Goal: Information Seeking & Learning: Find contact information

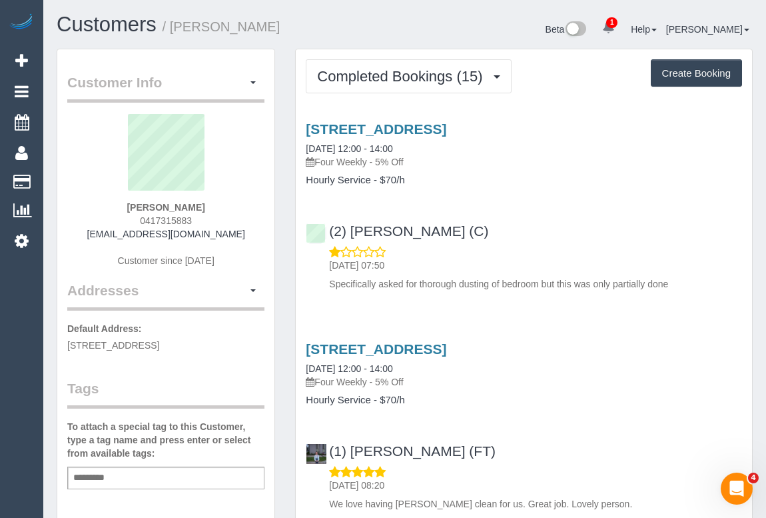
click at [143, 476] on div "Add a tag" at bounding box center [165, 477] width 197 height 23
type input "**********"
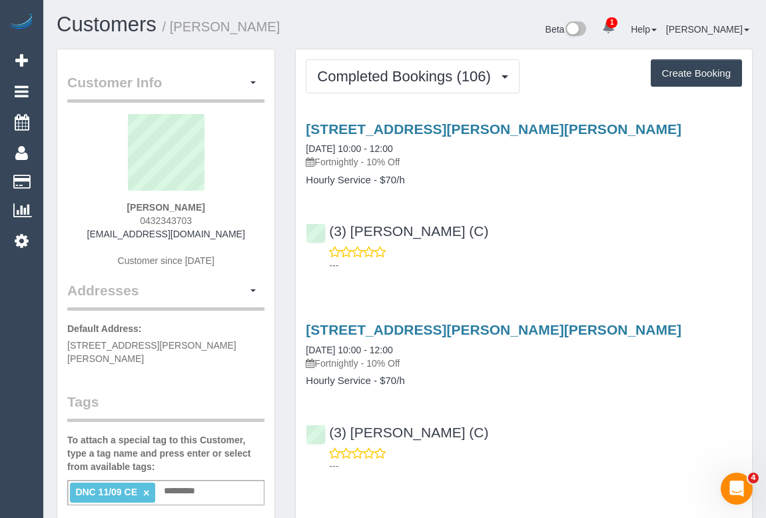
click at [129, 219] on div "Shannon Sweeney 0432343703 shannonsweeney@outlook.com Customer since 2023" at bounding box center [165, 197] width 197 height 167
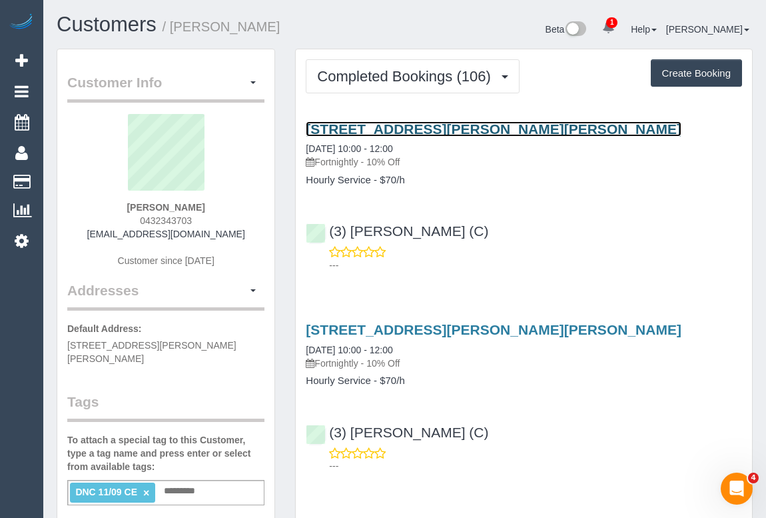
click at [436, 129] on link "30 Kerferd Rd, Glen Iris, VIC 3146" at bounding box center [494, 128] width 376 height 15
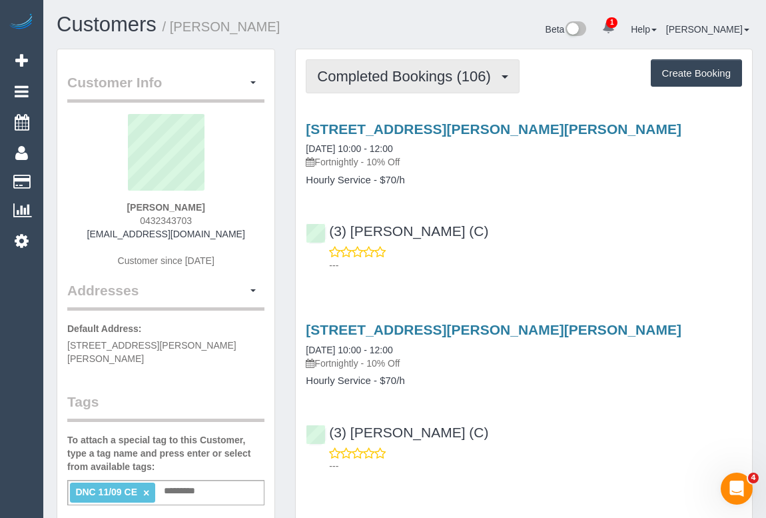
click at [395, 85] on button "Completed Bookings (106)" at bounding box center [413, 76] width 214 height 34
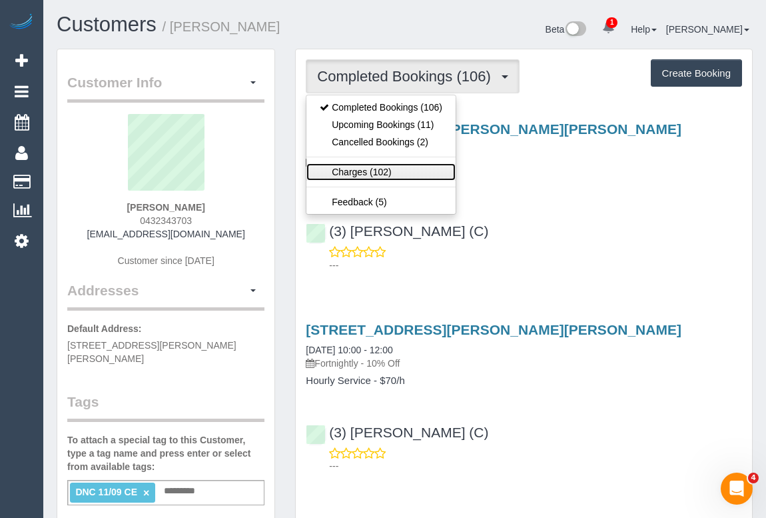
click at [361, 171] on link "Charges (102)" at bounding box center [381, 171] width 149 height 17
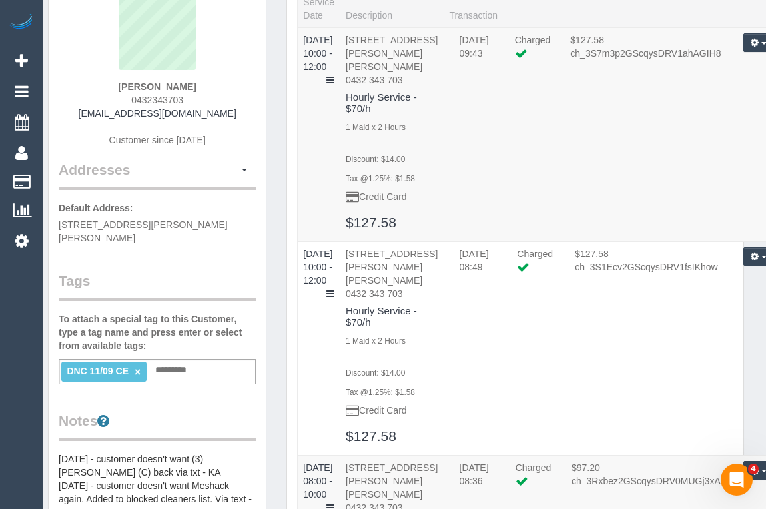
scroll to position [121, 24]
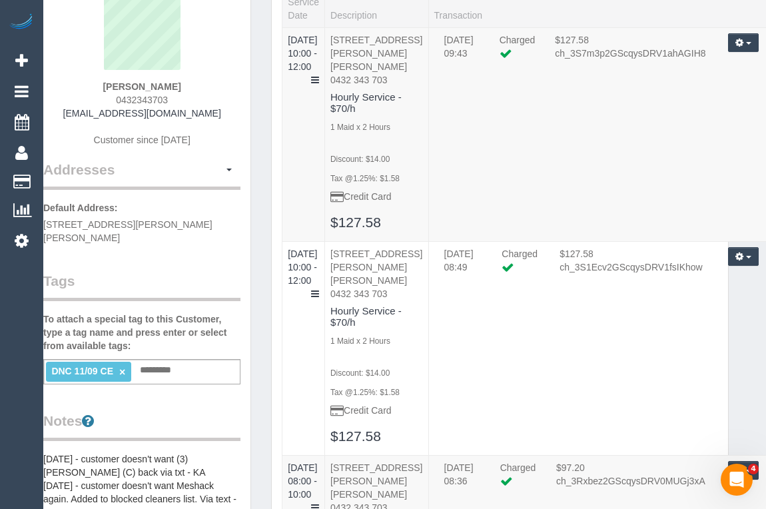
drag, startPoint x: 96, startPoint y: 83, endPoint x: 204, endPoint y: 83, distance: 108.0
click at [204, 83] on div "Shannon Sweeney 0432343703 shannonsweeney@outlook.com Customer since 2023" at bounding box center [141, 76] width 197 height 167
copy strong "Shannon Sweeney"
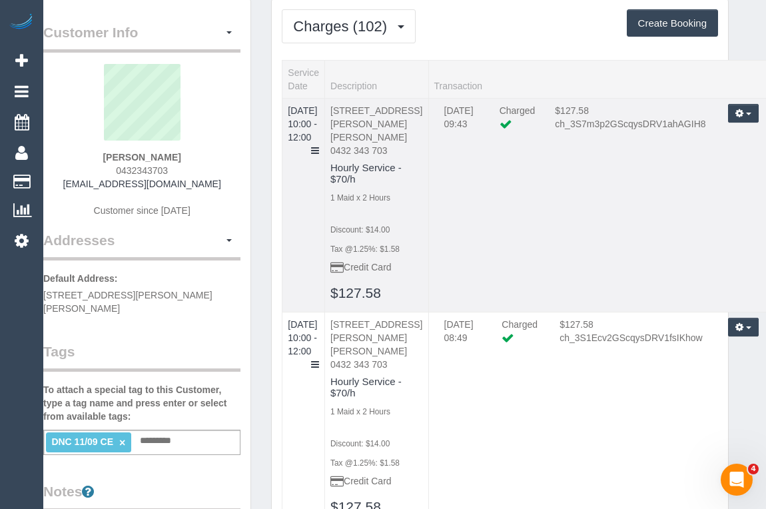
scroll to position [0, 24]
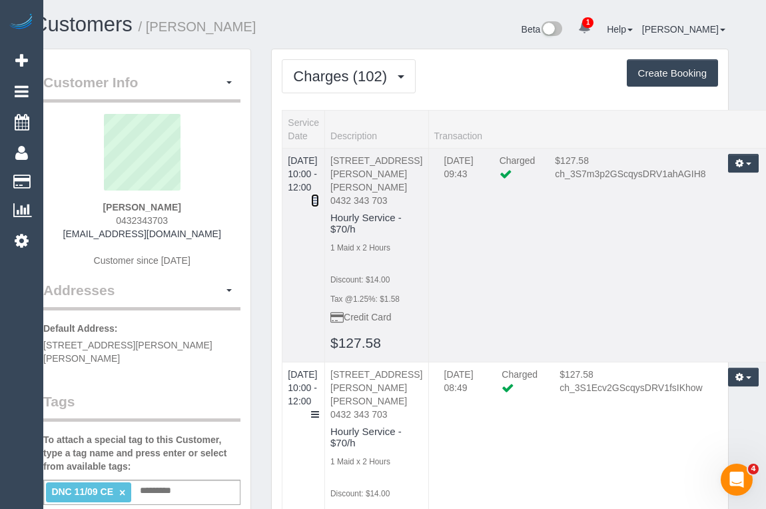
click at [319, 196] on icon at bounding box center [315, 200] width 8 height 9
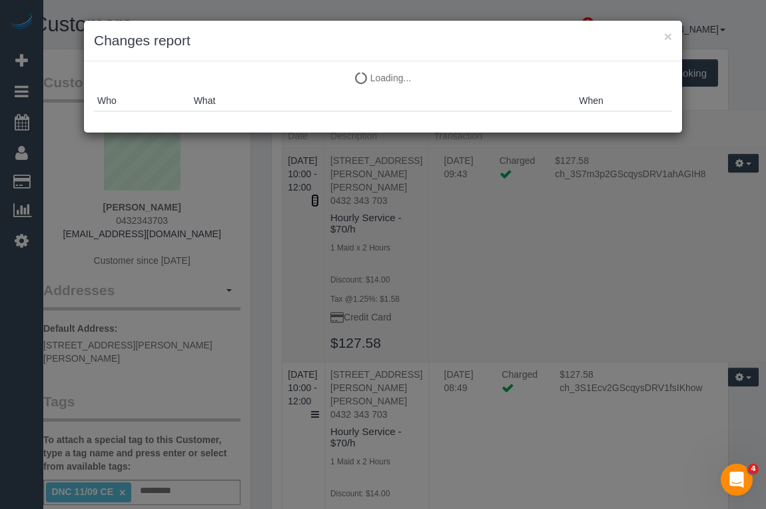
scroll to position [0, 20]
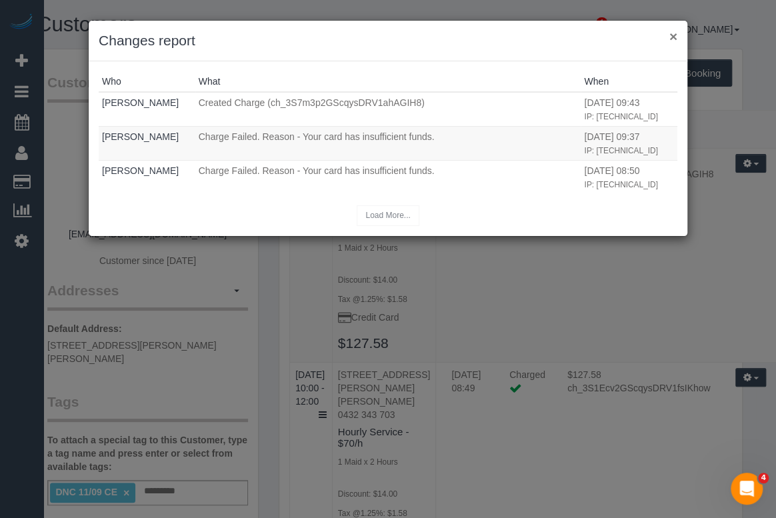
click at [672, 36] on button "×" at bounding box center [673, 36] width 8 height 14
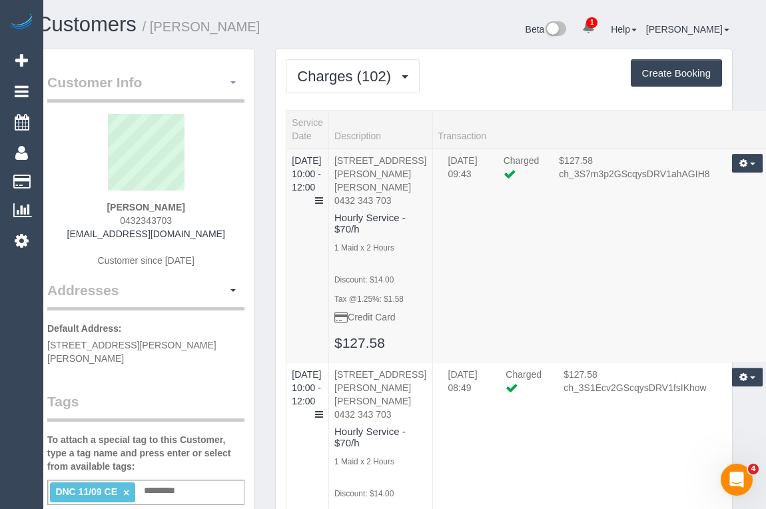
click at [235, 82] on span "button" at bounding box center [233, 82] width 5 height 3
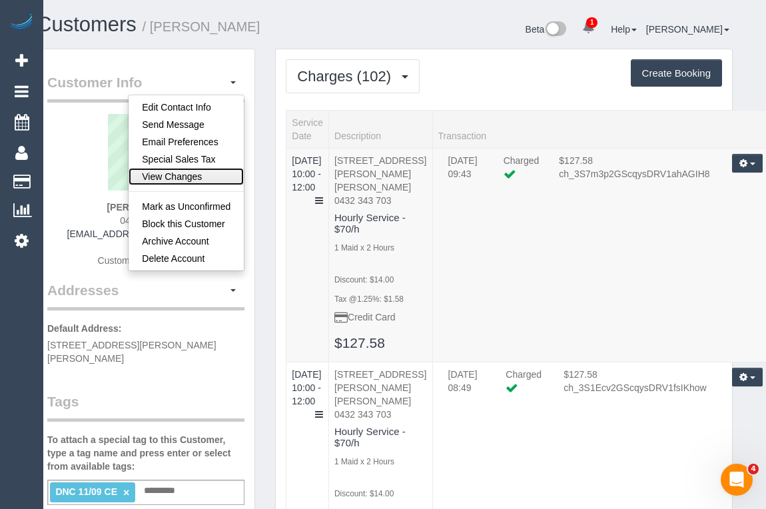
click at [179, 174] on link "View Changes" at bounding box center [186, 176] width 115 height 17
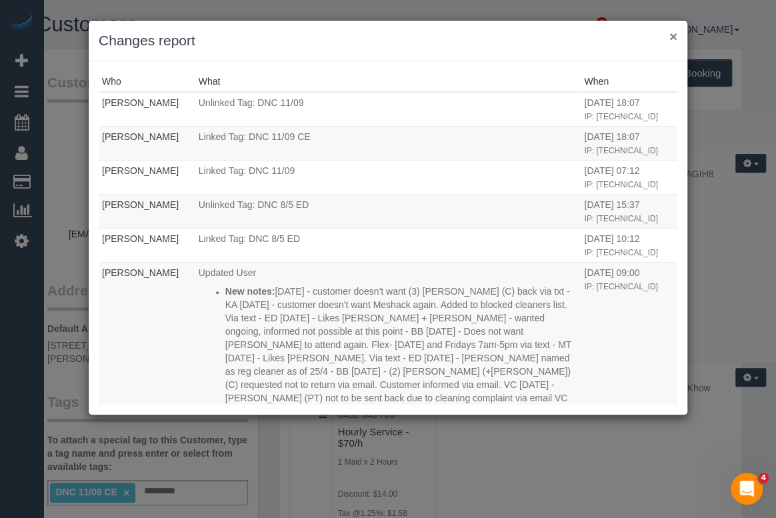
click at [671, 41] on button "×" at bounding box center [673, 36] width 8 height 14
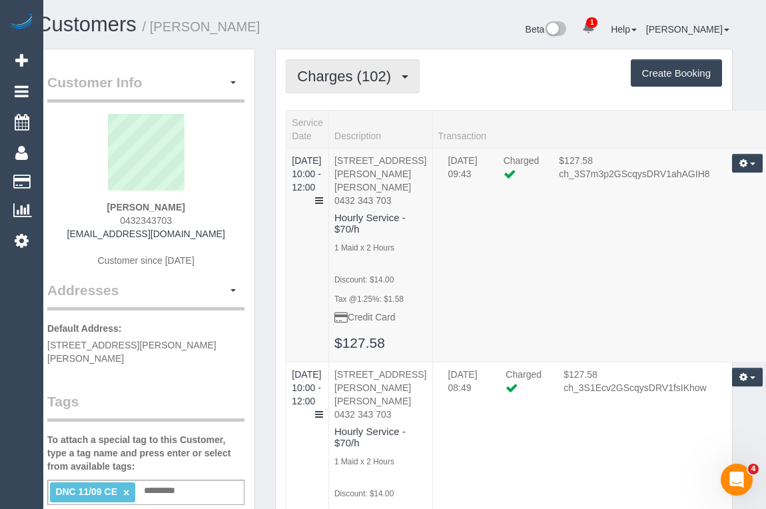
click at [339, 74] on span "Charges (102)" at bounding box center [347, 76] width 101 height 17
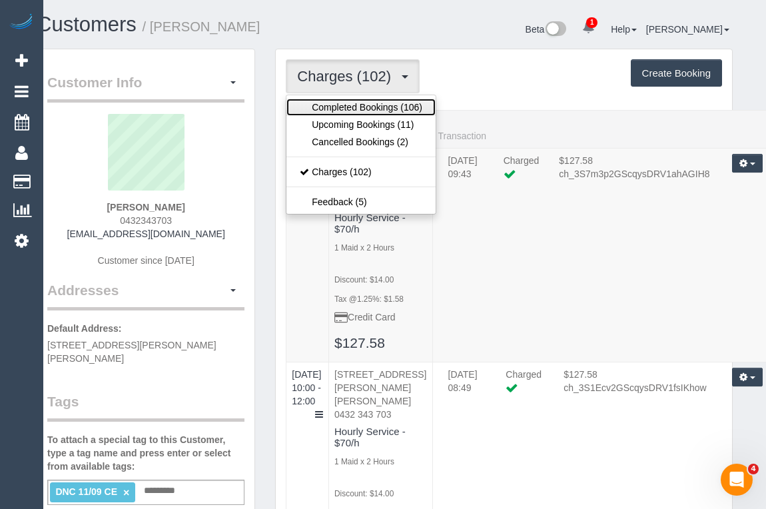
click at [365, 107] on link "Completed Bookings (106)" at bounding box center [361, 107] width 149 height 17
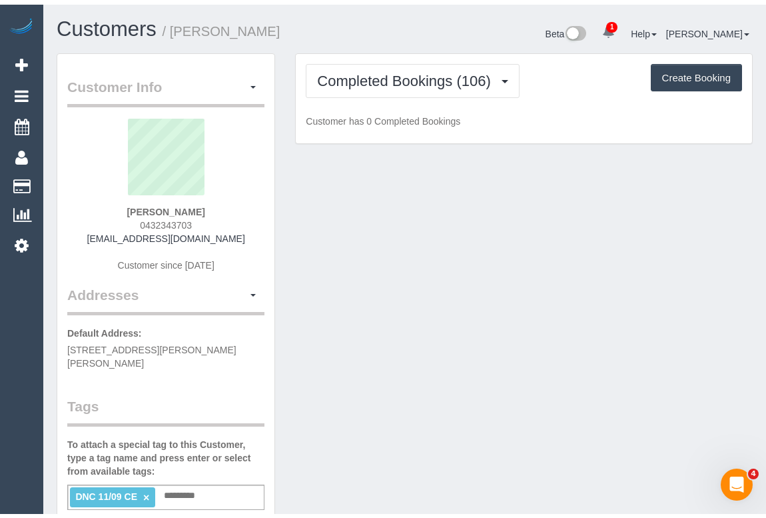
scroll to position [0, 0]
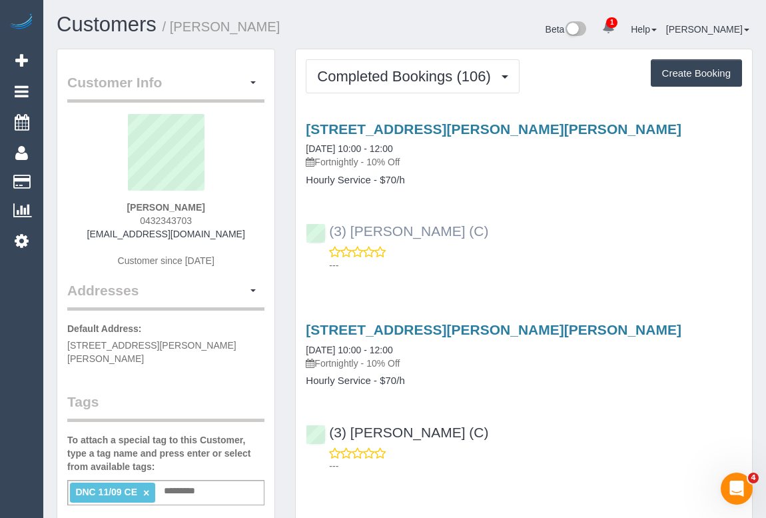
drag, startPoint x: 514, startPoint y: 237, endPoint x: 329, endPoint y: 229, distance: 186.1
click at [329, 229] on div "(3) Denuwan Lamahewa (C) ---" at bounding box center [524, 242] width 456 height 60
copy link "(3) Denuwan Lamahewa (C)"
click at [184, 482] on input "text" at bounding box center [183, 490] width 45 height 17
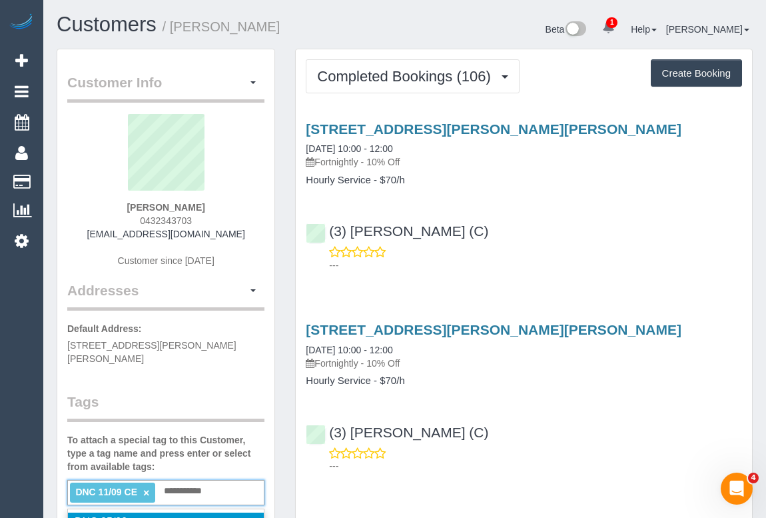
type input "**********"
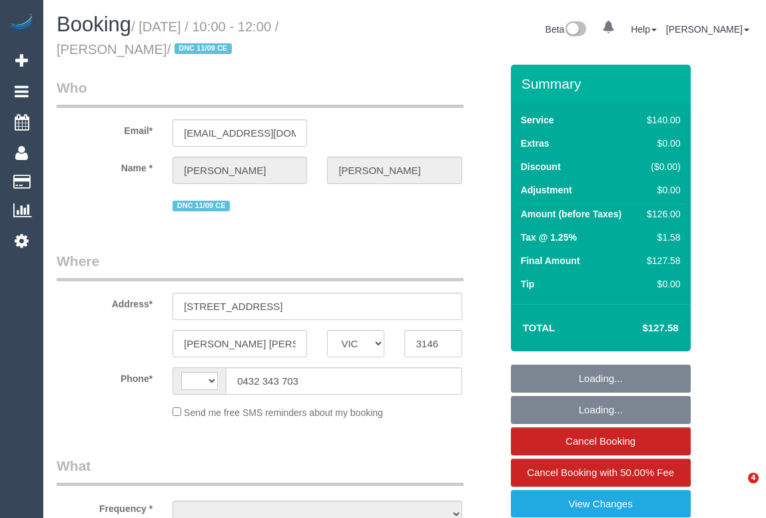
select select "VIC"
select select "object:308"
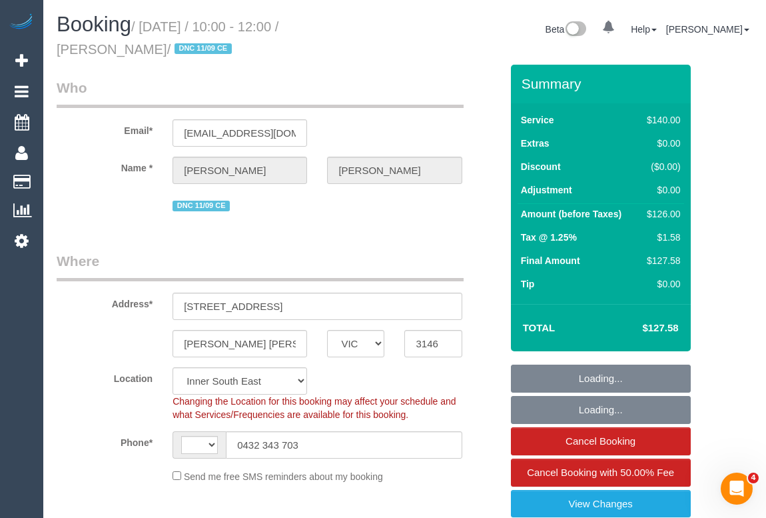
select select "string:stripe-pm_1Mlpvq2GScqysDRV2oXtTaw3"
select select "object:751"
select select "string:AU"
select select "number:28"
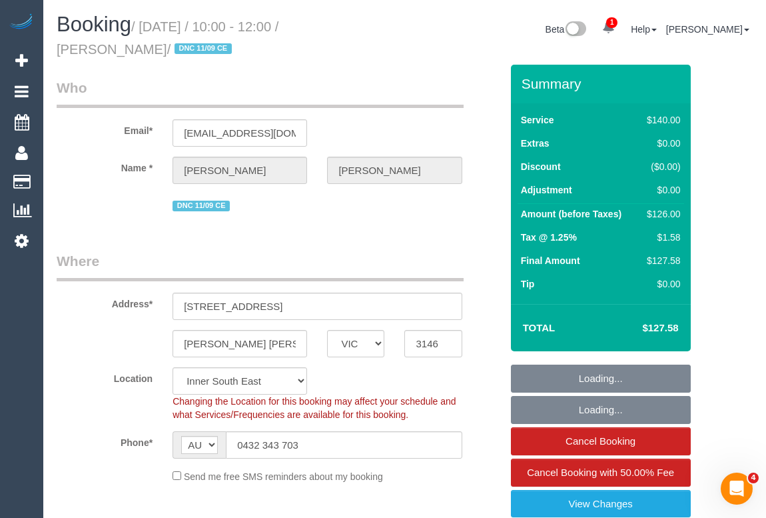
select select "number:15"
select select "number:19"
select select "number:22"
select select "spot1"
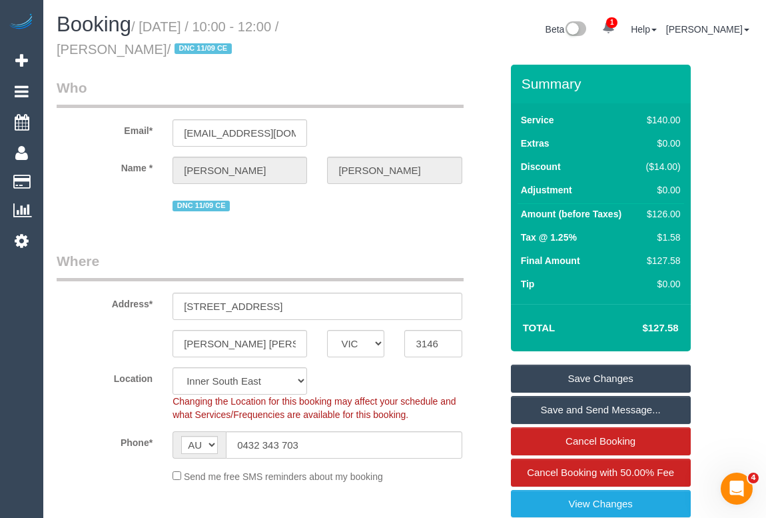
drag, startPoint x: 69, startPoint y: 47, endPoint x: 169, endPoint y: 53, distance: 100.1
click at [169, 53] on div "Booking / September 25, 2025 / 10:00 - 12:00 / Shannon Sweeney / DNC 11/09 CE" at bounding box center [226, 38] width 359 height 51
copy small "Shannon Sweeney"
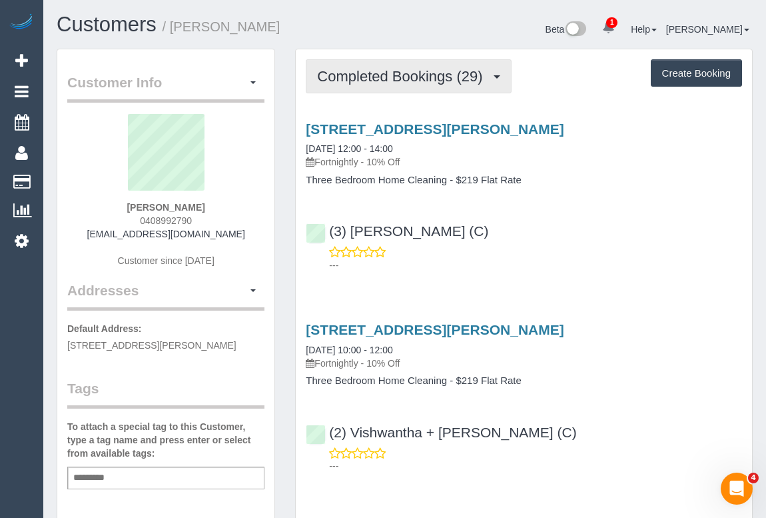
click at [406, 79] on span "Completed Bookings (29)" at bounding box center [403, 76] width 172 height 17
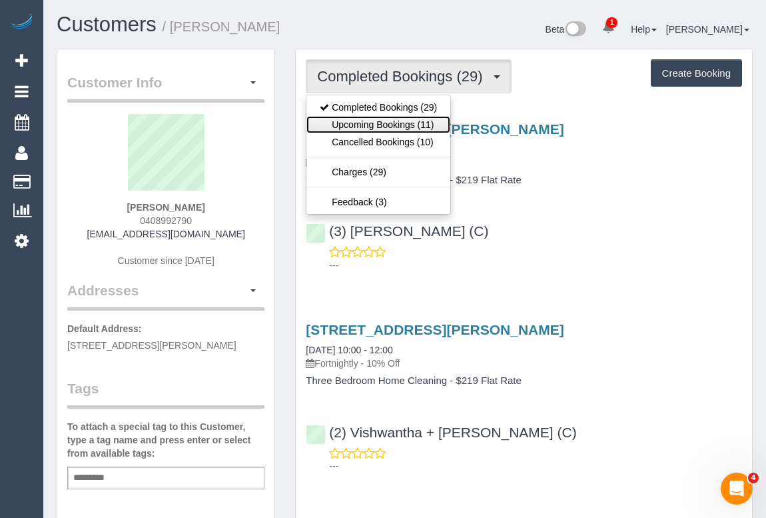
click at [401, 122] on link "Upcoming Bookings (11)" at bounding box center [379, 124] width 144 height 17
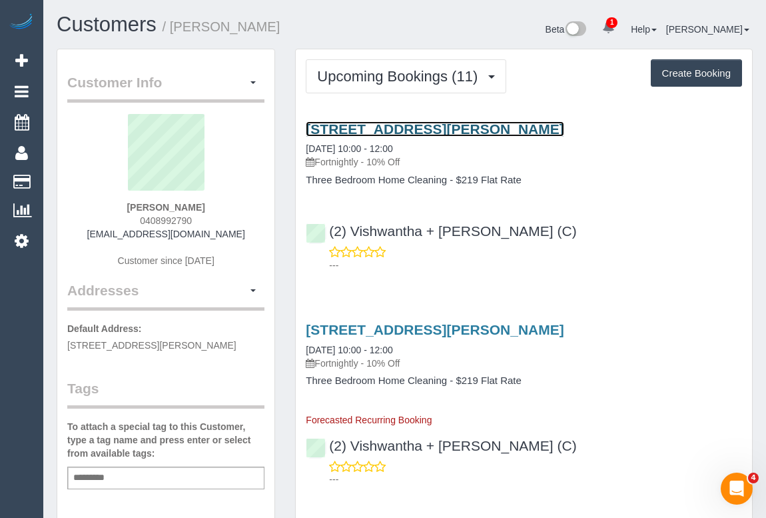
click at [431, 127] on link "[STREET_ADDRESS][PERSON_NAME]" at bounding box center [435, 128] width 258 height 15
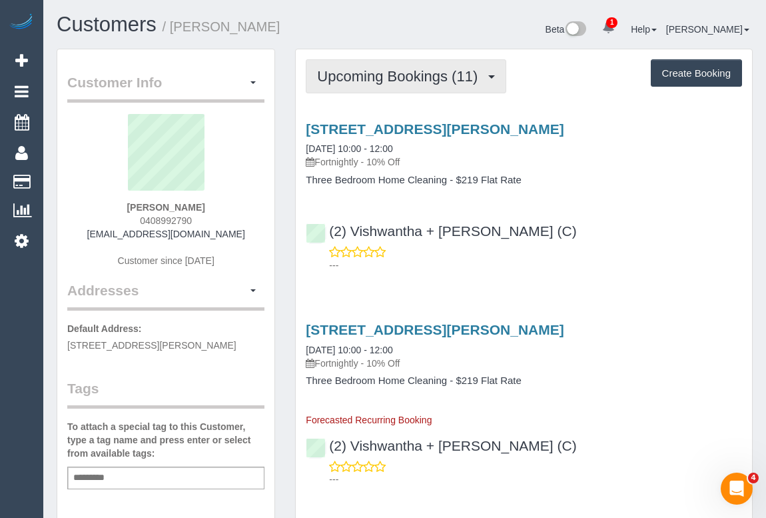
click at [380, 79] on span "Upcoming Bookings (11)" at bounding box center [400, 76] width 167 height 17
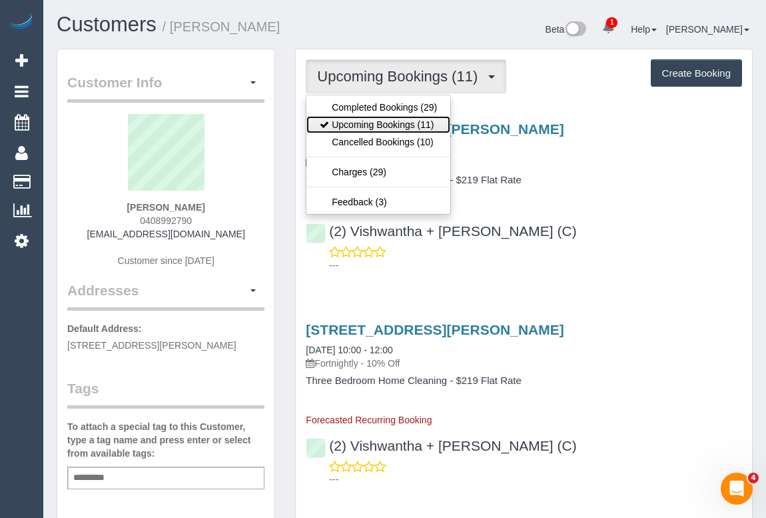
click at [375, 127] on link "Upcoming Bookings (11)" at bounding box center [379, 124] width 144 height 17
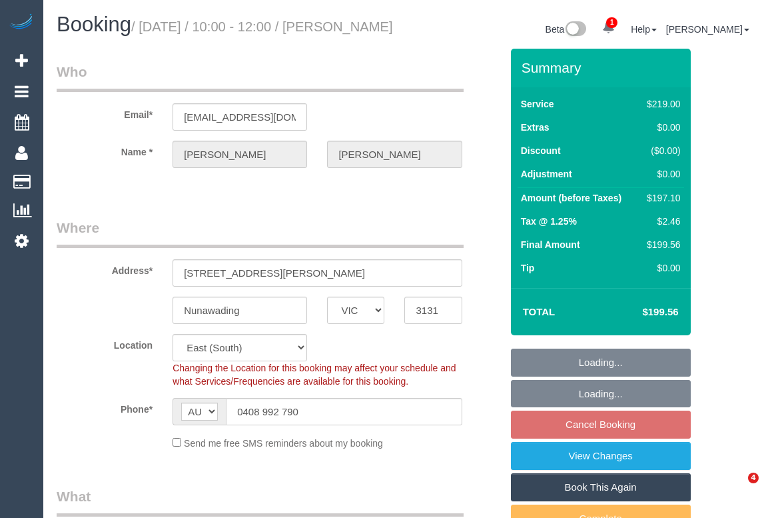
select select "VIC"
select select "number:27"
select select "number:14"
select select "number:19"
select select "number:24"
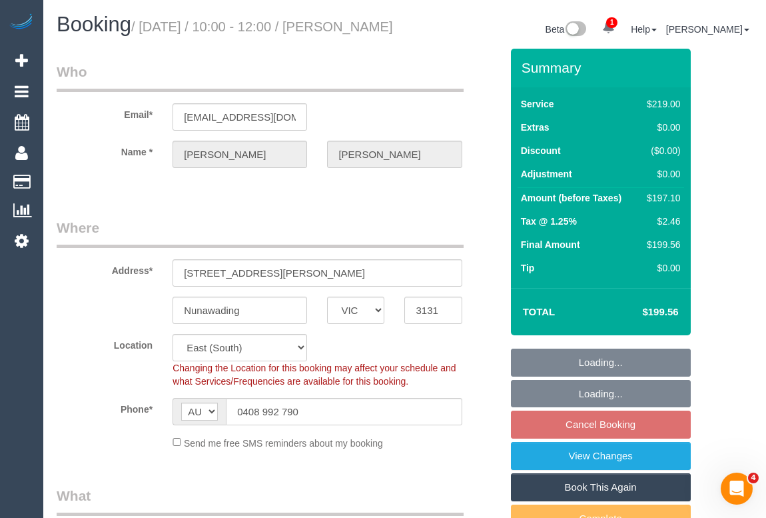
select select "spot3"
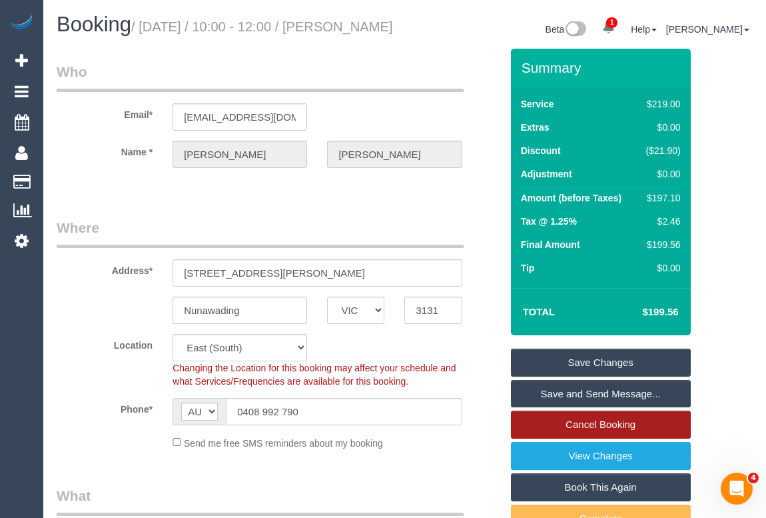
click at [584, 438] on link "Cancel Booking" at bounding box center [601, 425] width 180 height 28
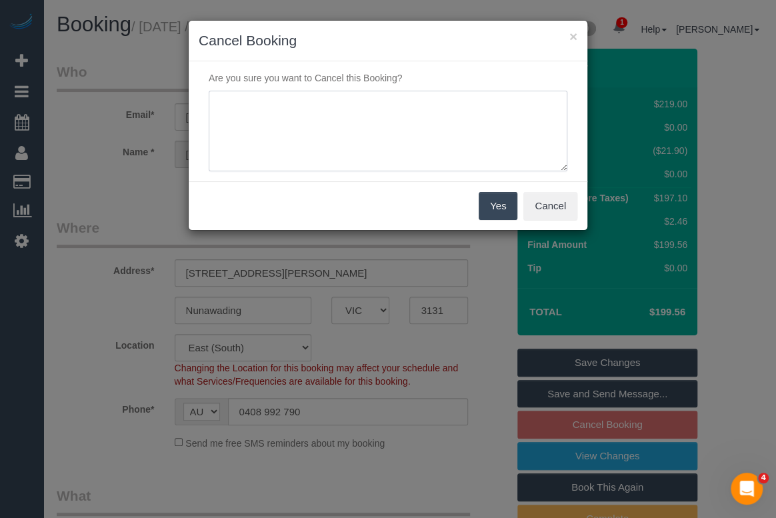
click at [319, 122] on textarea at bounding box center [388, 131] width 359 height 81
click at [319, 114] on textarea at bounding box center [388, 131] width 359 height 81
click at [306, 119] on textarea at bounding box center [388, 131] width 359 height 81
type textarea "N"
click at [272, 103] on textarea at bounding box center [388, 131] width 359 height 81
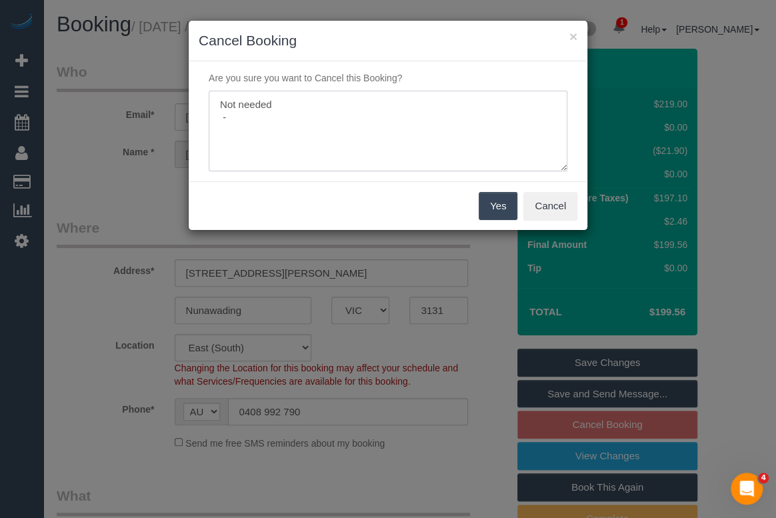
drag, startPoint x: 219, startPoint y: 101, endPoint x: 336, endPoint y: 126, distance: 119.8
click at [336, 126] on textarea at bounding box center [388, 131] width 359 height 81
type textarea "R"
type textarea "M"
click at [281, 105] on textarea at bounding box center [388, 131] width 359 height 81
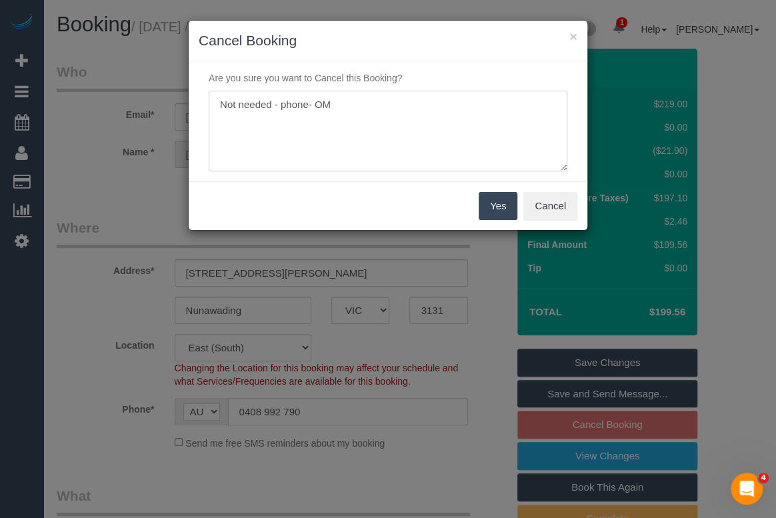
type textarea "Not needed - phone- OM"
click at [502, 214] on button "Yes" at bounding box center [497, 206] width 39 height 28
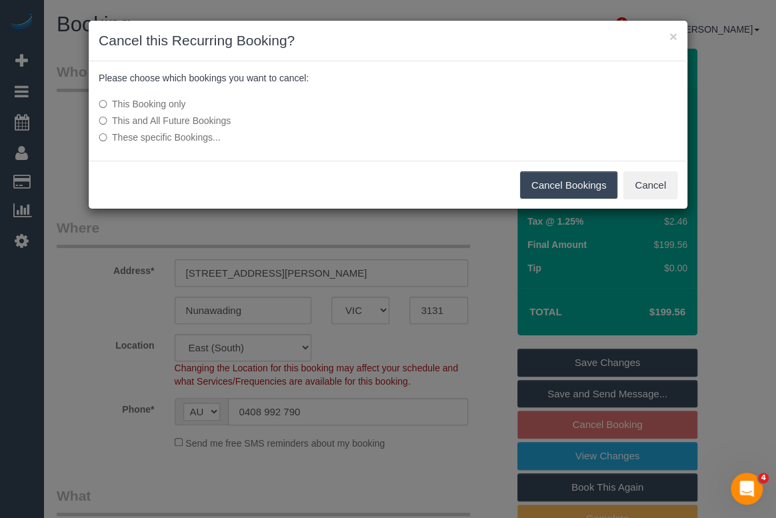
click at [195, 119] on label "This and All Future Bookings" at bounding box center [288, 120] width 379 height 13
click at [550, 184] on button "Cancel Bookings" at bounding box center [569, 185] width 98 height 28
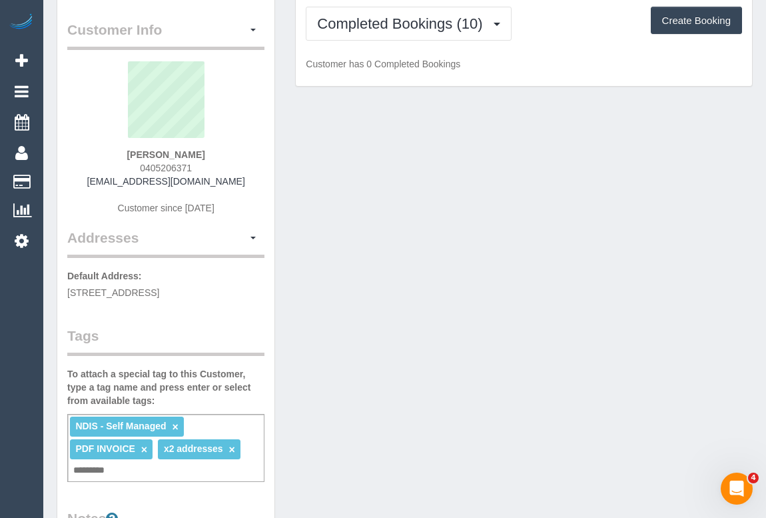
scroll to position [121, 0]
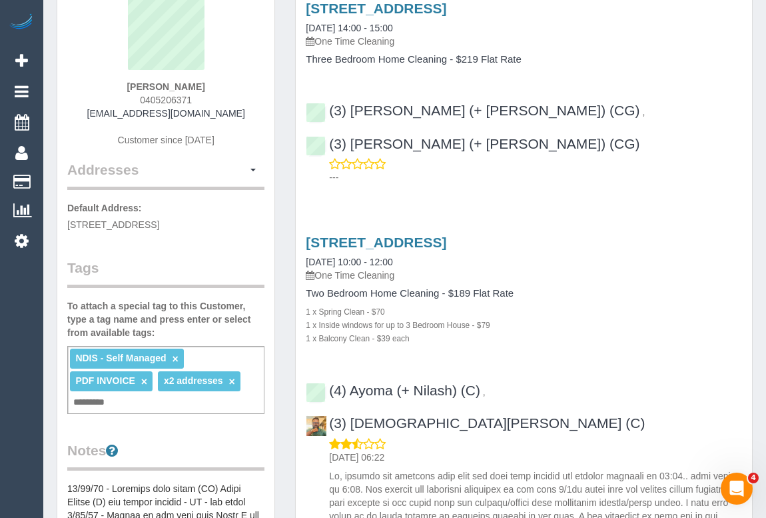
click at [121, 397] on div "NDIS - Self Managed × PDF INVOICE × x2 addresses × Add a tag" at bounding box center [165, 380] width 197 height 68
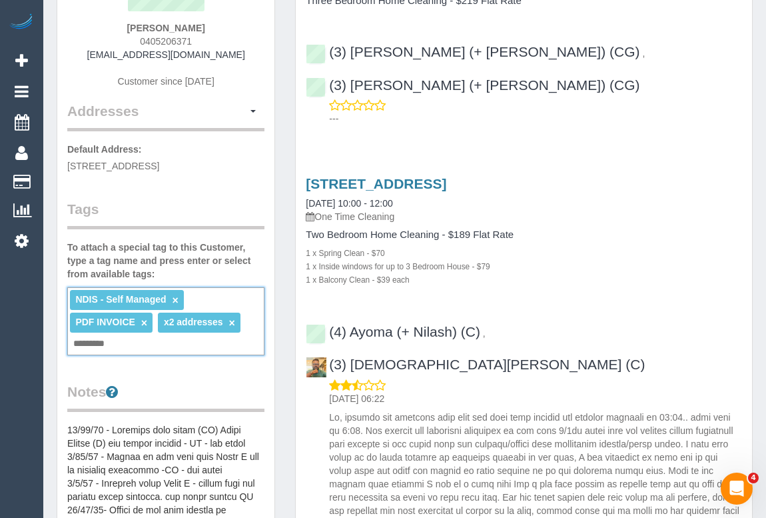
scroll to position [181, 0]
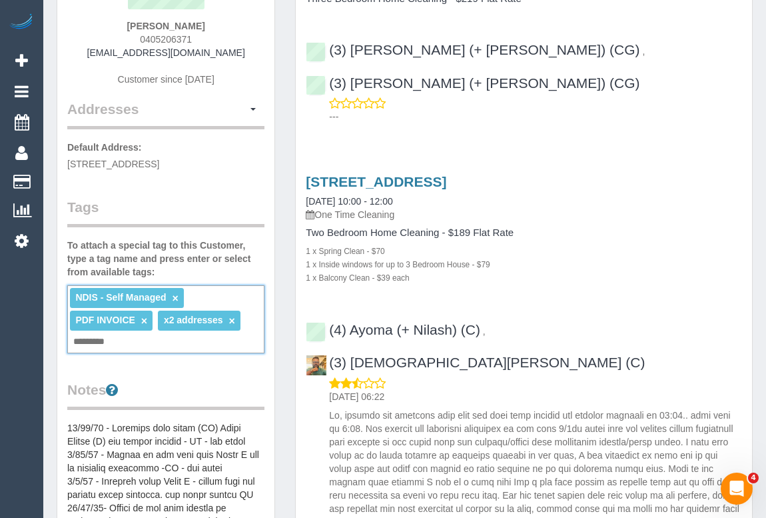
click at [95, 343] on input "text" at bounding box center [92, 341] width 45 height 17
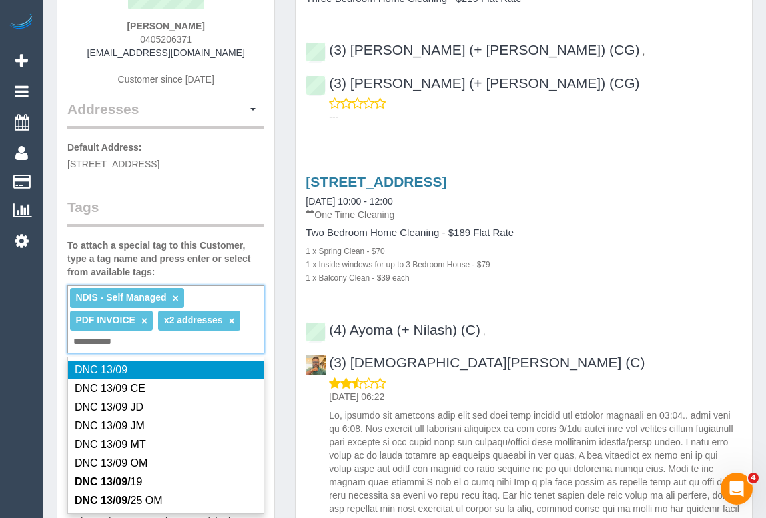
type input "**********"
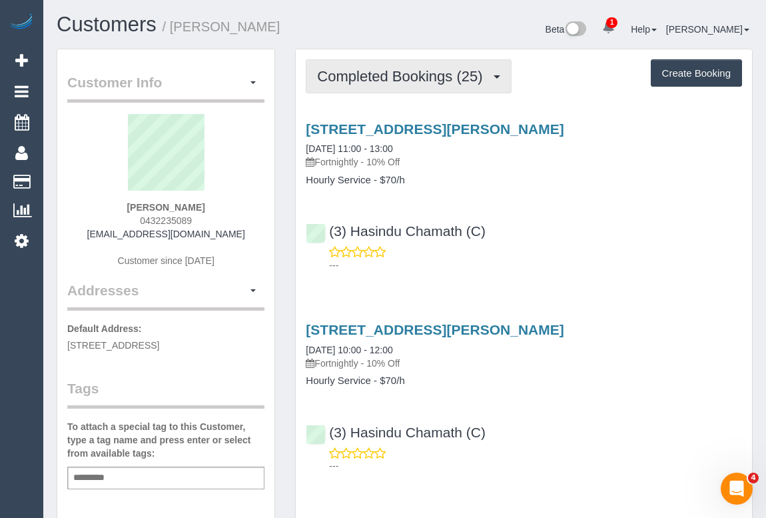
click at [432, 84] on button "Completed Bookings (25)" at bounding box center [408, 76] width 205 height 34
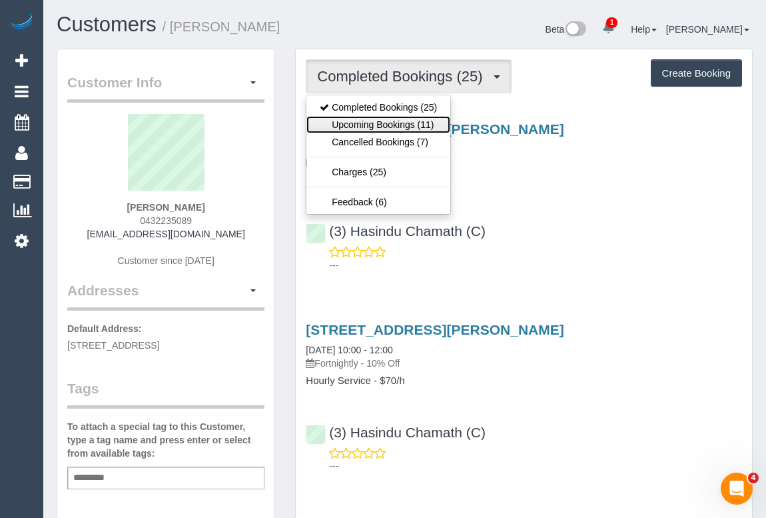
click at [419, 121] on link "Upcoming Bookings (11)" at bounding box center [379, 124] width 144 height 17
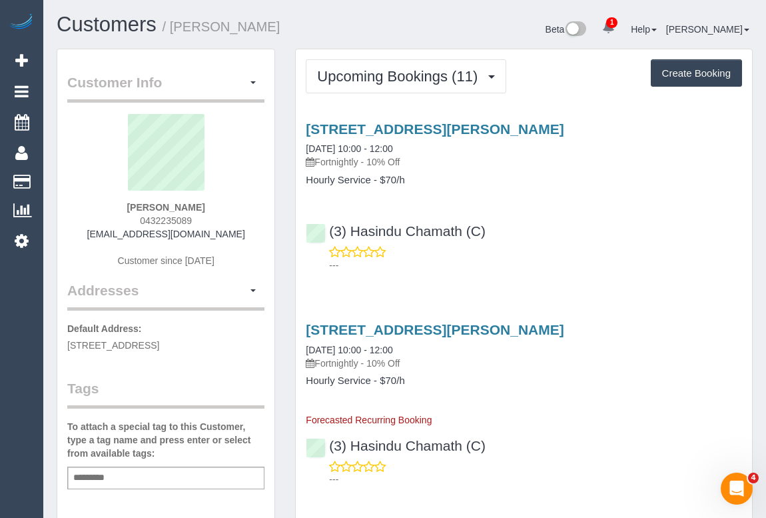
drag, startPoint x: 184, startPoint y: 340, endPoint x: 247, endPoint y: 340, distance: 62.6
click at [159, 340] on span "36 Alexandra Street, Unit 4, Greensborough, VIC 3088" at bounding box center [113, 345] width 92 height 11
copy span "Greensborough"
drag, startPoint x: 626, startPoint y: 215, endPoint x: 622, endPoint y: 225, distance: 10.5
click at [626, 215] on div "(3) Hasindu Chamath (C) ---" at bounding box center [524, 242] width 456 height 60
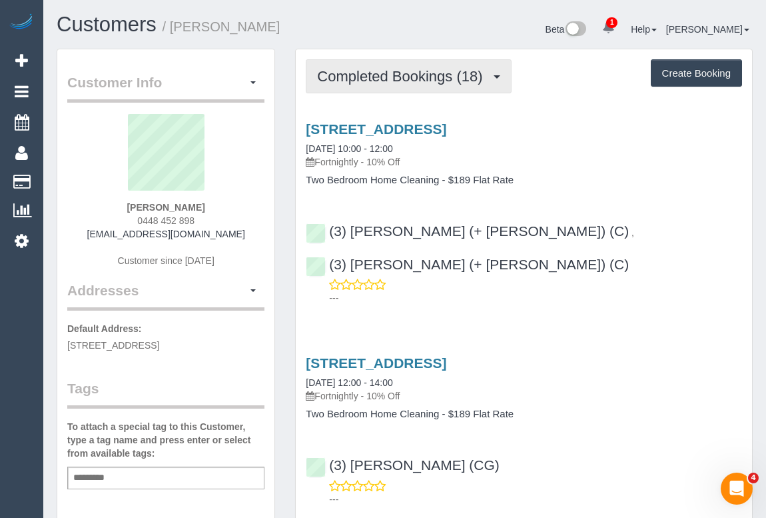
click at [429, 81] on span "Completed Bookings (18)" at bounding box center [403, 76] width 172 height 17
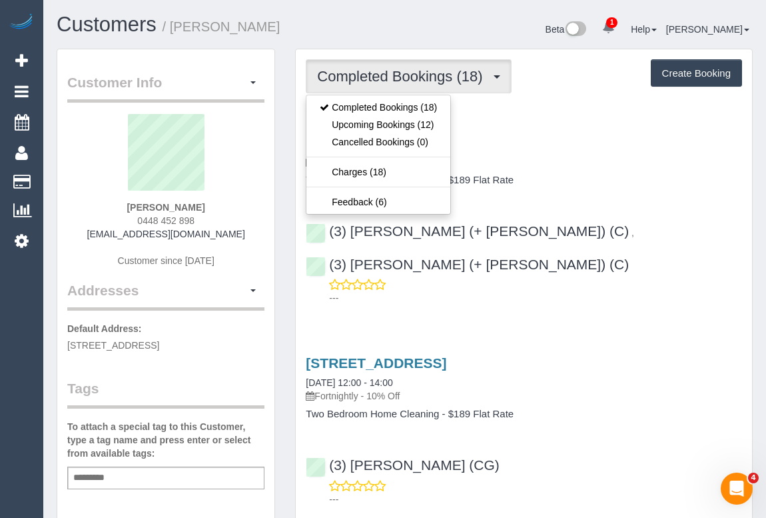
click at [618, 150] on div "53 Grey St, 6, East Melbourne, VIC 3002 11/09/2025 10:00 - 12:00 Fortnightly - …" at bounding box center [524, 145] width 436 height 48
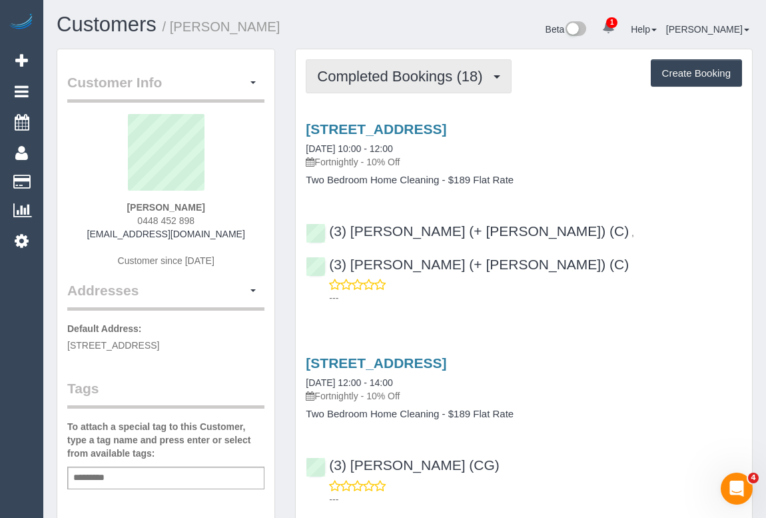
click at [434, 82] on span "Completed Bookings (18)" at bounding box center [403, 76] width 172 height 17
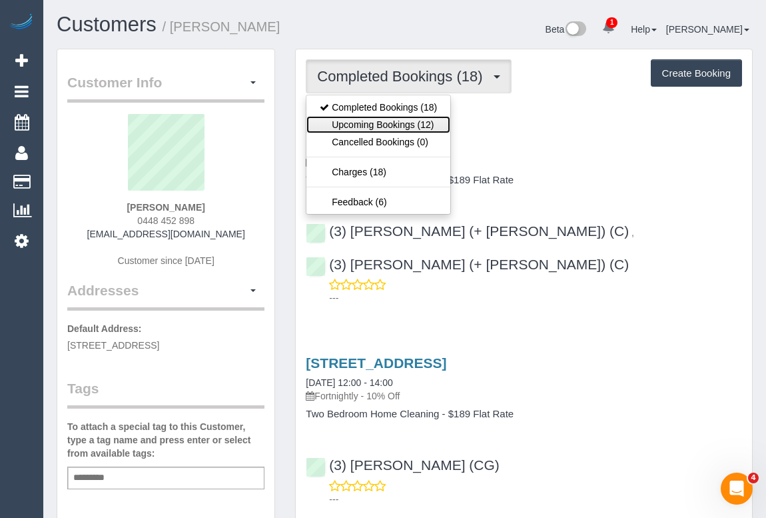
click at [394, 121] on link "Upcoming Bookings (12)" at bounding box center [379, 124] width 144 height 17
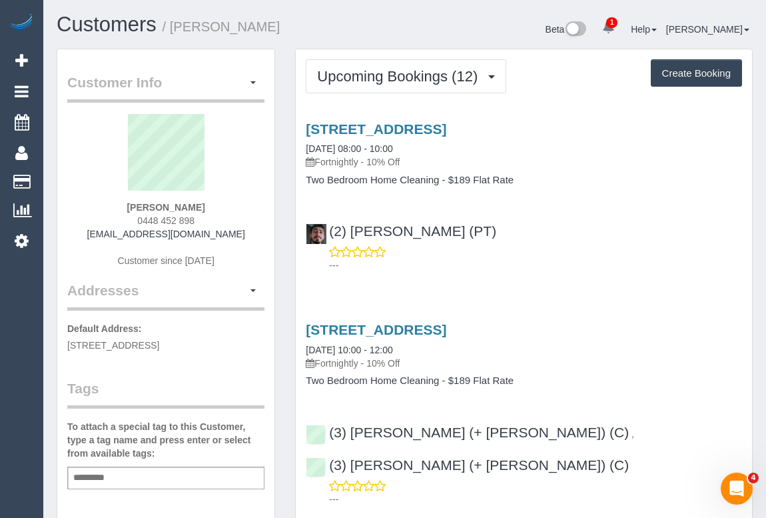
click at [556, 257] on div "---" at bounding box center [524, 258] width 436 height 27
click at [407, 129] on link "53 Grey St, 6, East Melbourne, VIC 3002" at bounding box center [376, 128] width 141 height 15
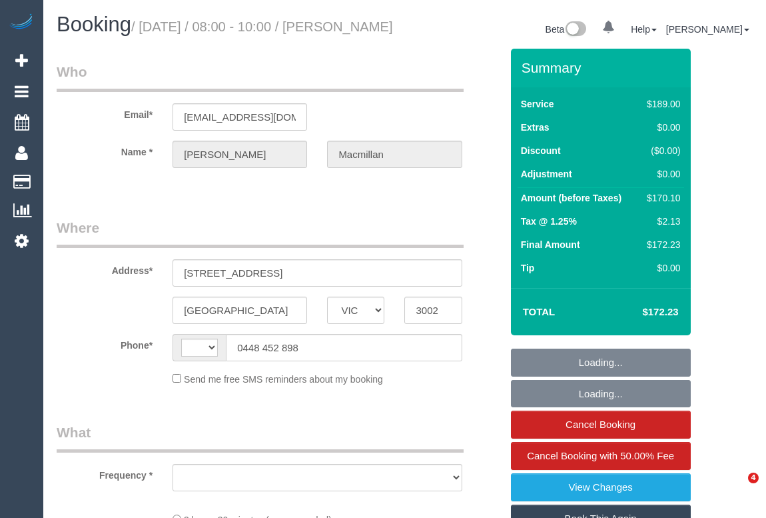
select select "VIC"
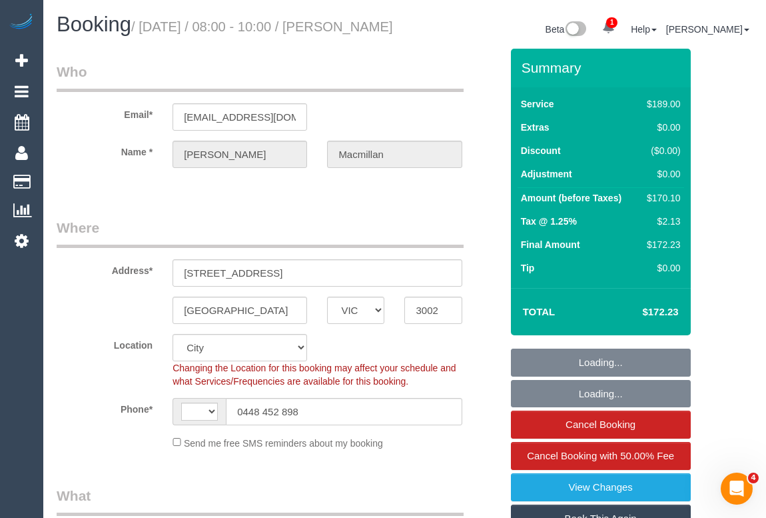
select select "string:AU"
select select "number:28"
select select "number:14"
select select "number:21"
select select "number:22"
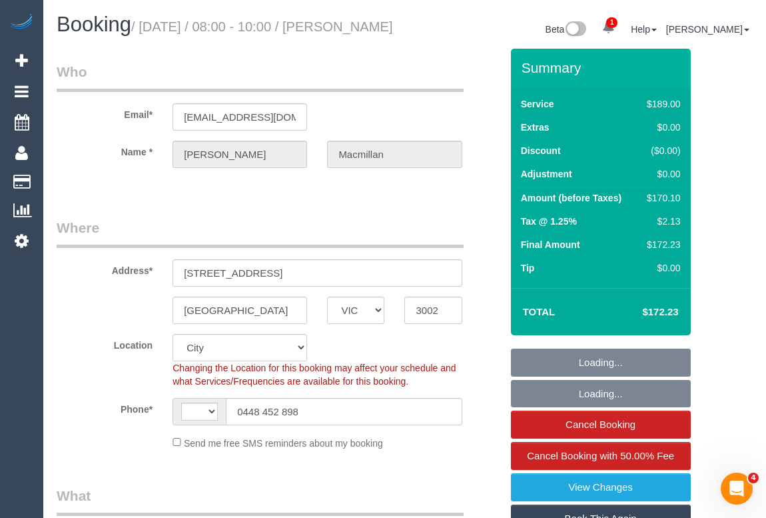
select select "number:33"
select select "number:13"
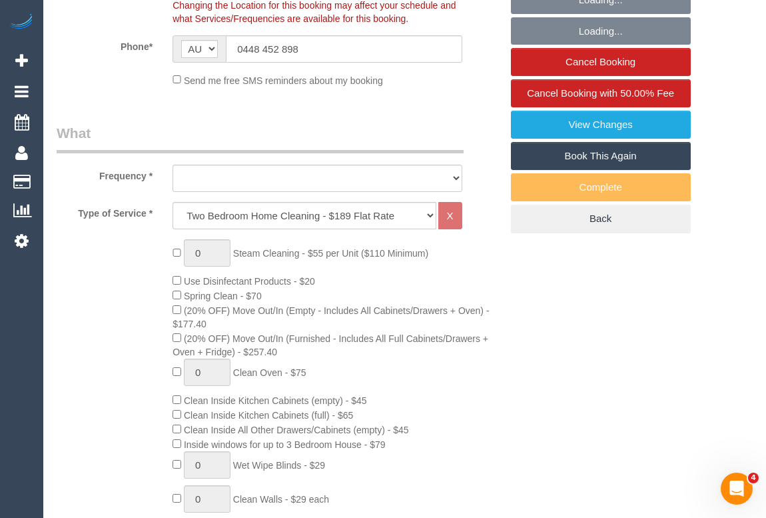
select select "object:845"
select select "string:stripe-pm_1QfWTw2GScqysDRVPNt1gpGq"
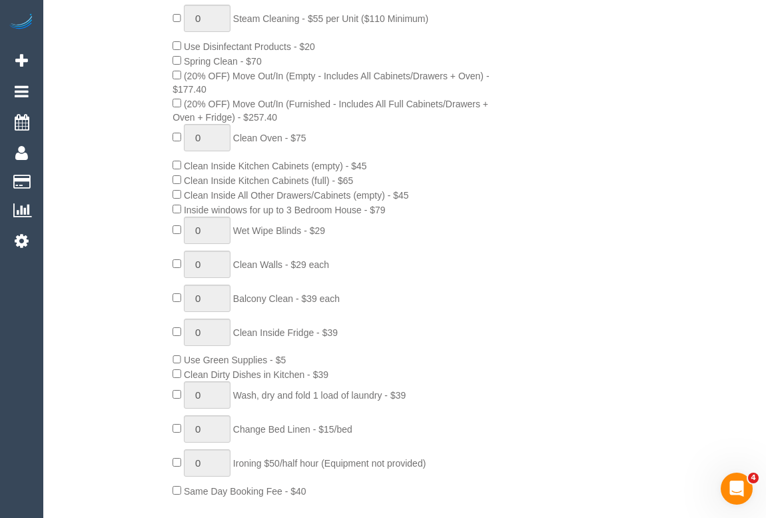
select select "object:1262"
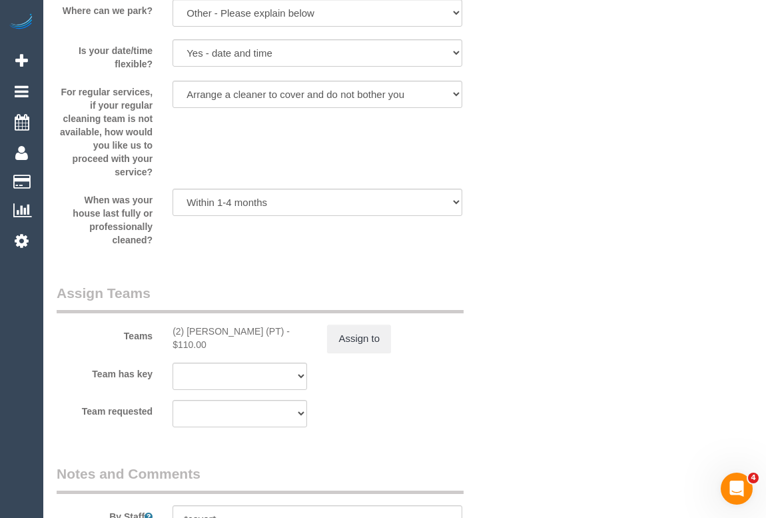
scroll to position [2241, 0]
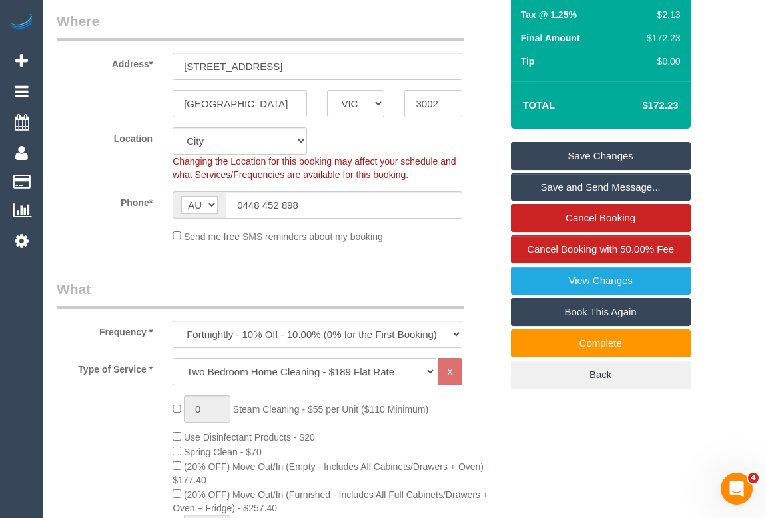
scroll to position [121, 0]
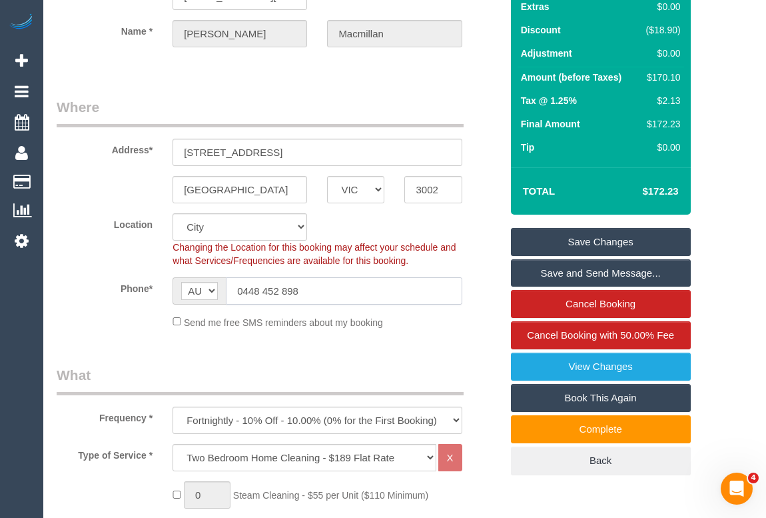
drag, startPoint x: 309, startPoint y: 306, endPoint x: 163, endPoint y: 306, distance: 146.6
click at [163, 305] on div "AF AL DZ AD AO AI AQ AG AR AM AW AU AT AZ BS BH BD BB BY BE BZ BJ BM BT BO BA B…" at bounding box center [317, 290] width 309 height 27
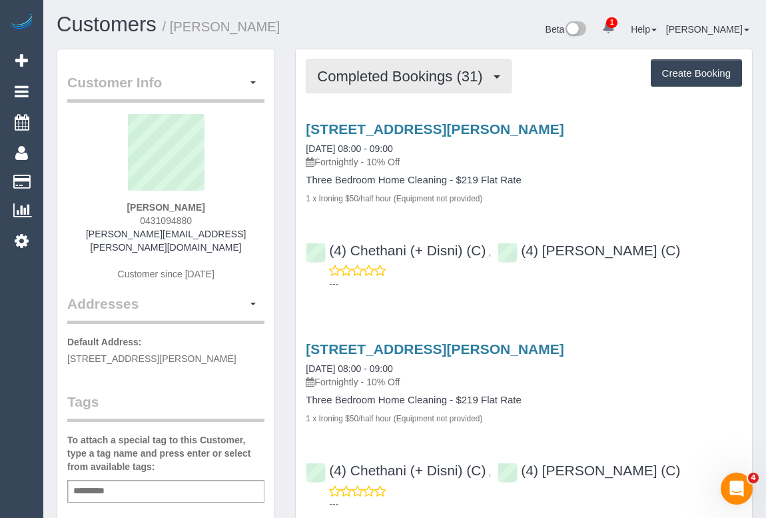
click at [385, 79] on span "Completed Bookings (31)" at bounding box center [403, 76] width 172 height 17
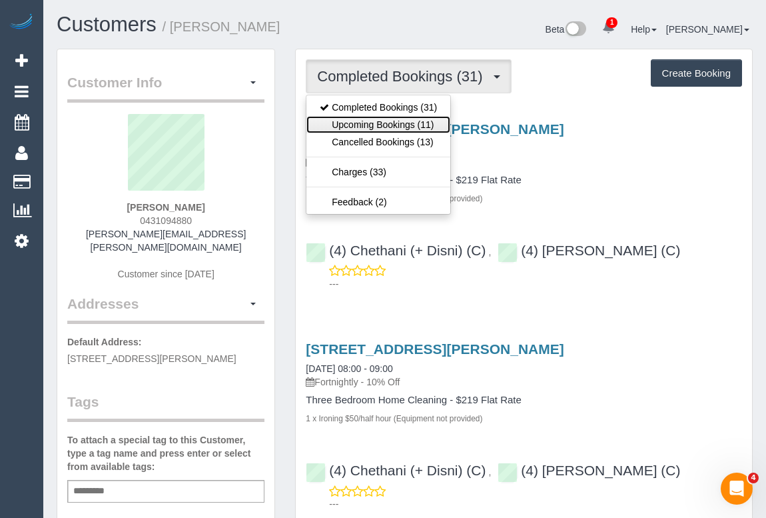
click at [385, 126] on link "Upcoming Bookings (11)" at bounding box center [379, 124] width 144 height 17
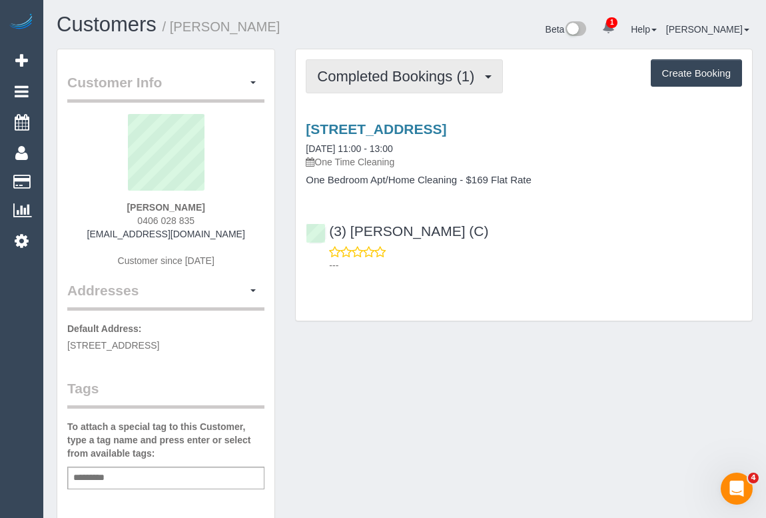
click at [400, 79] on span "Completed Bookings (1)" at bounding box center [399, 76] width 164 height 17
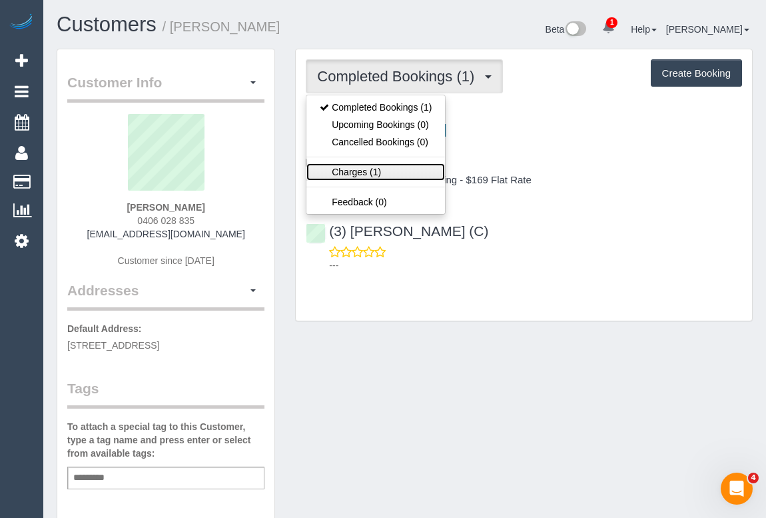
click at [363, 173] on link "Charges (1)" at bounding box center [376, 171] width 139 height 17
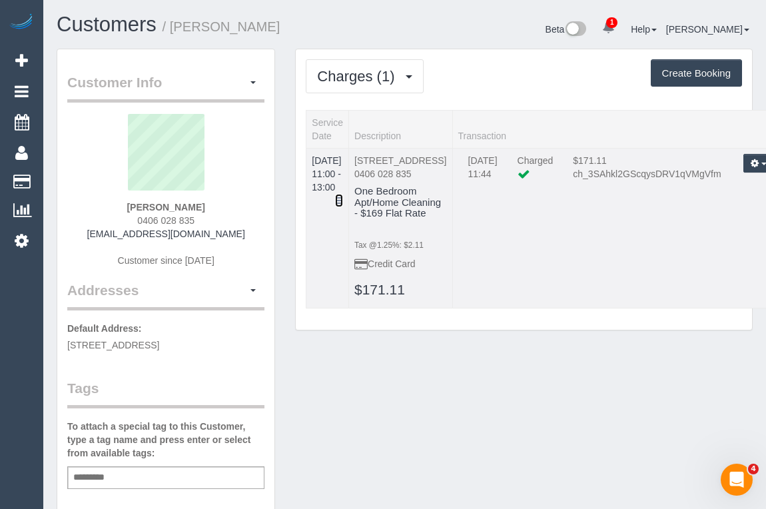
click at [343, 196] on icon at bounding box center [339, 200] width 8 height 9
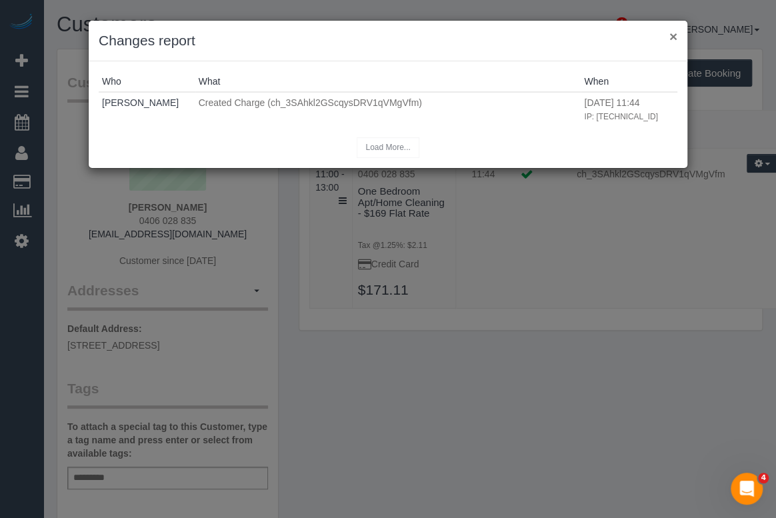
click at [671, 42] on button "×" at bounding box center [673, 36] width 8 height 14
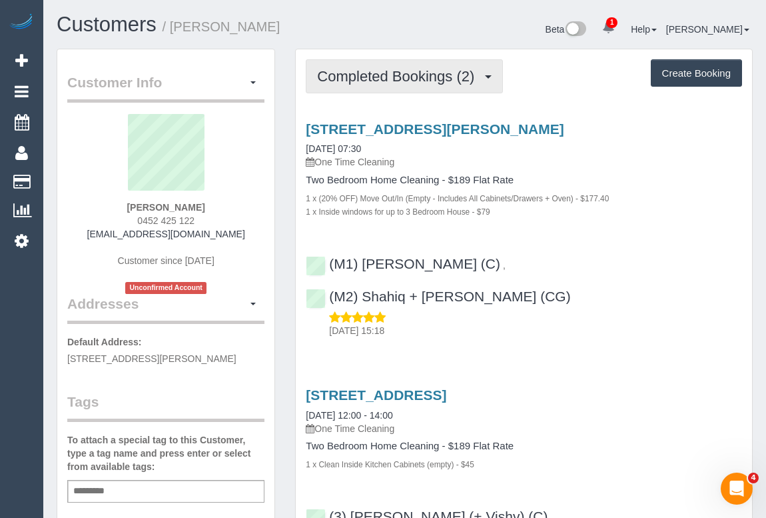
click at [375, 80] on span "Completed Bookings (2)" at bounding box center [399, 76] width 164 height 17
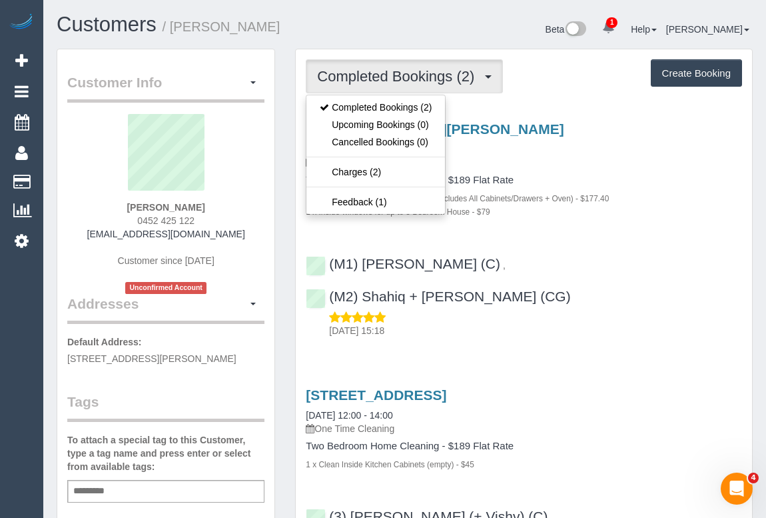
click at [675, 201] on div "1 x (20% OFF) Move Out/In (Empty - Includes All Cabinets/Drawers + Oven) - $177…" at bounding box center [524, 197] width 436 height 13
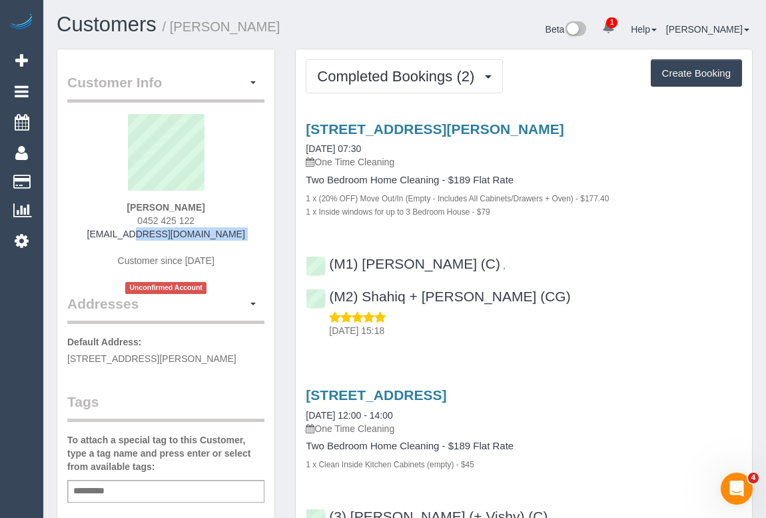
drag, startPoint x: 101, startPoint y: 238, endPoint x: 227, endPoint y: 241, distance: 126.0
click at [227, 241] on div "[PERSON_NAME] 0452 425 122 [EMAIL_ADDRESS][DOMAIN_NAME] Customer since [DATE] U…" at bounding box center [165, 204] width 197 height 180
copy div "[EMAIL_ADDRESS][DOMAIN_NAME]"
click at [280, 207] on div "Customer Info Edit Contact Info Send Message Email Preferences Special Sales Ta…" at bounding box center [166, 502] width 239 height 906
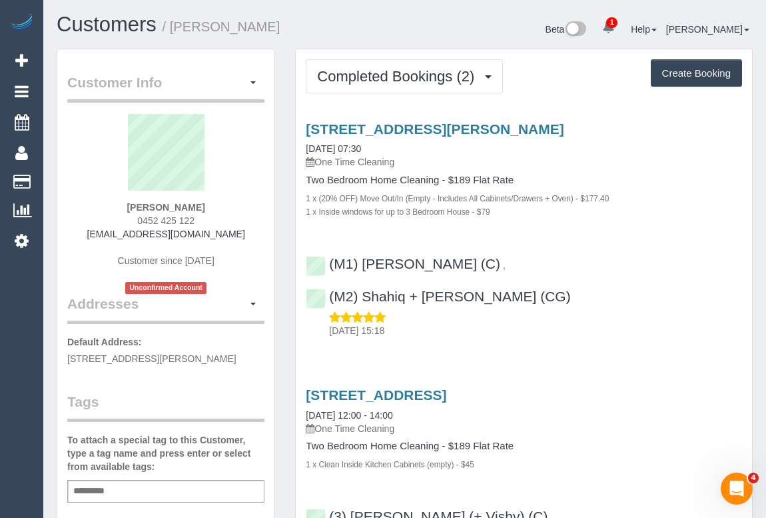
click at [107, 238] on div "[PERSON_NAME] 0452 425 122 [EMAIL_ADDRESS][DOMAIN_NAME] Customer since [DATE] U…" at bounding box center [165, 204] width 197 height 180
drag, startPoint x: 101, startPoint y: 235, endPoint x: 225, endPoint y: 237, distance: 124.6
click at [225, 237] on div "[PERSON_NAME] 0452 425 122 [EMAIL_ADDRESS][DOMAIN_NAME] Customer since [DATE] U…" at bounding box center [165, 204] width 197 height 180
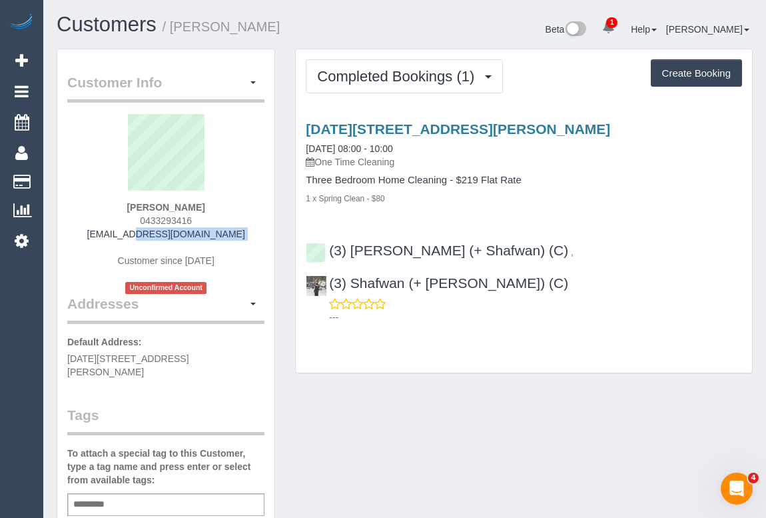
drag, startPoint x: 96, startPoint y: 232, endPoint x: 258, endPoint y: 240, distance: 162.1
click at [258, 240] on div "Simon Dransfield 0433293416 simonmdransfield@gmail.com Customer since 2025 Unco…" at bounding box center [165, 204] width 197 height 180
copy div "simonmdransfield@gmail.com"
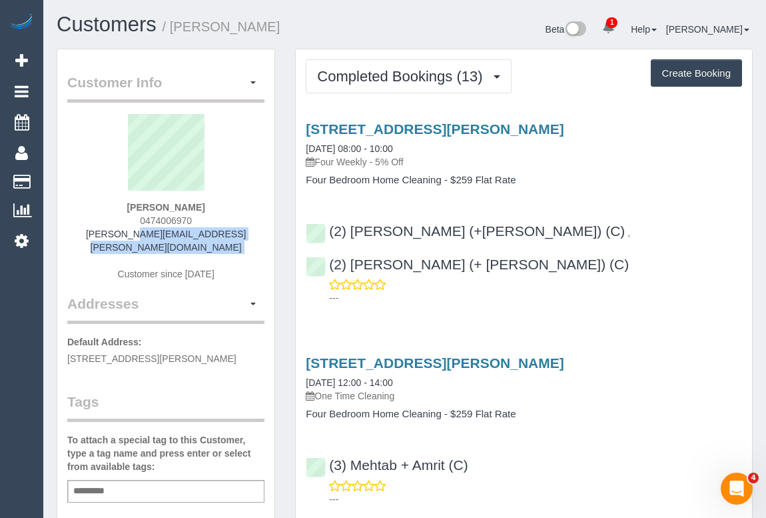
drag, startPoint x: 101, startPoint y: 239, endPoint x: 229, endPoint y: 240, distance: 127.3
click at [229, 240] on div "[PERSON_NAME] 0474006970 [PERSON_NAME][EMAIL_ADDRESS][PERSON_NAME][DOMAIN_NAME]…" at bounding box center [165, 204] width 197 height 180
copy div "[PERSON_NAME][EMAIL_ADDRESS][PERSON_NAME][DOMAIN_NAME]"
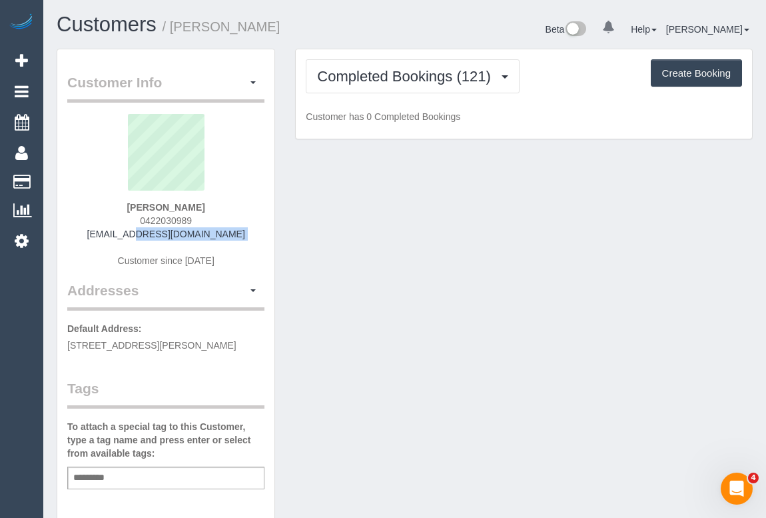
drag, startPoint x: 146, startPoint y: 236, endPoint x: 243, endPoint y: 240, distance: 96.7
click at [243, 240] on div "[PERSON_NAME] 0422030989 [EMAIL_ADDRESS][DOMAIN_NAME] Customer since [DATE]" at bounding box center [165, 197] width 197 height 167
copy div "[EMAIL_ADDRESS][DOMAIN_NAME]"
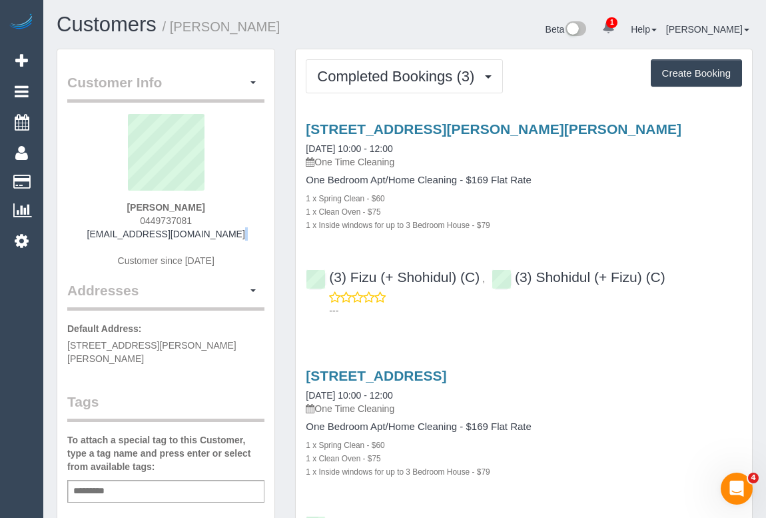
drag, startPoint x: 106, startPoint y: 240, endPoint x: 232, endPoint y: 236, distance: 126.0
click at [232, 236] on div "Karina Juma 0449737081 kinafriday@gmail.com Customer since 2023" at bounding box center [165, 197] width 197 height 167
click at [230, 236] on div "Karina Juma 0449737081 kinafriday@gmail.com Customer since 2023" at bounding box center [165, 197] width 197 height 167
drag, startPoint x: 225, startPoint y: 233, endPoint x: 91, endPoint y: 234, distance: 133.9
click at [91, 234] on div "Karina Juma 0449737081 kinafriday@gmail.com Customer since 2023" at bounding box center [165, 197] width 197 height 167
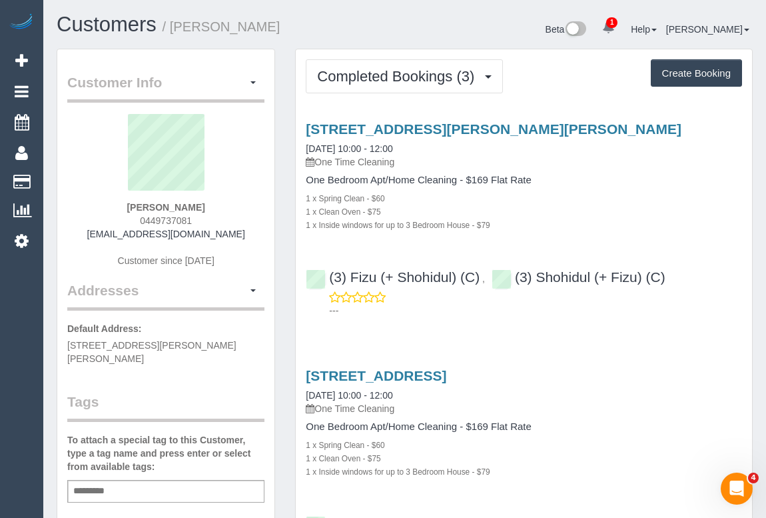
copy link "kinafriday@gmail.com"
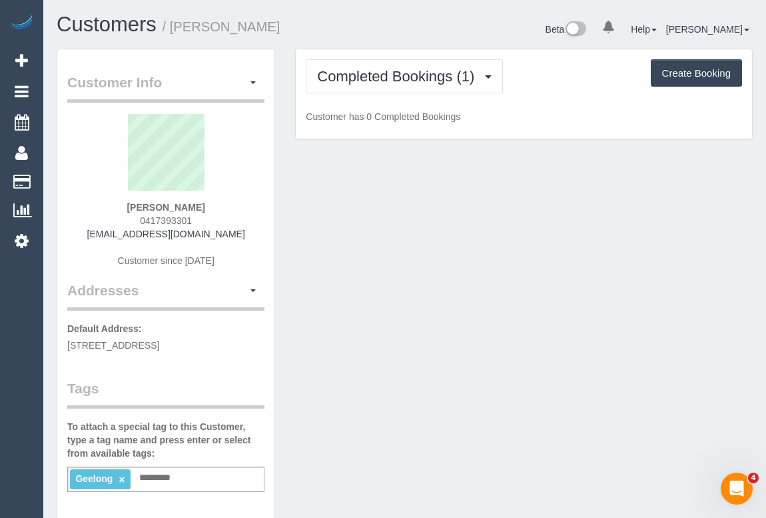
drag, startPoint x: 99, startPoint y: 232, endPoint x: 249, endPoint y: 233, distance: 149.9
click at [249, 233] on div "[PERSON_NAME] 0417393301 [EMAIL_ADDRESS][DOMAIN_NAME] Customer since [DATE]" at bounding box center [165, 197] width 197 height 167
copy link "[EMAIL_ADDRESS][DOMAIN_NAME]"
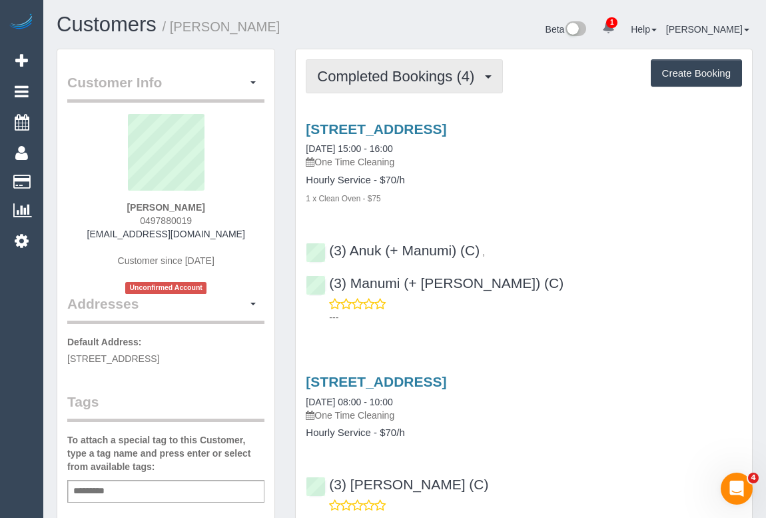
click at [359, 77] on span "Completed Bookings (4)" at bounding box center [399, 76] width 164 height 17
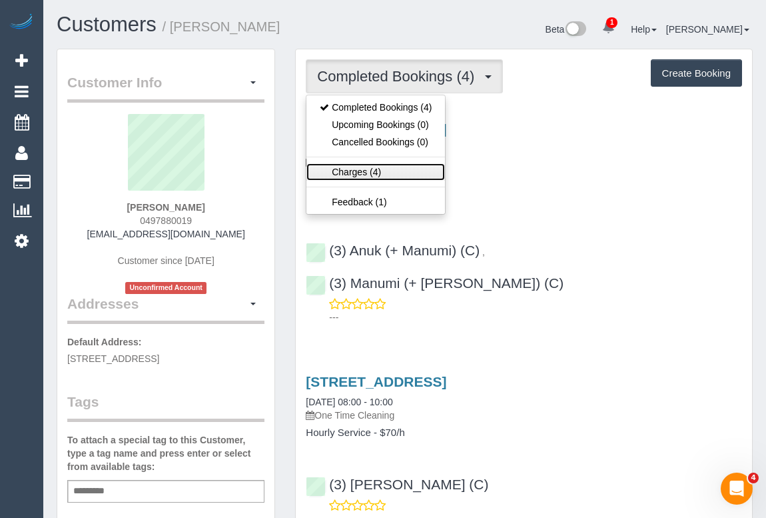
click at [350, 173] on link "Charges (4)" at bounding box center [376, 171] width 139 height 17
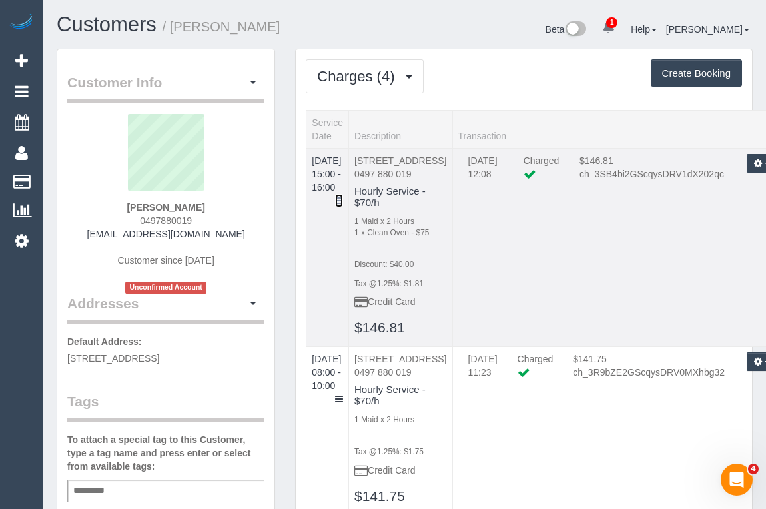
click at [343, 196] on icon at bounding box center [339, 200] width 8 height 9
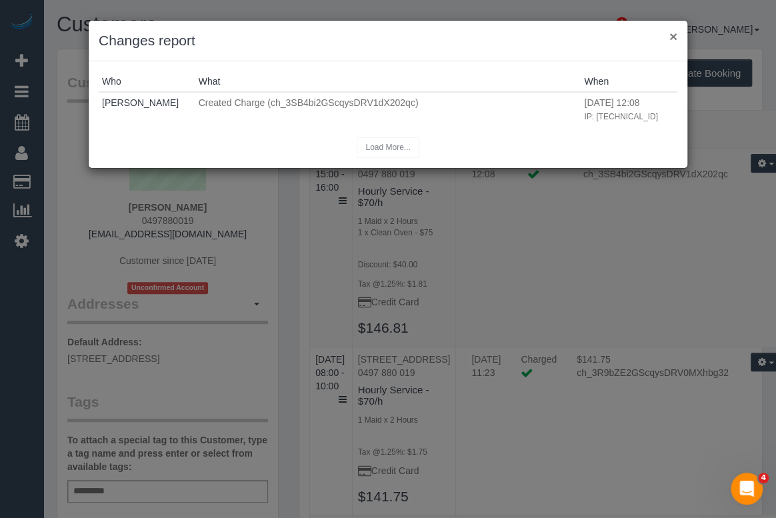
click at [676, 38] on button "×" at bounding box center [673, 36] width 8 height 14
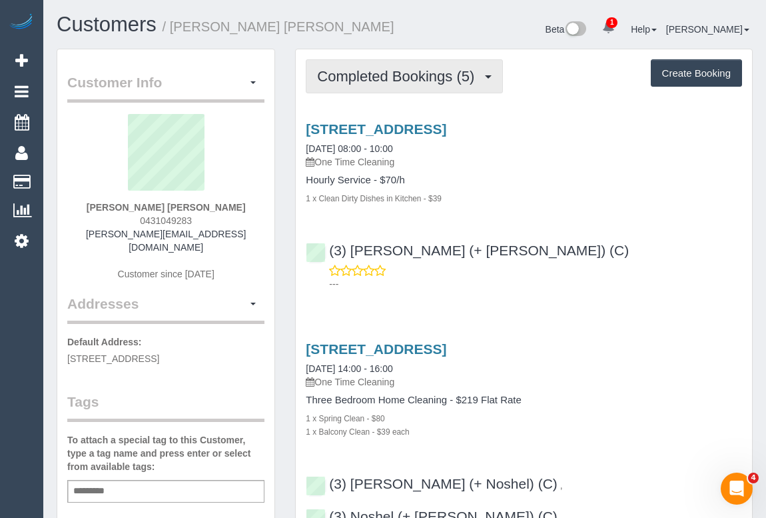
click at [391, 79] on span "Completed Bookings (5)" at bounding box center [399, 76] width 164 height 17
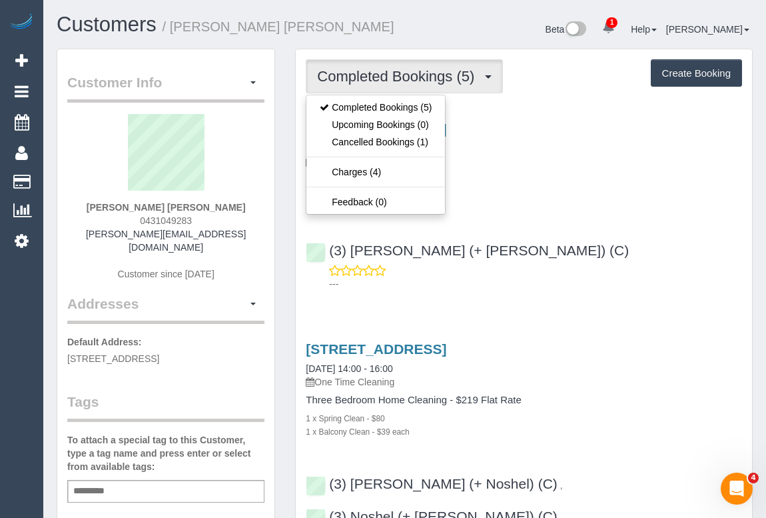
click at [573, 220] on div "117 Main Road, 1, Lower Plenty, VIC 3093 24/09/2025 08:00 - 10:00 One Time Clea…" at bounding box center [524, 203] width 456 height 187
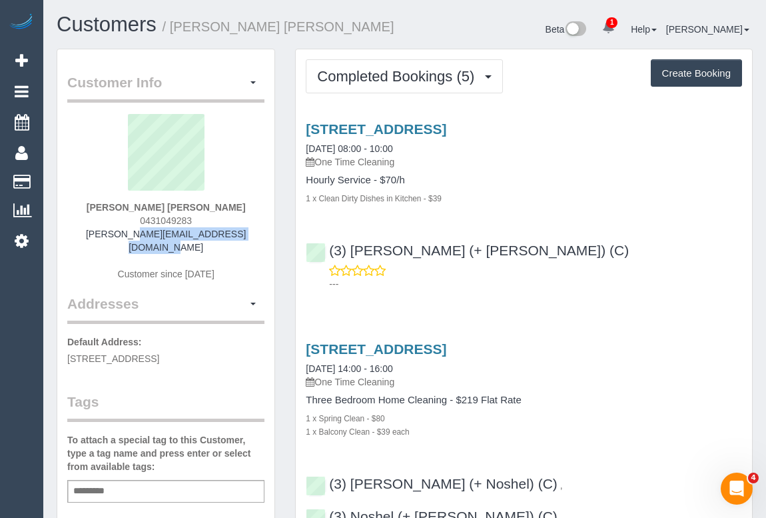
drag, startPoint x: 100, startPoint y: 233, endPoint x: 240, endPoint y: 237, distance: 140.0
click at [240, 237] on div "Anthony Naveen Fernando 0431049283 anthony_fernando@live.com.au Customer since …" at bounding box center [165, 204] width 197 height 180
copy link "anthony_fernando@live.com.au"
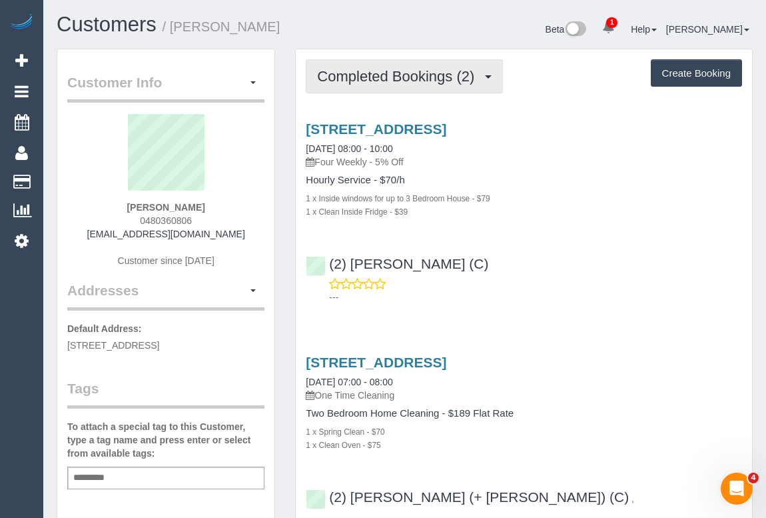
click at [416, 79] on span "Completed Bookings (2)" at bounding box center [399, 76] width 164 height 17
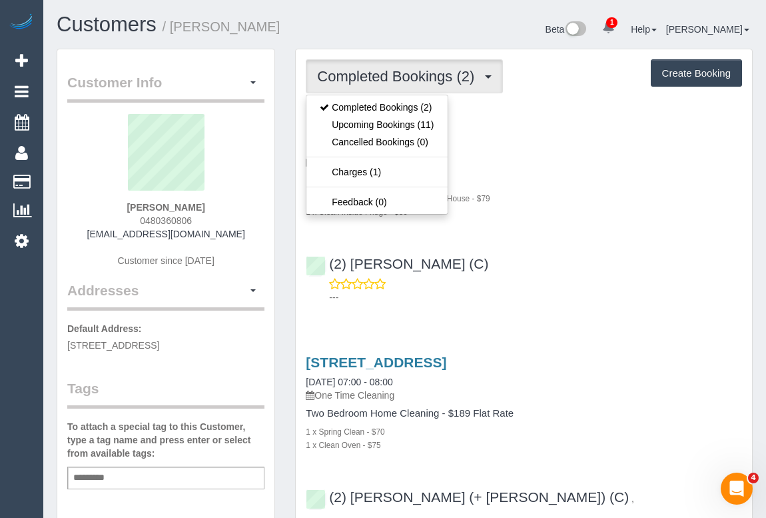
click at [584, 245] on div "(2) [PERSON_NAME] (C) ---" at bounding box center [524, 275] width 456 height 60
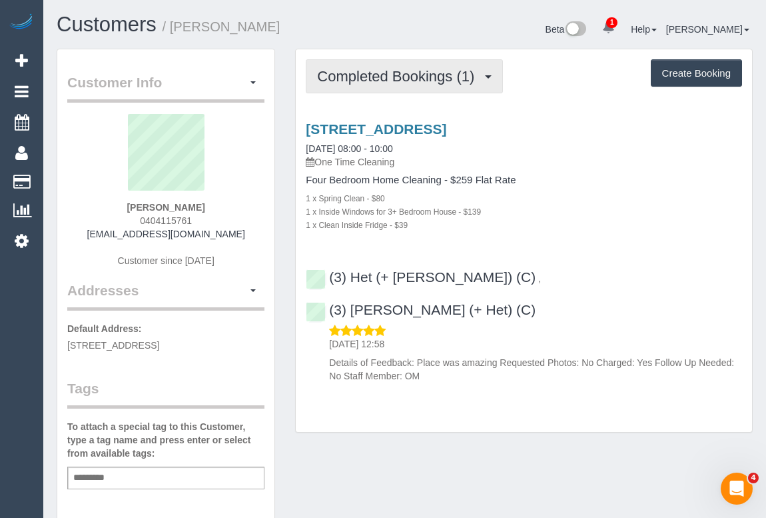
click at [396, 79] on span "Completed Bookings (1)" at bounding box center [399, 76] width 164 height 17
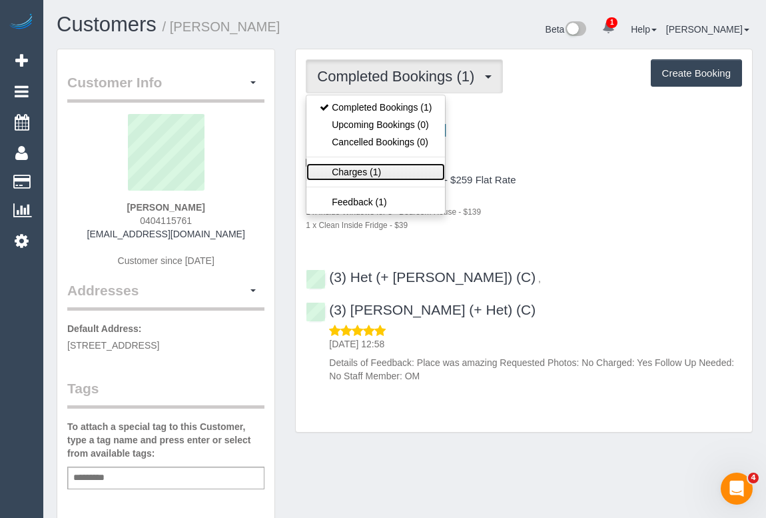
click at [355, 166] on link "Charges (1)" at bounding box center [376, 171] width 139 height 17
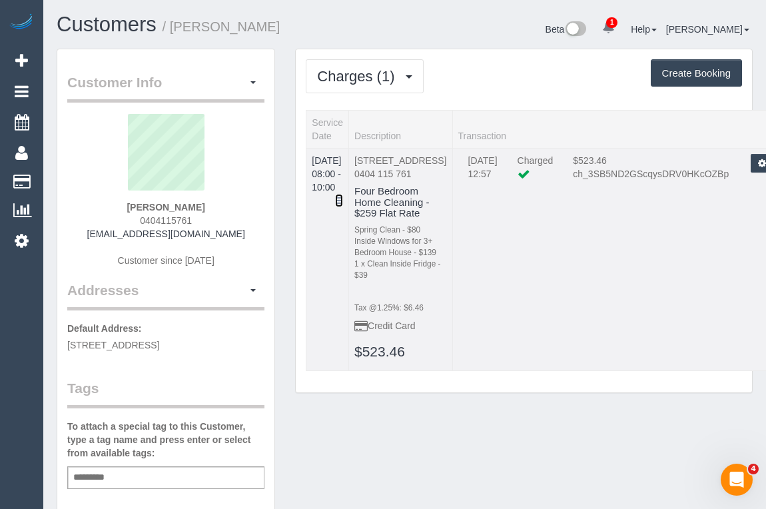
click at [343, 196] on icon at bounding box center [339, 200] width 8 height 9
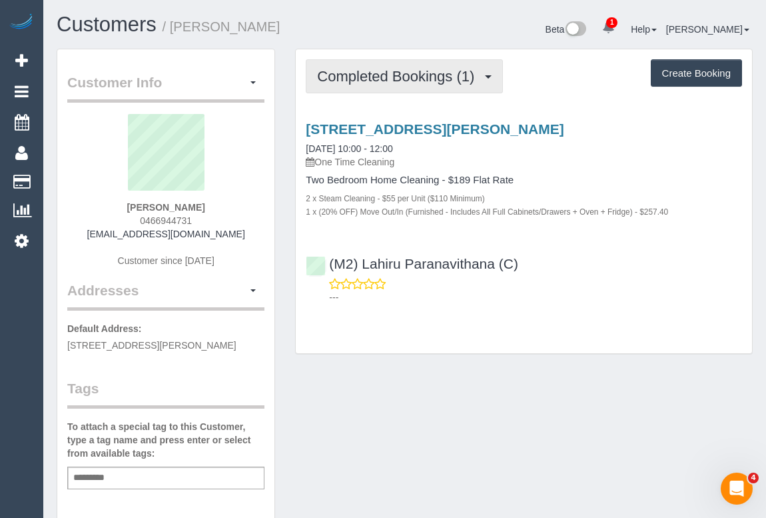
click at [387, 83] on button "Completed Bookings (1)" at bounding box center [404, 76] width 197 height 34
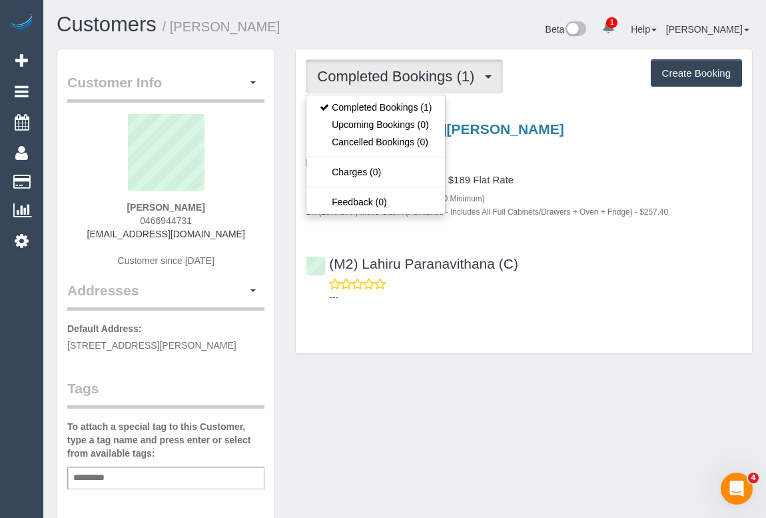
click at [534, 180] on h4 "Two Bedroom Home Cleaning - $189 Flat Rate" at bounding box center [524, 180] width 436 height 11
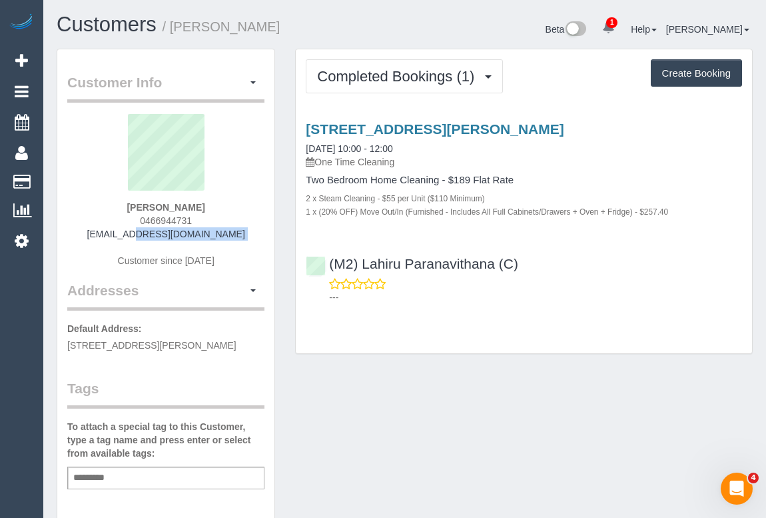
drag, startPoint x: 99, startPoint y: 233, endPoint x: 224, endPoint y: 242, distance: 124.9
click at [224, 242] on div "Tom Willetts 0466944731 tomwilletts4@gmail.com Customer since 2025" at bounding box center [165, 197] width 197 height 167
copy div "tomwilletts4@gmail.com"
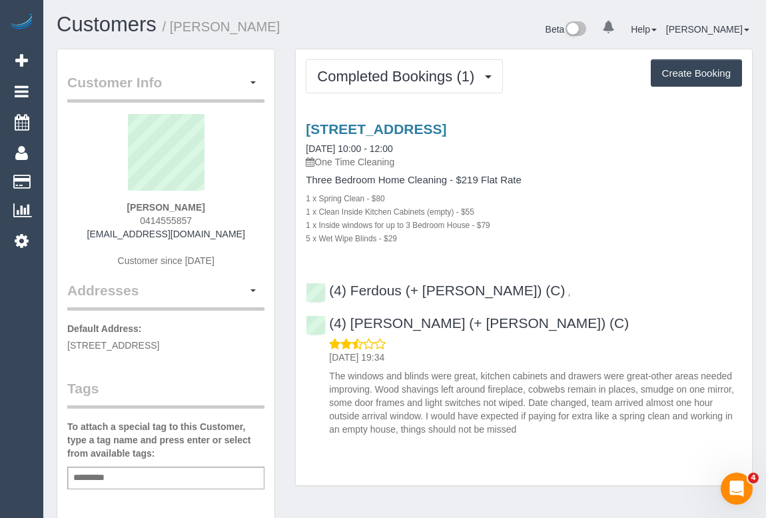
drag, startPoint x: 100, startPoint y: 233, endPoint x: 262, endPoint y: 235, distance: 162.0
click at [262, 235] on div "Melissa Humann 0414555857 melissahumann@iinet.net.au Customer since 2025" at bounding box center [165, 197] width 197 height 167
copy link "melissahumann@iinet.net.au"
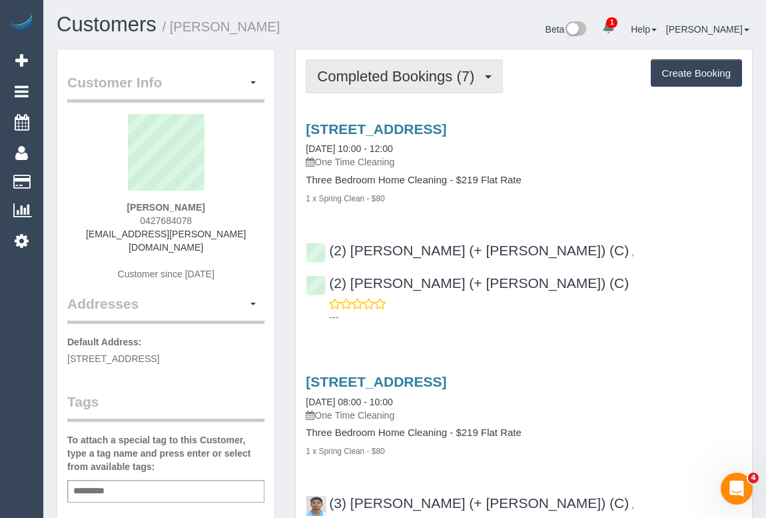
click at [394, 71] on span "Completed Bookings (7)" at bounding box center [399, 76] width 164 height 17
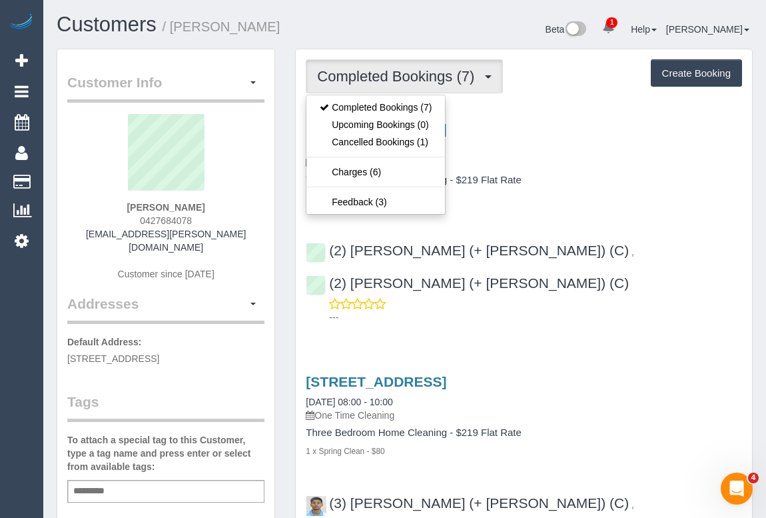
click at [622, 175] on h4 "Three Bedroom Home Cleaning - $219 Flat Rate" at bounding box center [524, 180] width 436 height 11
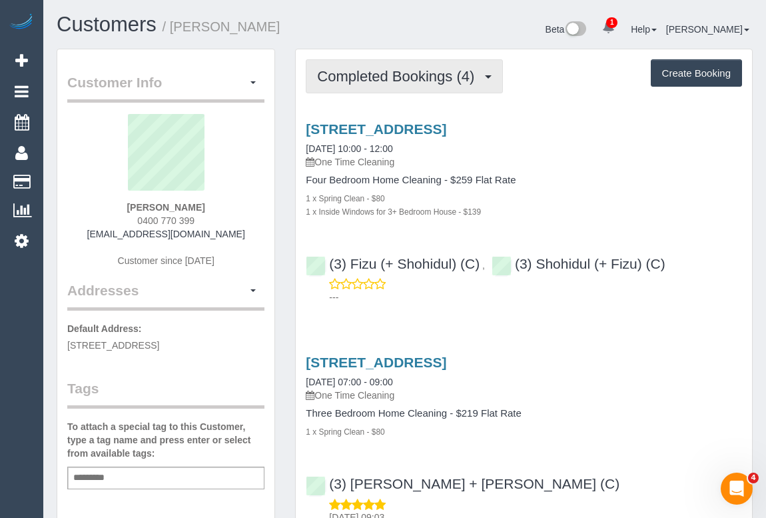
click at [407, 76] on span "Completed Bookings (4)" at bounding box center [399, 76] width 164 height 17
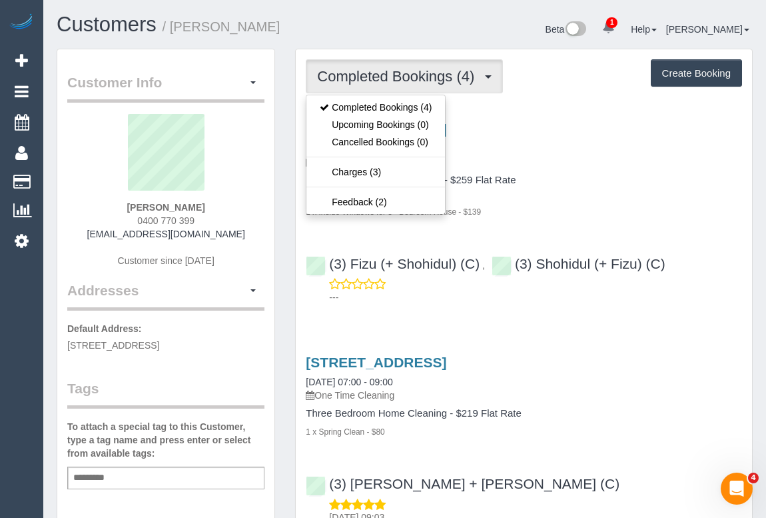
click at [586, 177] on h4 "Four Bedroom Home Cleaning - $259 Flat Rate" at bounding box center [524, 180] width 436 height 11
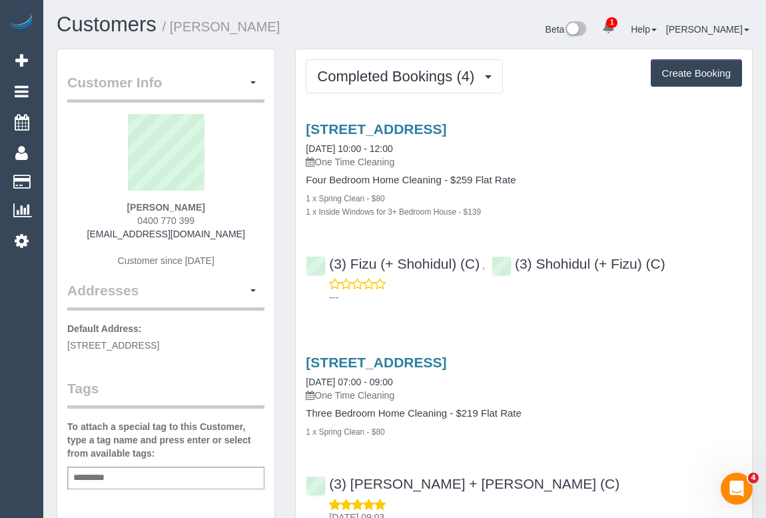
click at [606, 343] on div "15 Briardale Drive, Werribee, VIC 3030 09/08/2025 07:00 - 09:00 One Time Cleani…" at bounding box center [524, 452] width 456 height 219
click at [571, 201] on div "1 x Spring Clean - $80" at bounding box center [524, 197] width 436 height 13
click at [426, 125] on link "15 Briardale Drive, Werribee, VIC 3030" at bounding box center [376, 128] width 141 height 15
drag, startPoint x: 97, startPoint y: 239, endPoint x: 264, endPoint y: 241, distance: 166.6
click at [264, 241] on div "David Wragg 0400 770 399 davidawragg@gmail.com Customer since 2025" at bounding box center [165, 197] width 197 height 167
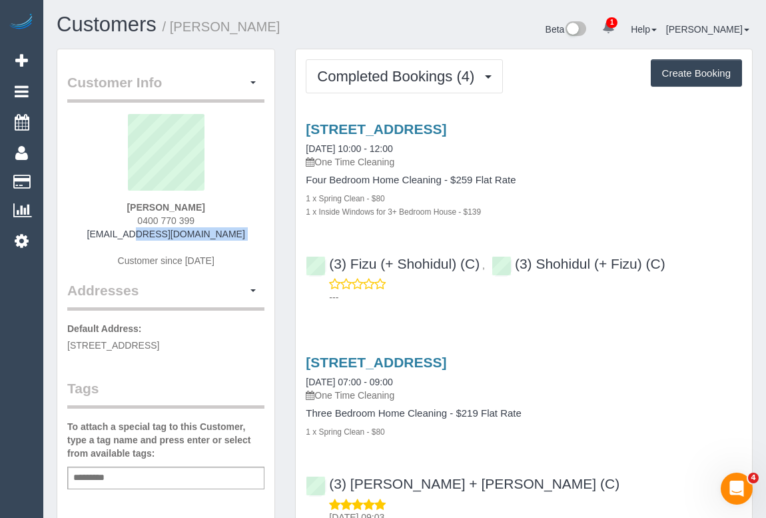
copy div "[EMAIL_ADDRESS][DOMAIN_NAME]"
click at [648, 166] on p "One Time Cleaning" at bounding box center [524, 161] width 436 height 13
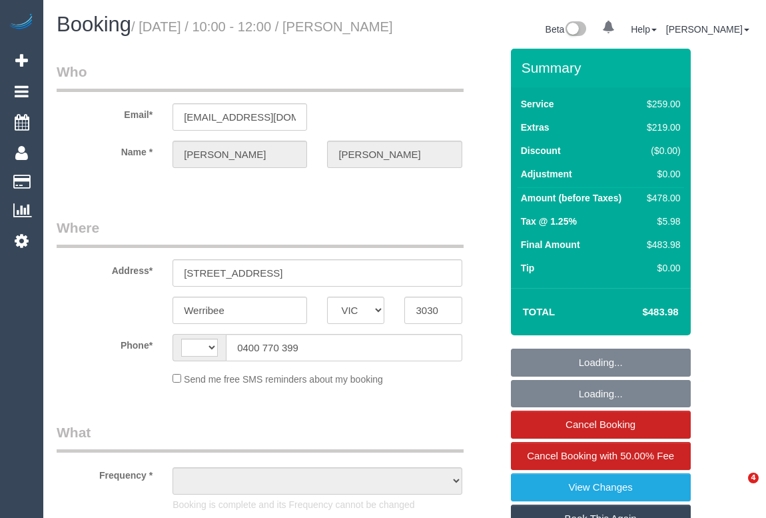
select select "VIC"
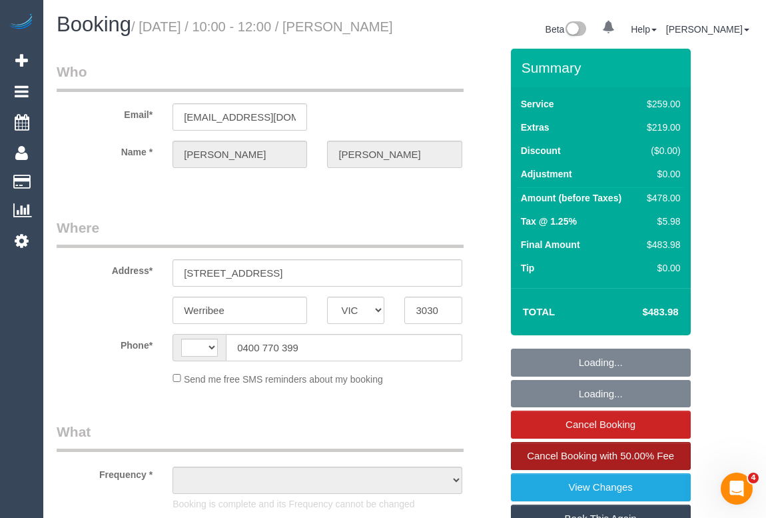
select select "string:AU"
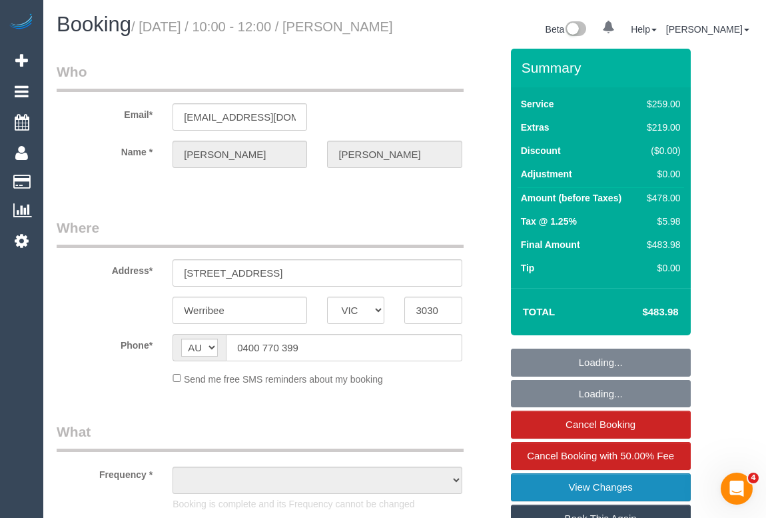
select select "string:stripe-pm_1R4Uqo2GScqysDRVj2Q7fw0T"
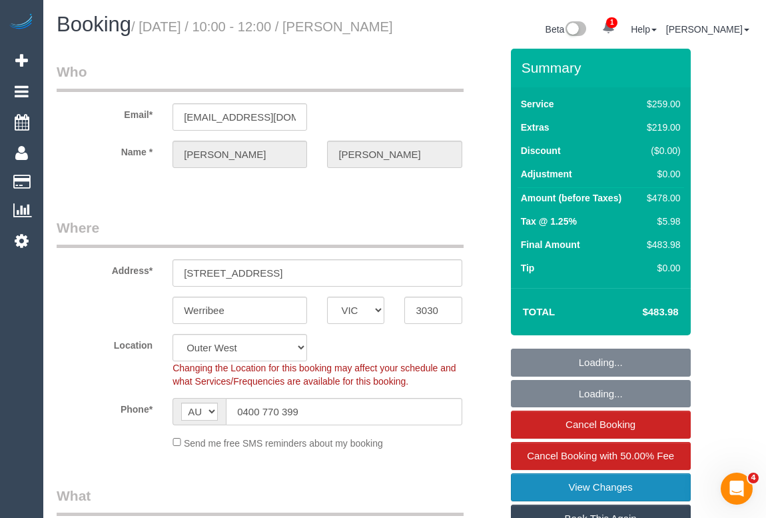
click at [595, 501] on link "View Changes" at bounding box center [601, 487] width 180 height 28
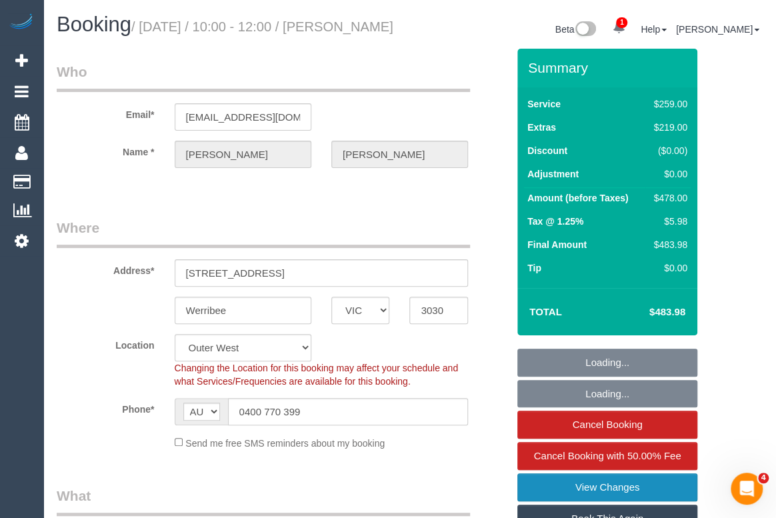
select select "object:1291"
select select "spot1"
select select "number:27"
select select "number:14"
select select "number:19"
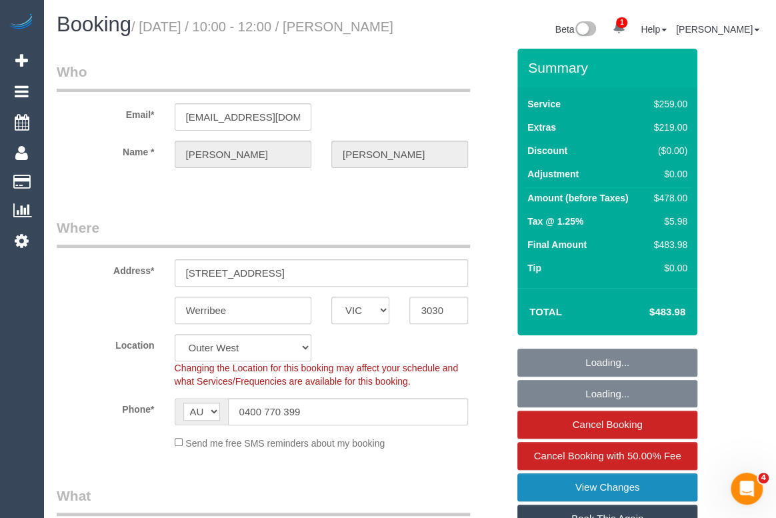
select select "number:36"
select select "number:13"
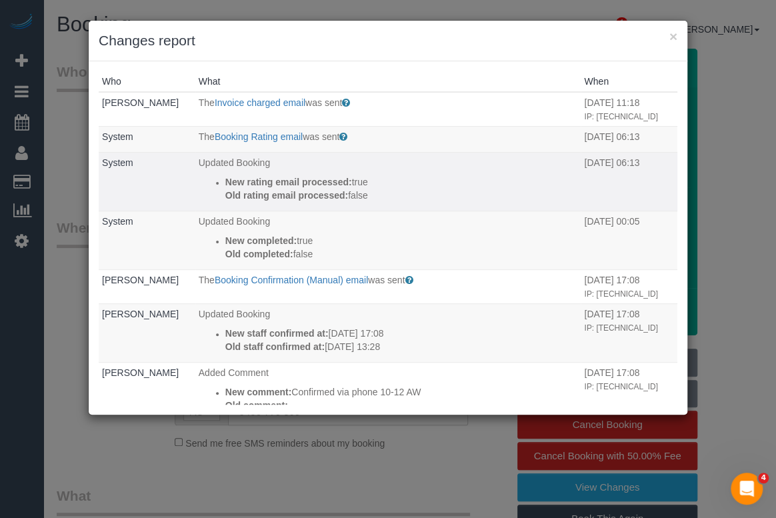
click at [271, 165] on td "Updated Booking New rating email processed: true Old rating email processed: fa…" at bounding box center [388, 182] width 386 height 59
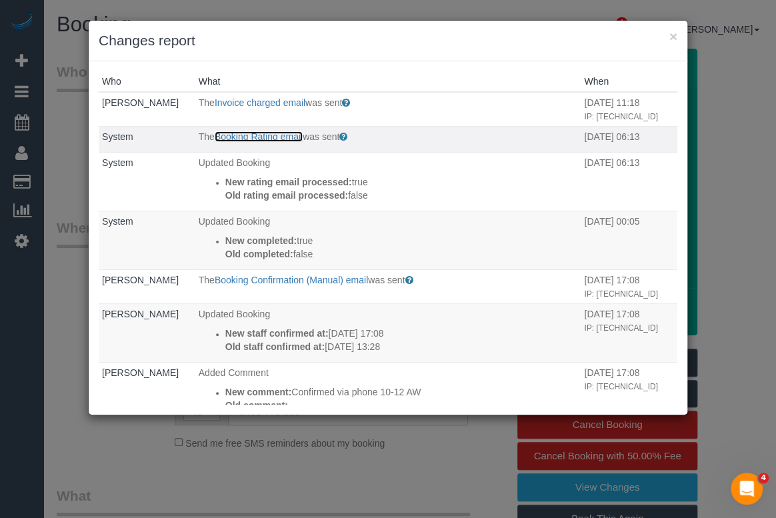
click at [269, 142] on link "Booking Rating email" at bounding box center [259, 136] width 88 height 11
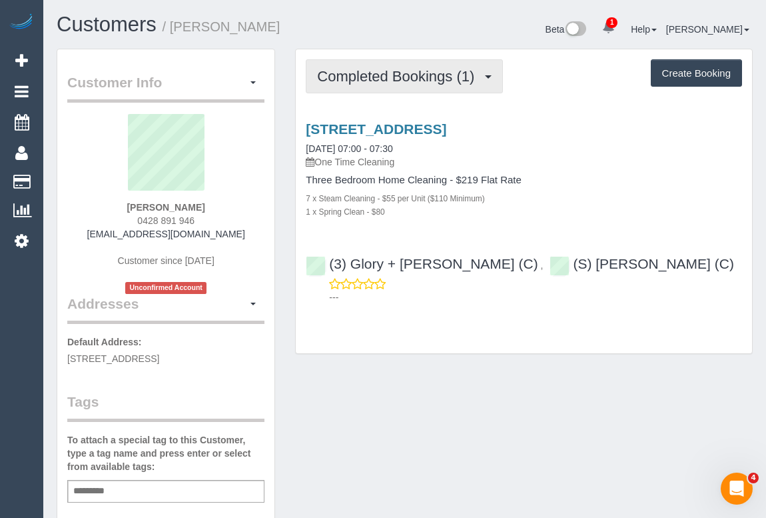
click at [434, 70] on span "Completed Bookings (1)" at bounding box center [399, 76] width 164 height 17
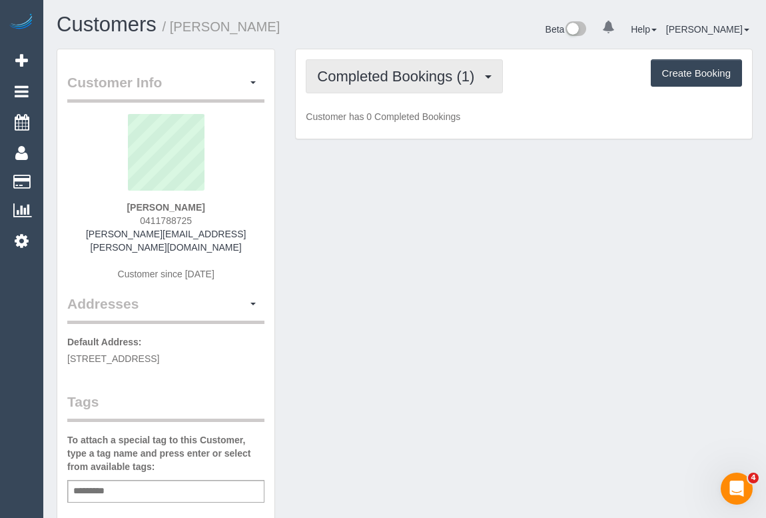
click at [413, 73] on span "Completed Bookings (1)" at bounding box center [399, 76] width 164 height 17
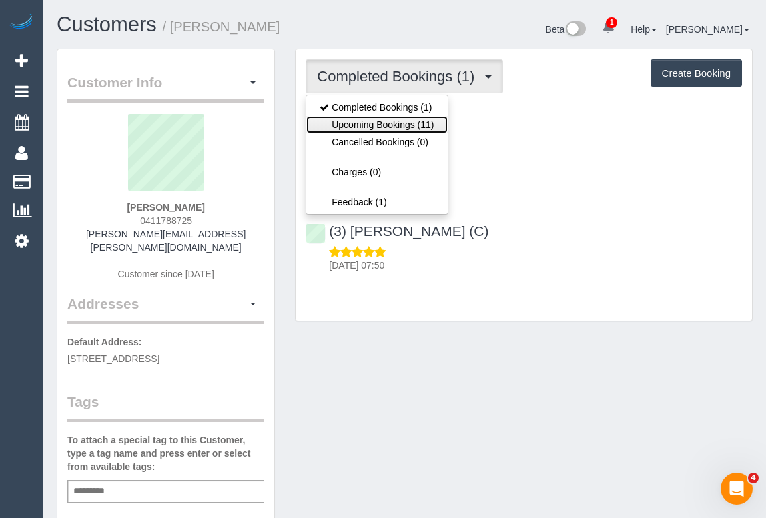
click at [381, 124] on link "Upcoming Bookings (11)" at bounding box center [377, 124] width 141 height 17
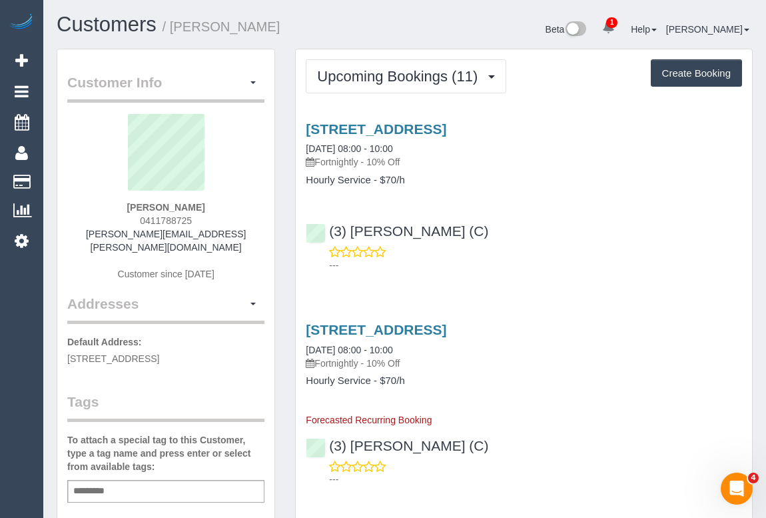
click at [584, 229] on div "(3) Joanne Wenzlau (C) ---" at bounding box center [524, 242] width 456 height 60
click at [571, 224] on div "(3) Joanne Wenzlau (C) ---" at bounding box center [524, 242] width 456 height 60
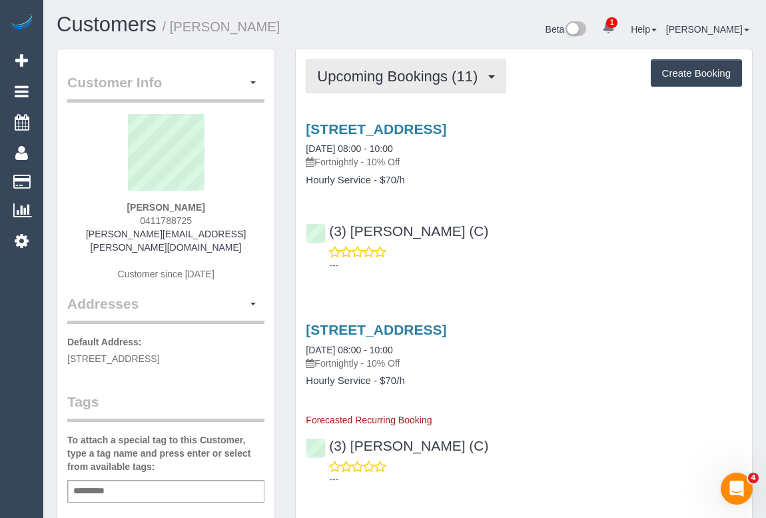
click at [379, 79] on span "Upcoming Bookings (11)" at bounding box center [400, 76] width 167 height 17
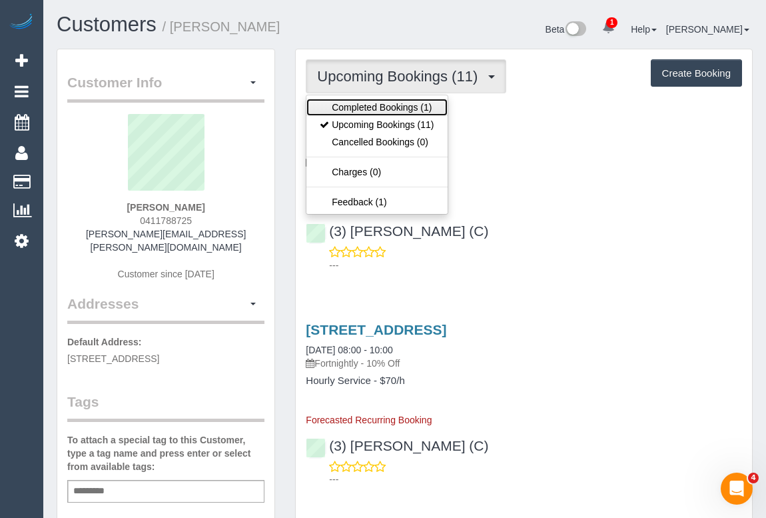
click at [373, 107] on link "Completed Bookings (1)" at bounding box center [377, 107] width 141 height 17
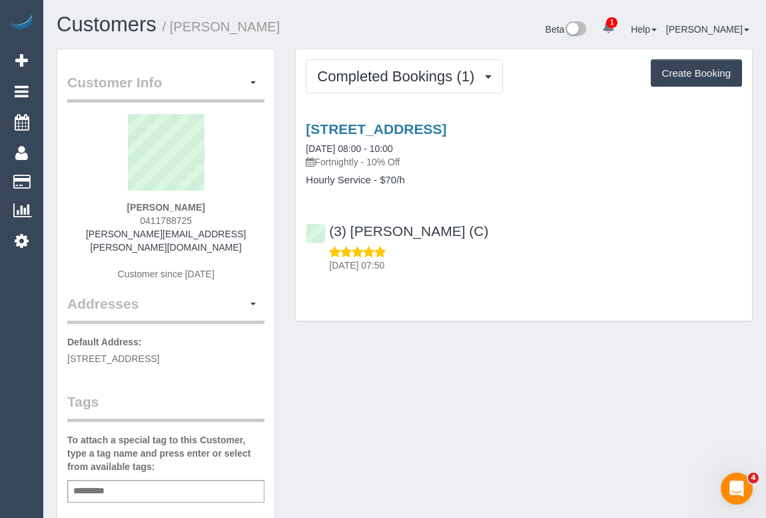
click at [554, 421] on div "Customer Info Edit Contact Info Send Message Email Preferences Special Sales Ta…" at bounding box center [405, 502] width 716 height 906
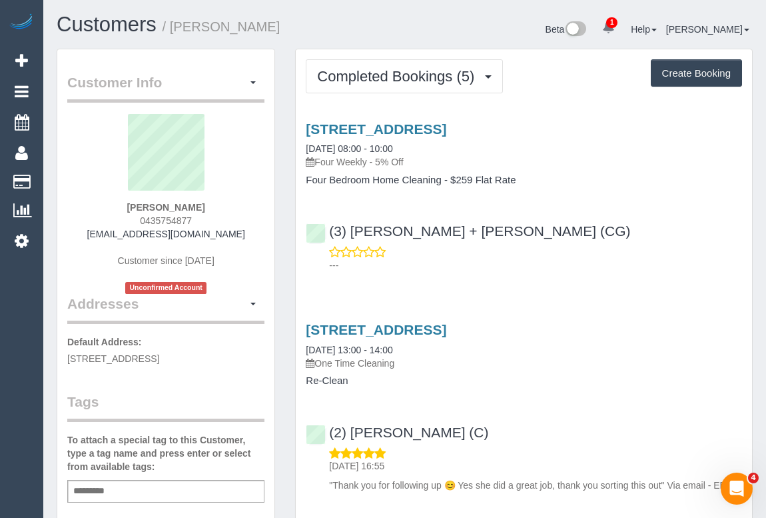
click at [617, 259] on p "---" at bounding box center [535, 265] width 413 height 13
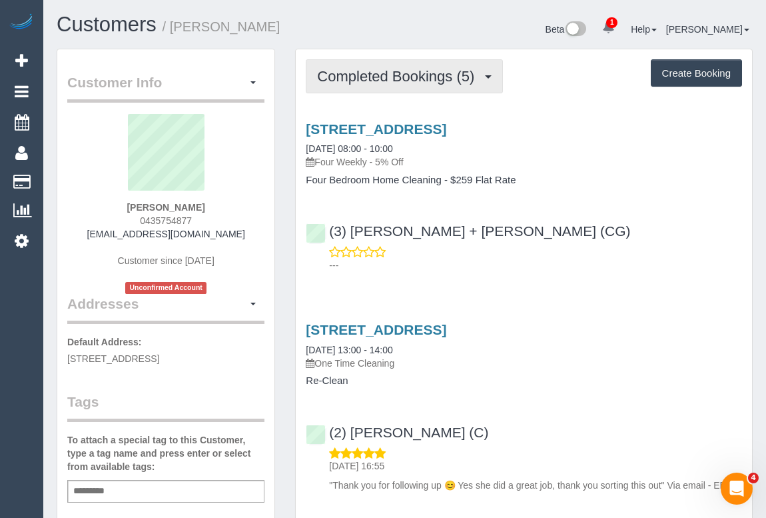
drag, startPoint x: 375, startPoint y: 75, endPoint x: 378, endPoint y: 89, distance: 13.7
click at [375, 75] on span "Completed Bookings (5)" at bounding box center [399, 76] width 164 height 17
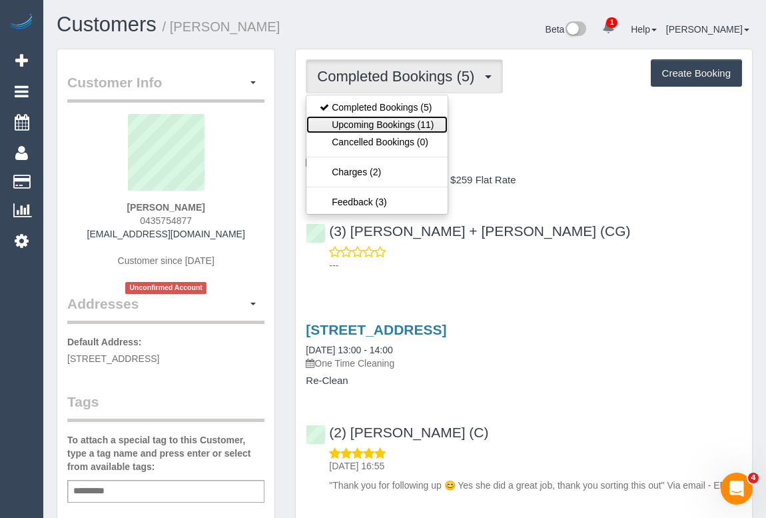
click at [403, 127] on link "Upcoming Bookings (11)" at bounding box center [377, 124] width 141 height 17
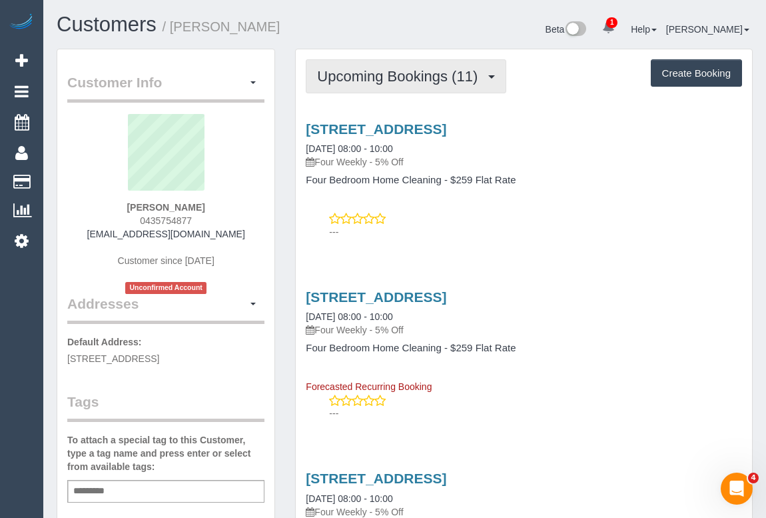
click at [397, 73] on span "Upcoming Bookings (11)" at bounding box center [400, 76] width 167 height 17
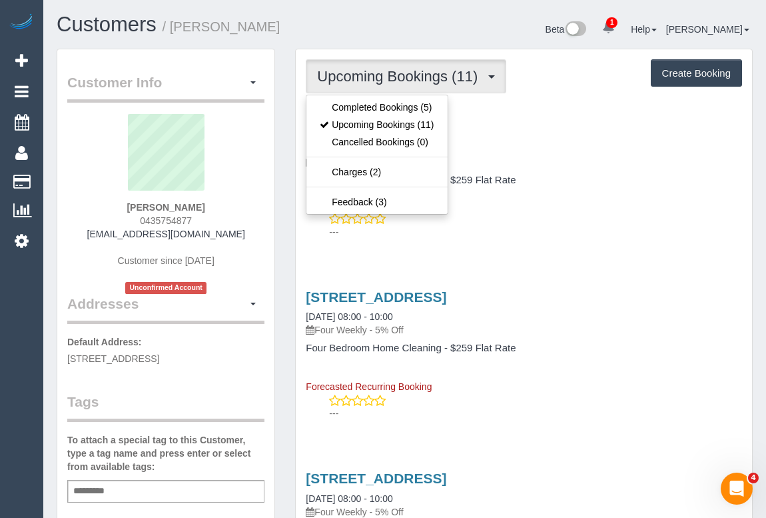
click at [586, 243] on div "29b Teck Street, Ashwood, VIC 3147 23/10/2025 08:00 - 10:00 Four Weekly - 5% Of…" at bounding box center [524, 177] width 456 height 135
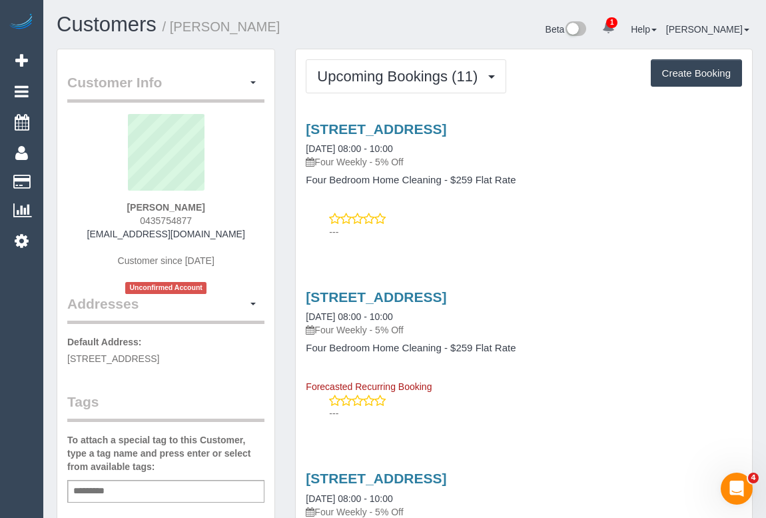
click at [498, 241] on div "29b Teck Street, Ashwood, VIC 3147 23/10/2025 08:00 - 10:00 Four Weekly - 5% Of…" at bounding box center [524, 177] width 456 height 135
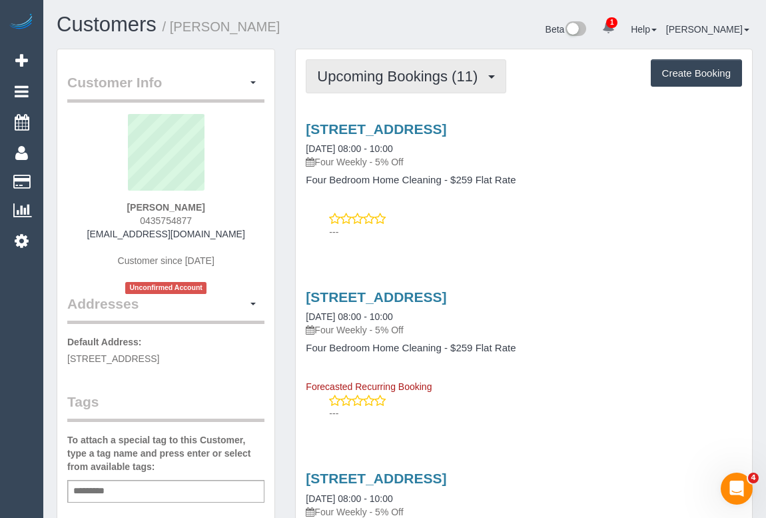
click at [370, 83] on span "Upcoming Bookings (11)" at bounding box center [400, 76] width 167 height 17
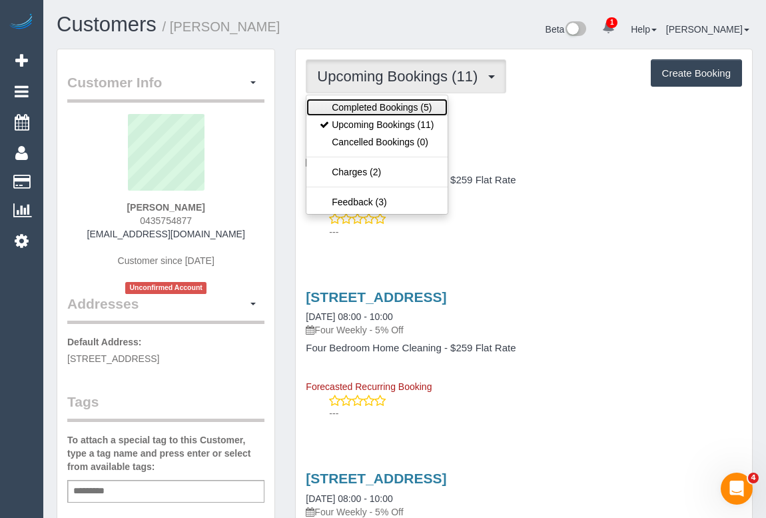
click at [373, 102] on link "Completed Bookings (5)" at bounding box center [377, 107] width 141 height 17
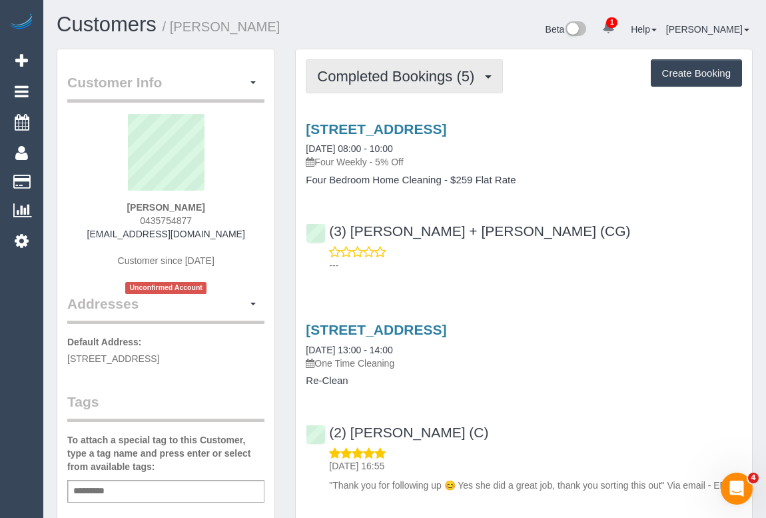
click at [385, 80] on span "Completed Bookings (5)" at bounding box center [399, 76] width 164 height 17
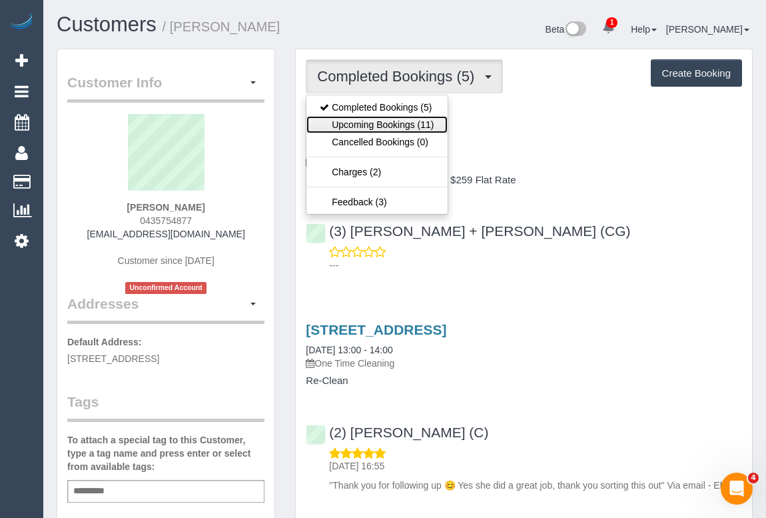
click at [376, 123] on link "Upcoming Bookings (11)" at bounding box center [377, 124] width 141 height 17
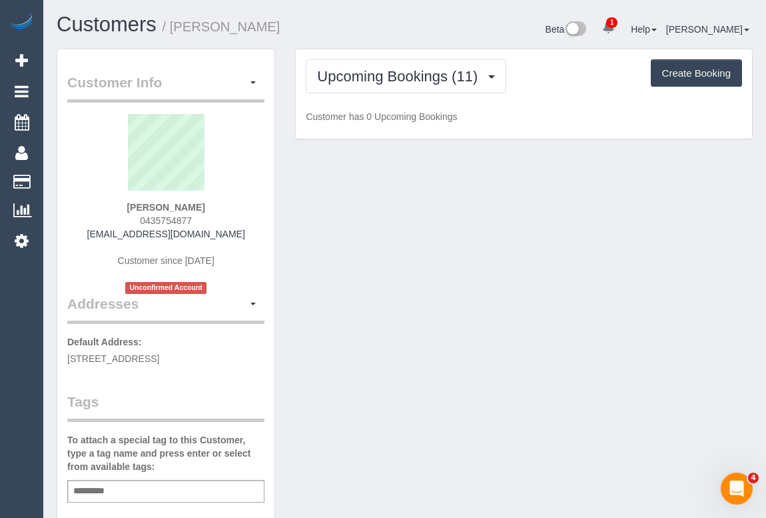
drag, startPoint x: 137, startPoint y: 216, endPoint x: 214, endPoint y: 216, distance: 77.3
click at [214, 216] on div "Sue Oner 0435754877 sueoner@gmail.com Customer since 2024 Unconfirmed Account" at bounding box center [165, 204] width 197 height 180
copy span "0435754877"
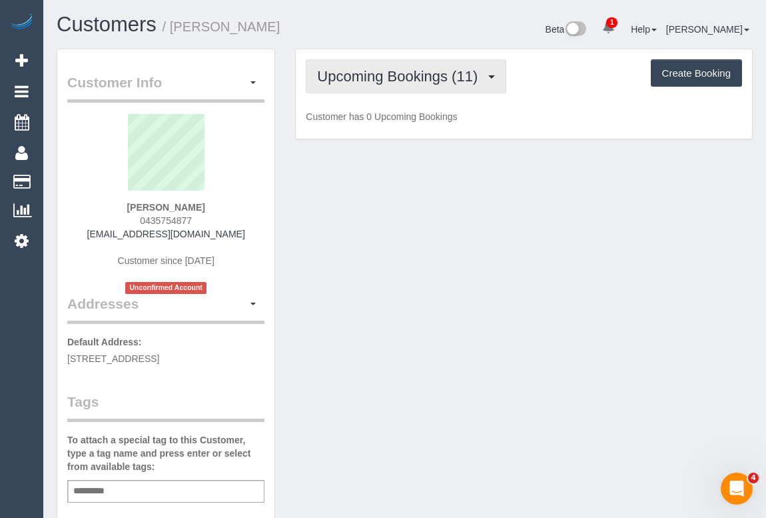
click at [370, 82] on span "Upcoming Bookings (11)" at bounding box center [400, 76] width 167 height 17
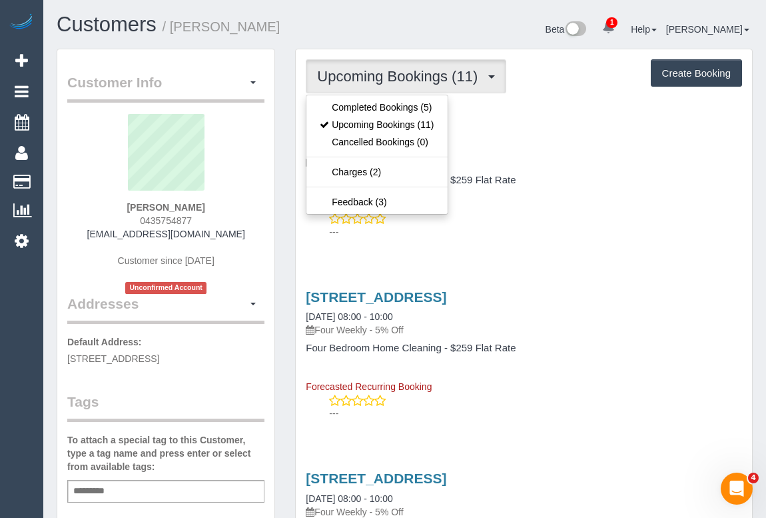
click at [586, 219] on div "---" at bounding box center [524, 225] width 436 height 27
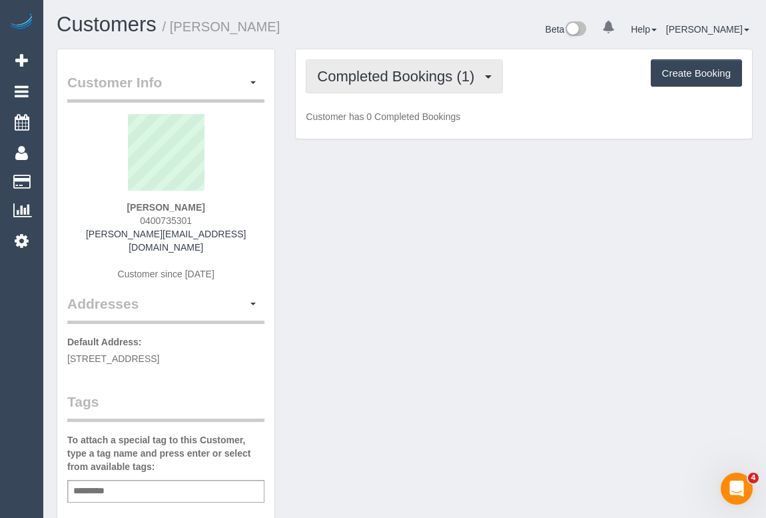
click at [399, 73] on span "Completed Bookings (1)" at bounding box center [399, 76] width 164 height 17
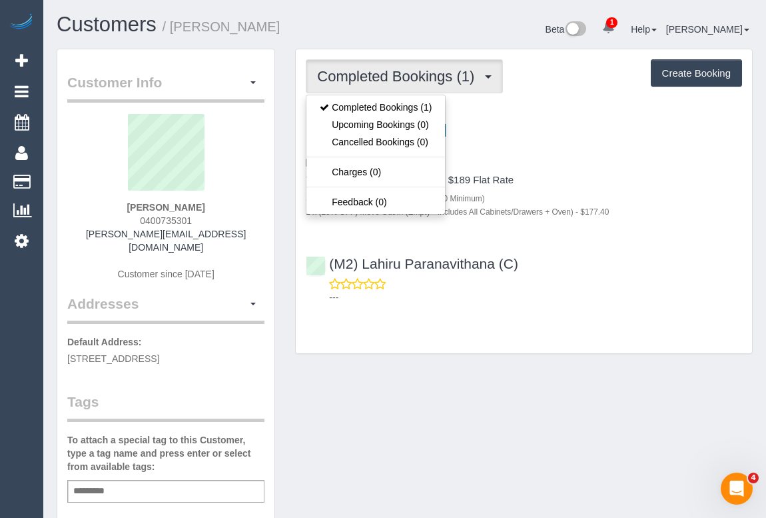
click at [609, 314] on div "Completed Bookings (1) Completed Bookings (1) Upcoming Bookings (0) Cancelled B…" at bounding box center [524, 201] width 456 height 304
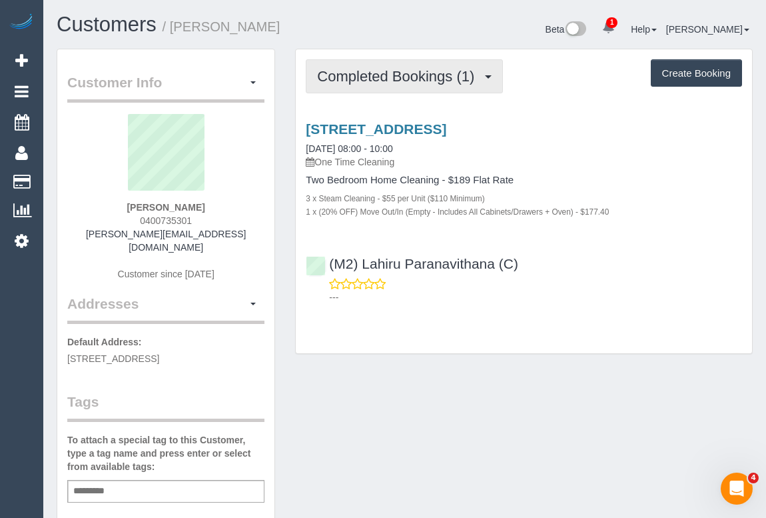
click at [392, 83] on span "Completed Bookings (1)" at bounding box center [399, 76] width 164 height 17
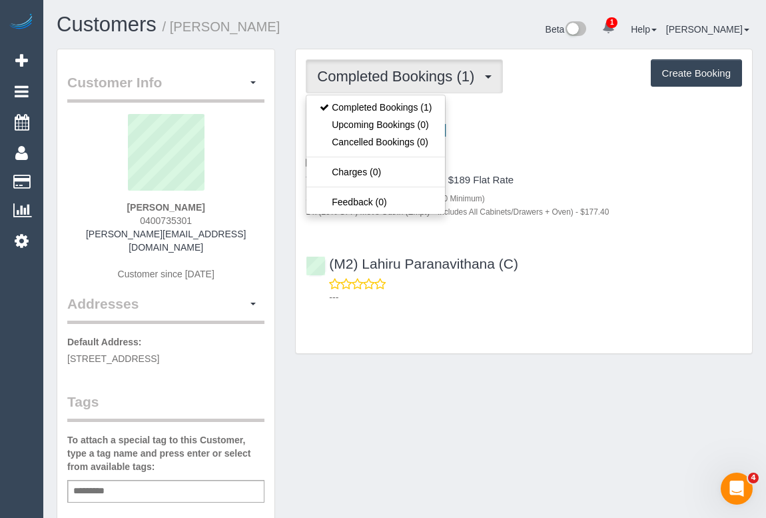
click at [638, 275] on div "(M2) Lahiru Paranavithana (C) ---" at bounding box center [524, 275] width 456 height 60
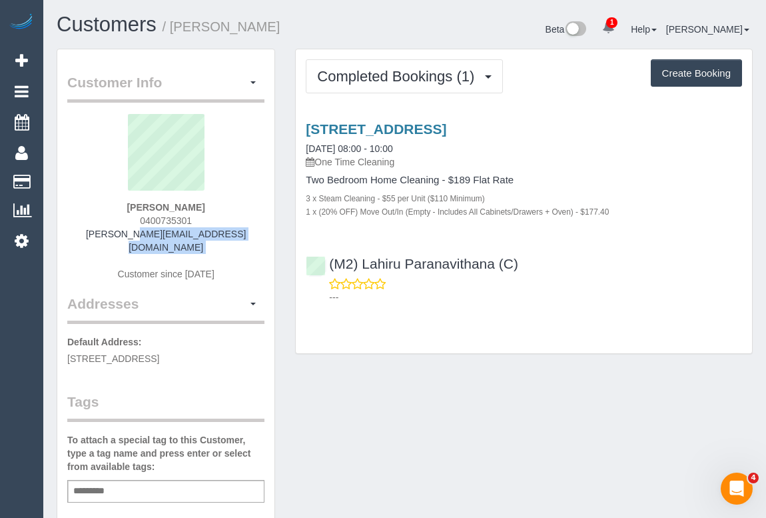
drag, startPoint x: 97, startPoint y: 237, endPoint x: 256, endPoint y: 240, distance: 159.3
click at [256, 240] on div "[PERSON_NAME] 0400735301 [PERSON_NAME][EMAIL_ADDRESS][DOMAIN_NAME] Customer sin…" at bounding box center [165, 204] width 197 height 180
copy div "[PERSON_NAME][EMAIL_ADDRESS][DOMAIN_NAME]"
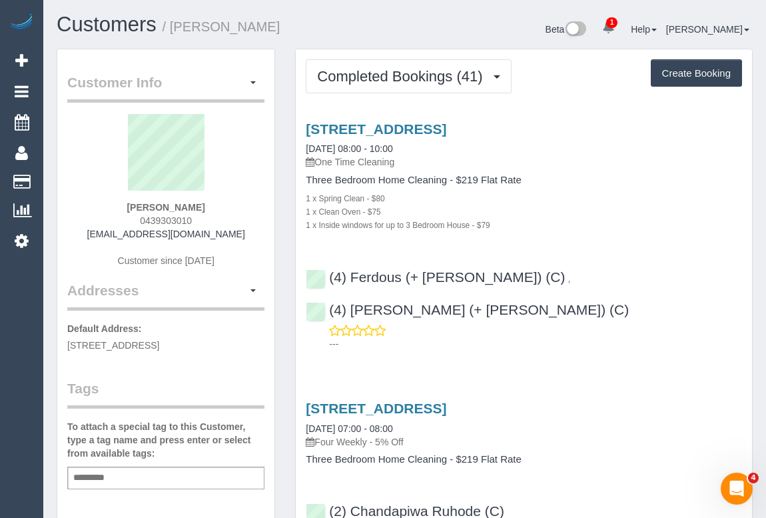
click at [139, 475] on div "Add a tag" at bounding box center [165, 477] width 197 height 23
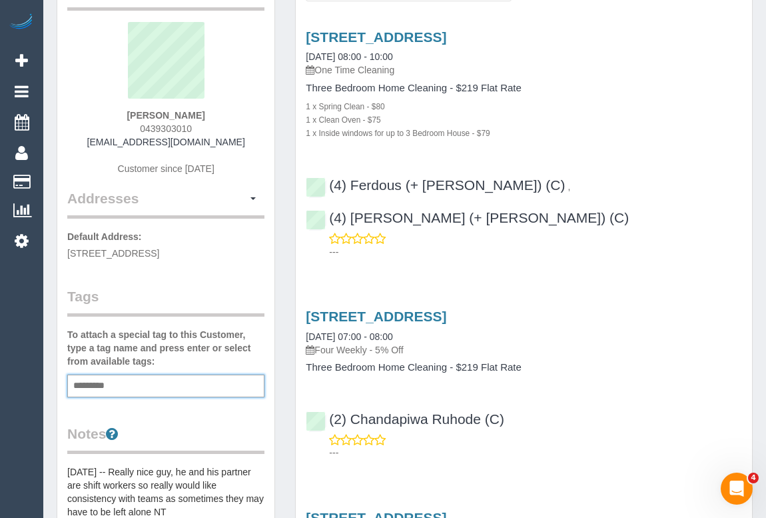
scroll to position [121, 0]
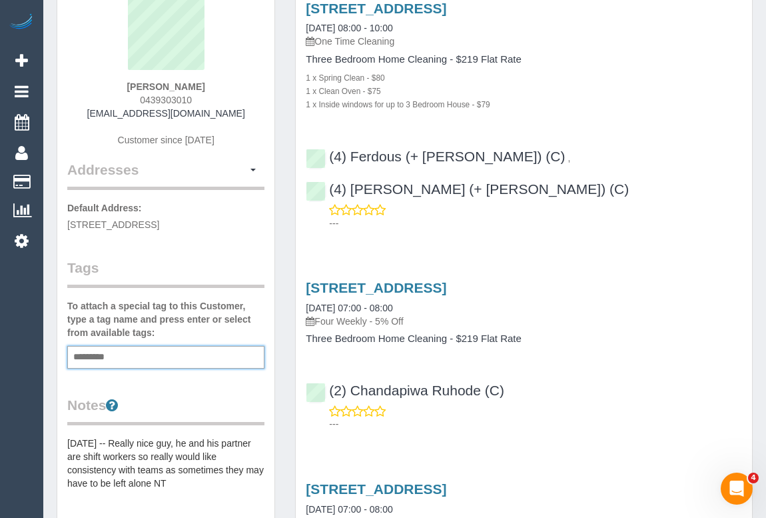
click at [122, 360] on div "Add a tag" at bounding box center [165, 357] width 197 height 23
click at [109, 352] on input "text" at bounding box center [92, 357] width 45 height 17
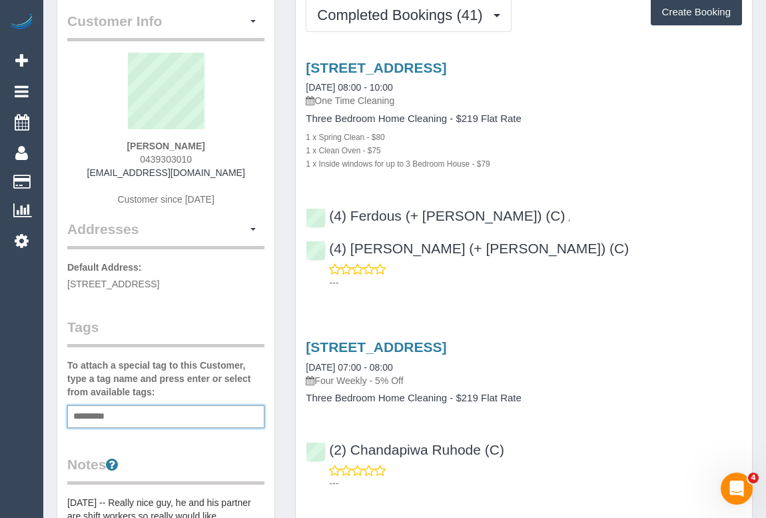
scroll to position [60, 0]
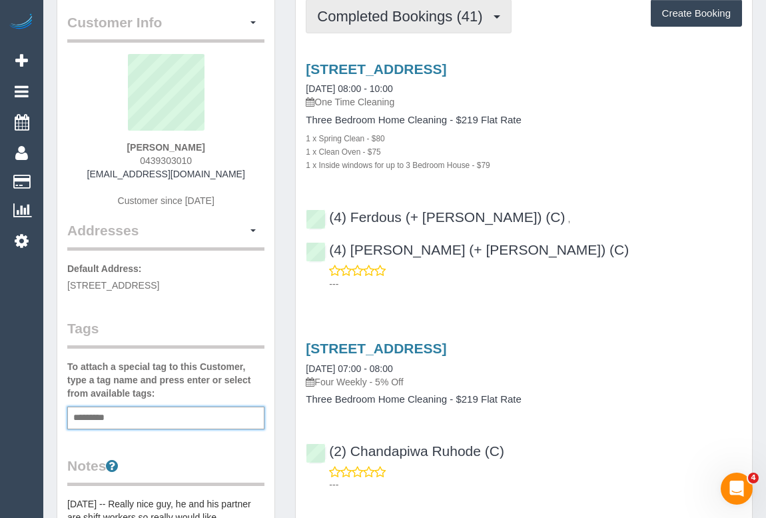
click at [423, 13] on span "Completed Bookings (41)" at bounding box center [403, 16] width 172 height 17
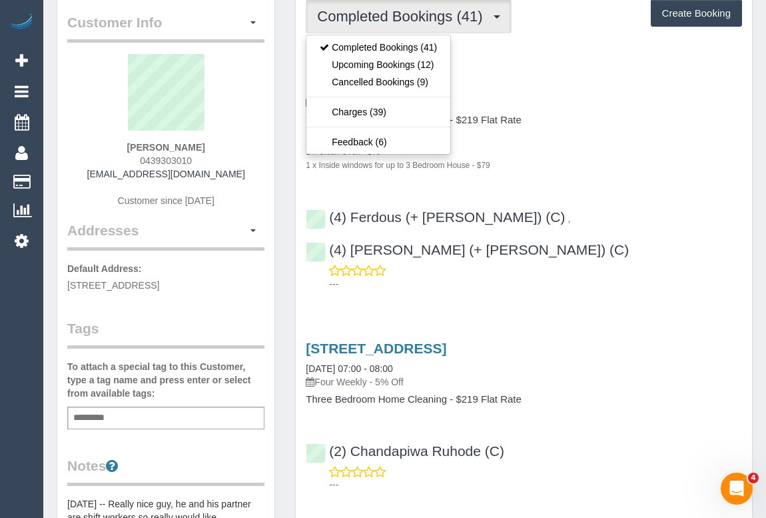
click at [584, 141] on div "1 x Spring Clean - $80" at bounding box center [524, 137] width 436 height 13
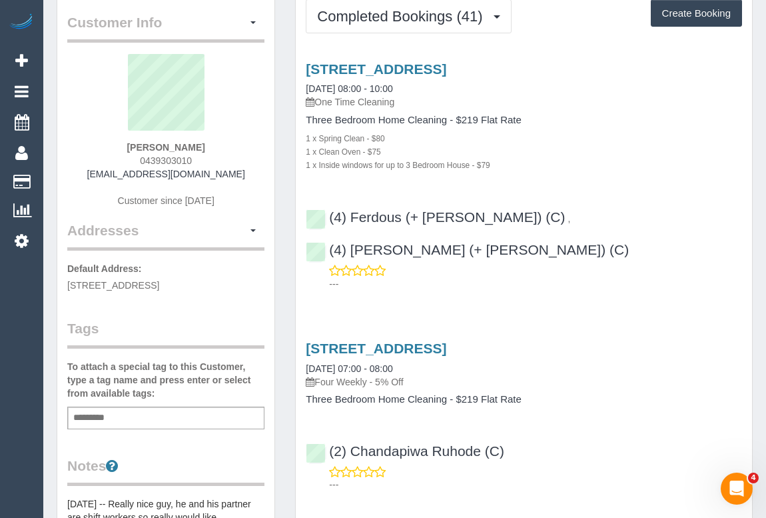
click at [125, 413] on div "Add a tag" at bounding box center [165, 418] width 197 height 23
type input "**********"
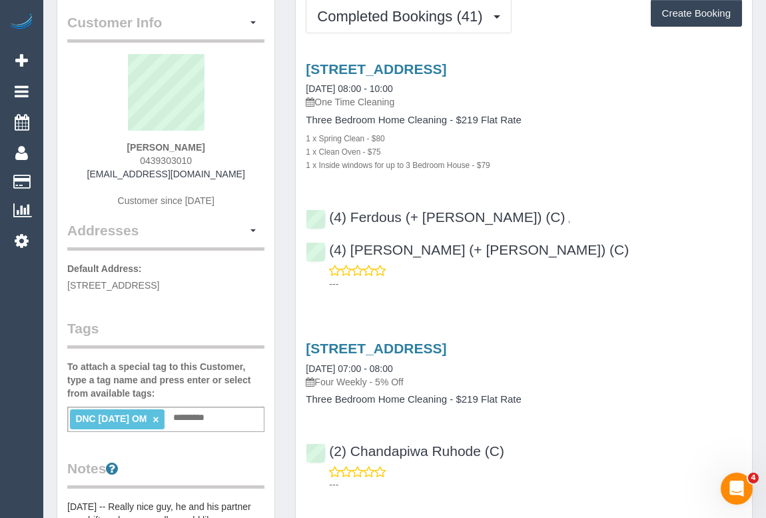
drag, startPoint x: 89, startPoint y: 180, endPoint x: 245, endPoint y: 181, distance: 156.6
click at [245, 181] on div "Heath Chamberlain 0439303010 hachamberlain91@gmail.com Customer since 2020" at bounding box center [165, 137] width 197 height 167
drag, startPoint x: 238, startPoint y: 176, endPoint x: 99, endPoint y: 175, distance: 138.6
click at [99, 175] on div "Heath Chamberlain 0439303010 hachamberlain91@gmail.com Customer since 2020" at bounding box center [165, 137] width 197 height 167
copy link "hachamberlain91@gmail.com"
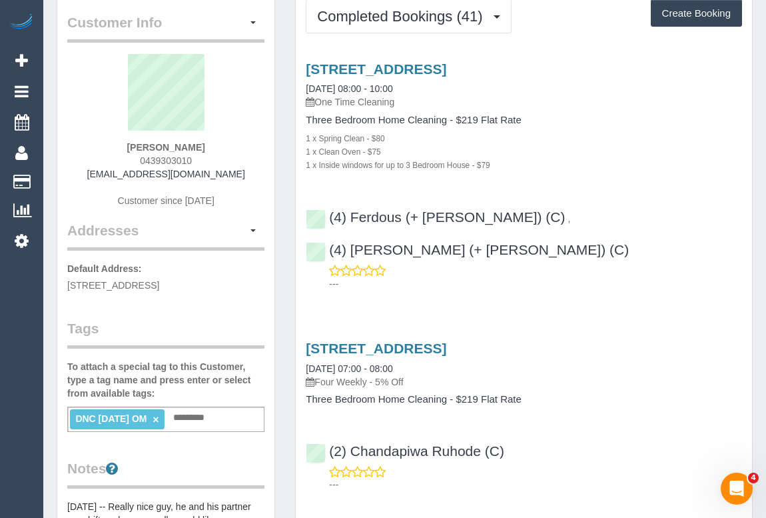
click at [666, 341] on h3 "52 Frensham Road, Watsonia, VIC 3087" at bounding box center [524, 348] width 436 height 15
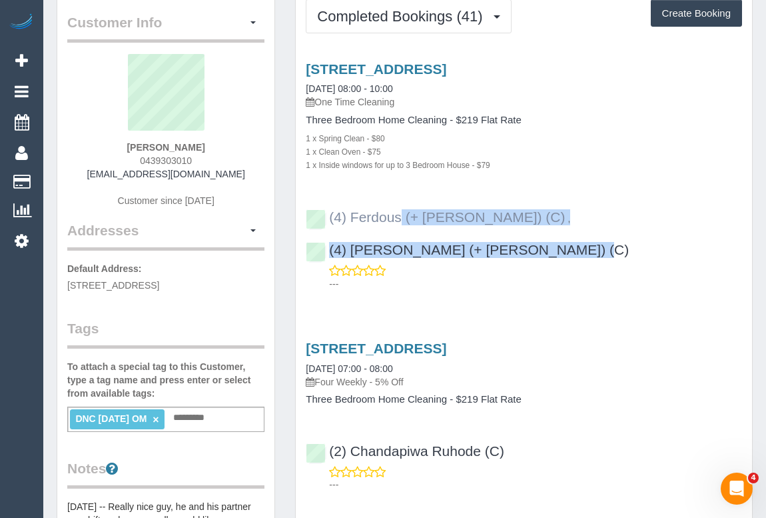
drag, startPoint x: 709, startPoint y: 213, endPoint x: 331, endPoint y: 219, distance: 377.9
click at [331, 219] on div "(4) Ferdous (+ Forkan) (C) , (4) Forkan (+ Ferdous) (C) ---" at bounding box center [524, 244] width 456 height 93
copy div "(4) Ferdous (+ Forkan) (C) , (4) Forkan (+ Ferdous) (C)"
drag, startPoint x: 116, startPoint y: 145, endPoint x: 258, endPoint y: 146, distance: 141.9
click at [258, 146] on div "Heath Chamberlain 0439303010 hachamberlain91@gmail.com Customer since 2020" at bounding box center [165, 137] width 197 height 167
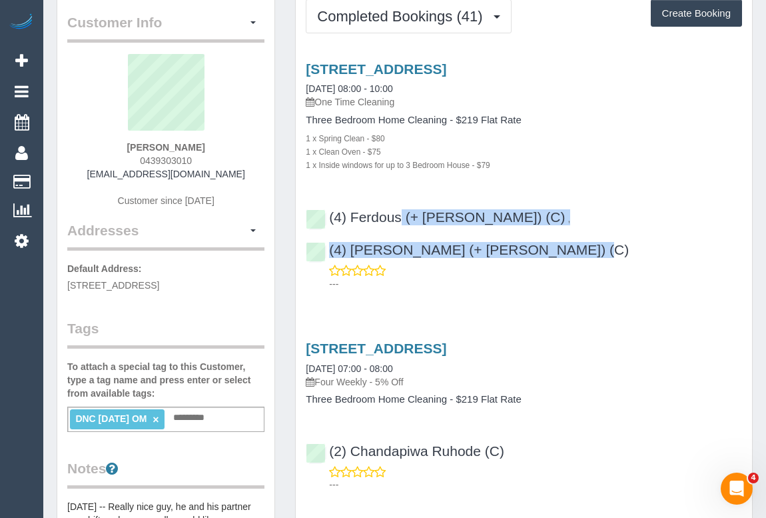
copy strong "Heath Chamberlain"
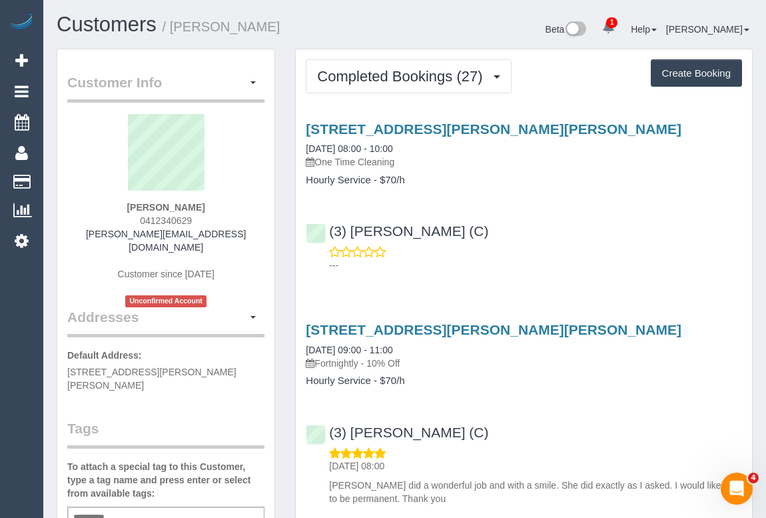
click at [520, 231] on div "(3) [PERSON_NAME] (C) ---" at bounding box center [524, 242] width 456 height 60
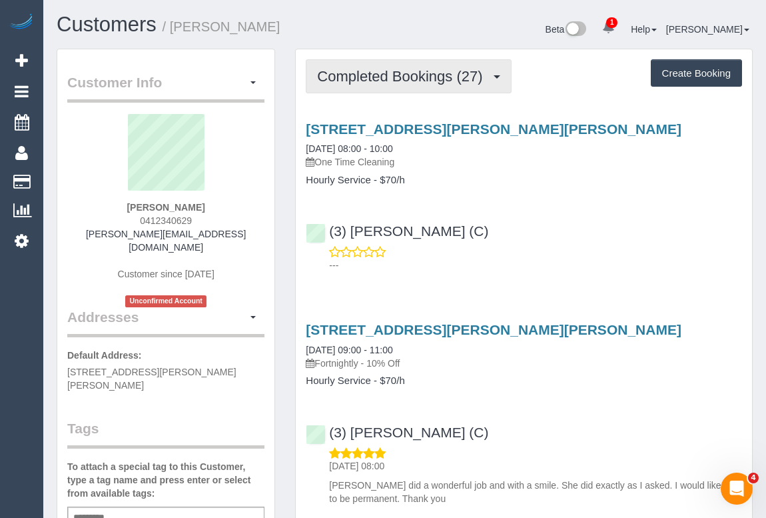
click at [397, 78] on span "Completed Bookings (27)" at bounding box center [403, 76] width 172 height 17
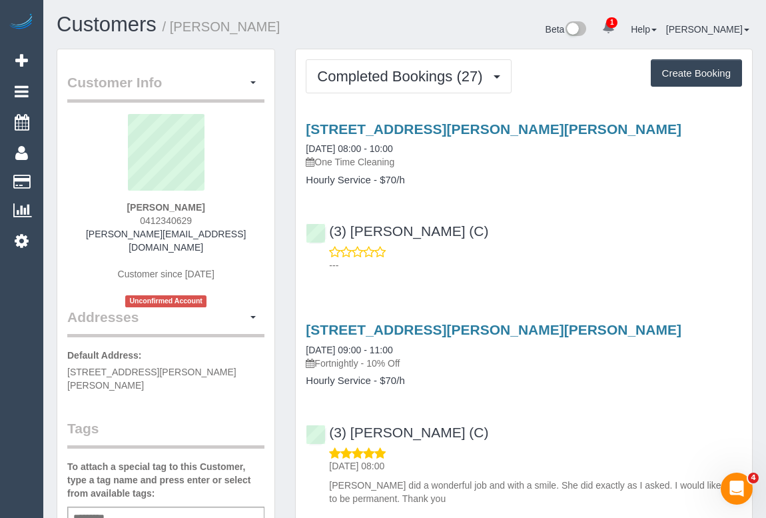
drag, startPoint x: 137, startPoint y: 218, endPoint x: 215, endPoint y: 215, distance: 78.0
click at [215, 215] on div "[PERSON_NAME] 0412340629 [PERSON_NAME][EMAIL_ADDRESS][DOMAIN_NAME] Customer sin…" at bounding box center [165, 210] width 197 height 193
copy span "0412340629"
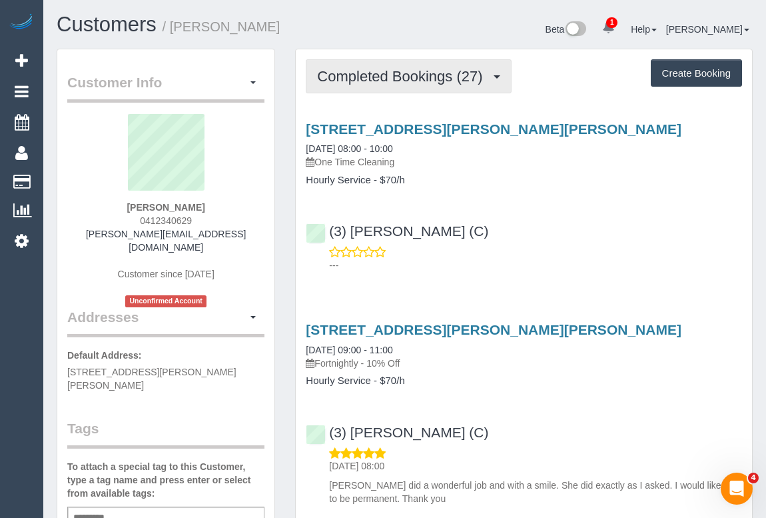
click at [397, 77] on span "Completed Bookings (27)" at bounding box center [403, 76] width 172 height 17
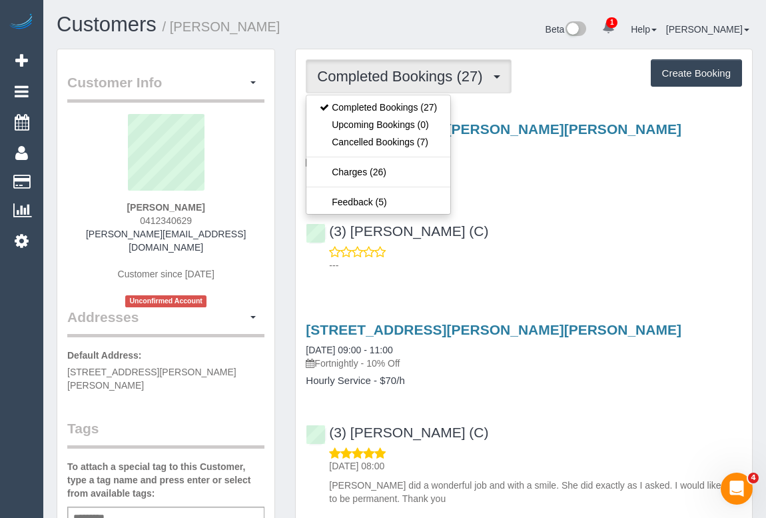
click at [507, 248] on div "---" at bounding box center [524, 258] width 436 height 27
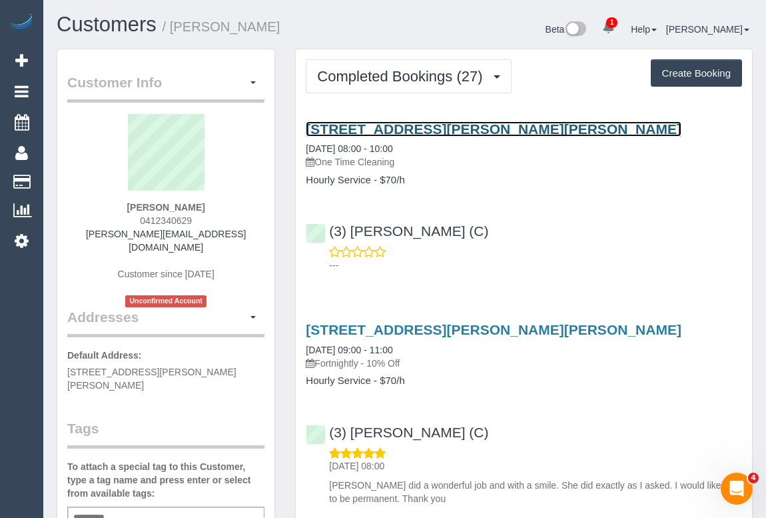
click at [408, 126] on link "4 Omar St, Caufield South, VIC 3162" at bounding box center [494, 128] width 376 height 15
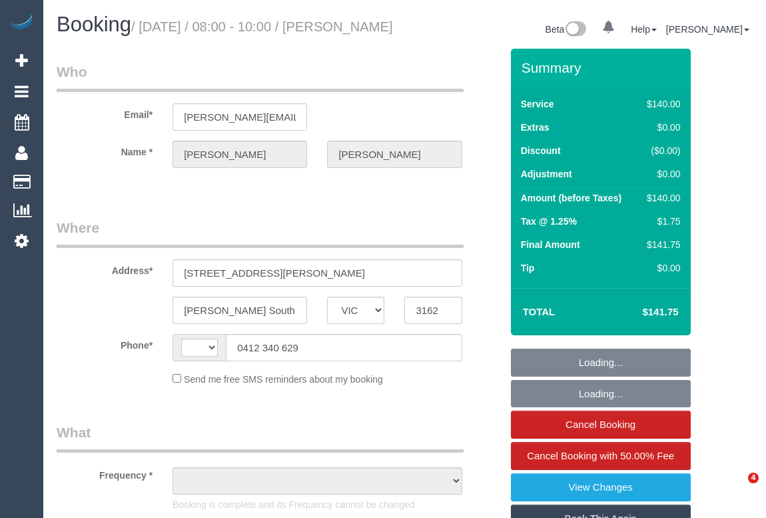
select select "VIC"
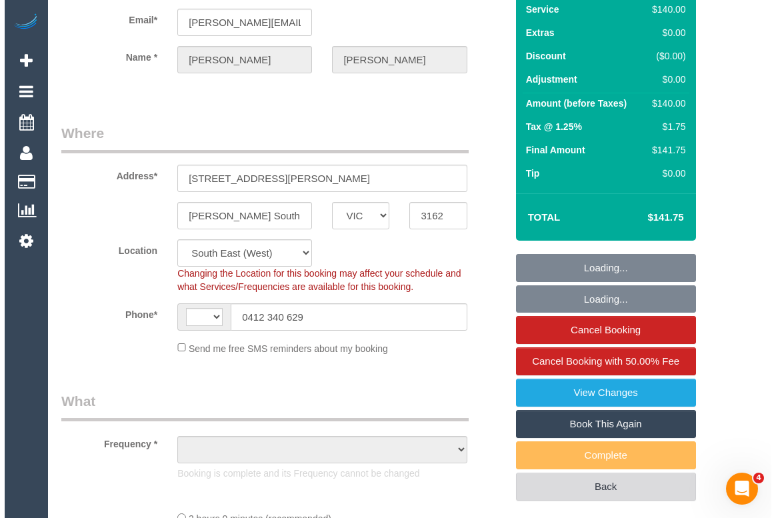
scroll to position [181, 0]
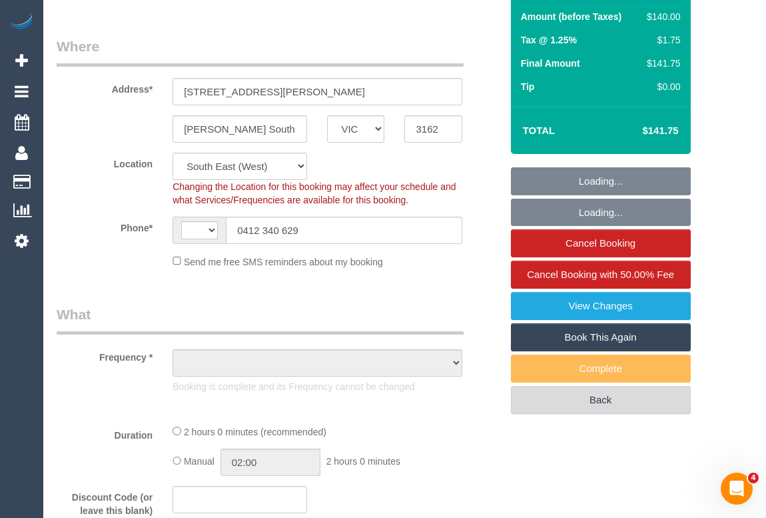
select select "number:28"
select select "number:14"
select select "number:19"
select select "number:24"
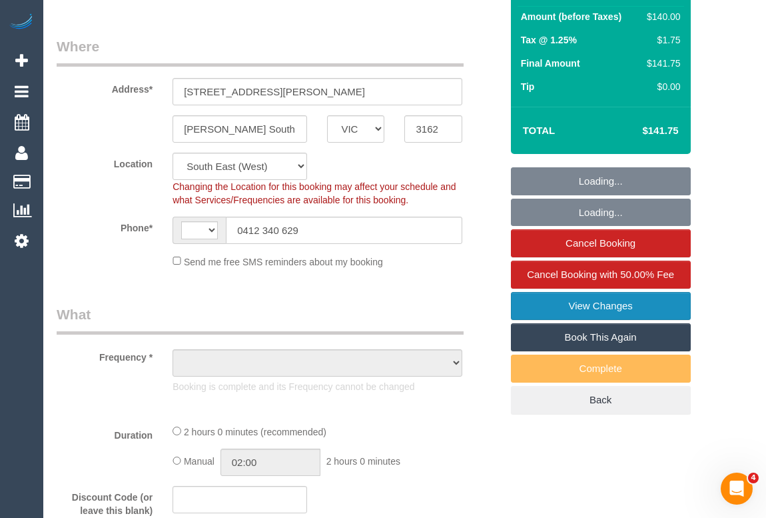
select select "string:AU"
select select "object:1427"
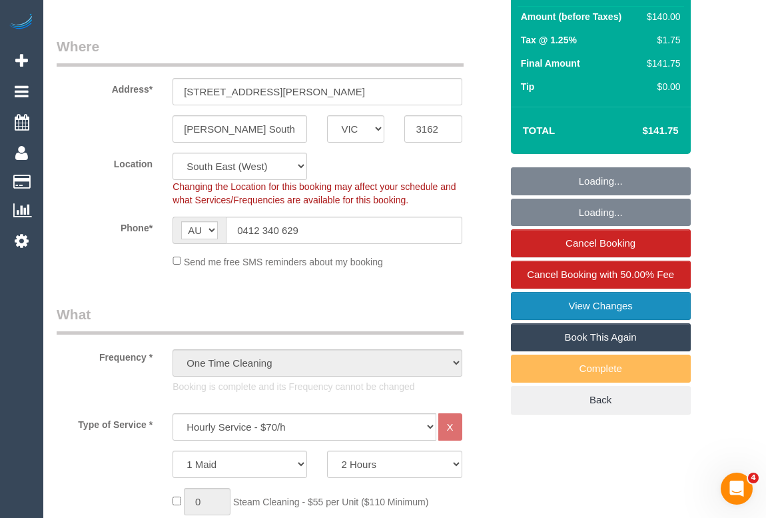
select select "string:stripe-pm_1PB4Ag2GScqysDRVhSA8nfQy"
select select "spot1"
click at [604, 319] on link "View Changes" at bounding box center [601, 306] width 180 height 28
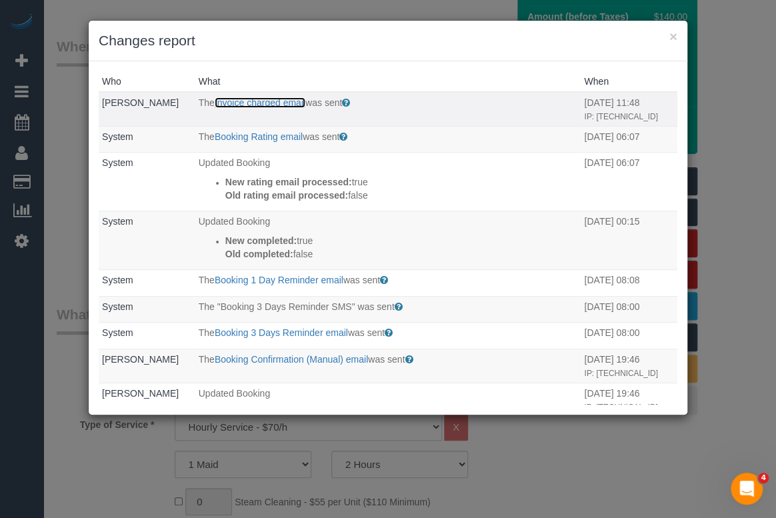
click at [255, 106] on link "Invoice charged email" at bounding box center [260, 102] width 91 height 11
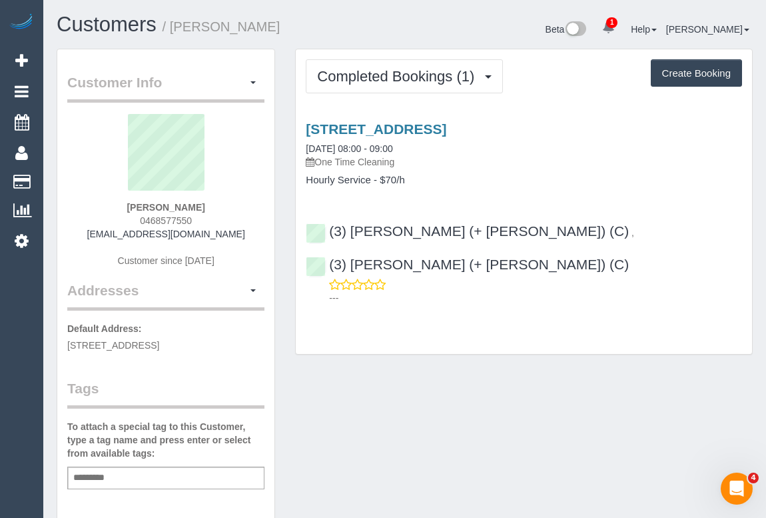
drag, startPoint x: 137, startPoint y: 217, endPoint x: 199, endPoint y: 217, distance: 62.6
click at [199, 217] on div "Therese Goodwin 0468577550 goodpett72@gmail.com Customer since 2025" at bounding box center [165, 197] width 197 height 167
copy span "0468577550"
click at [360, 400] on div "Customer Info Edit Contact Info Send Message Email Preferences Special Sales Ta…" at bounding box center [405, 495] width 716 height 893
click at [373, 378] on div "Customer Info Edit Contact Info Send Message Email Preferences Special Sales Ta…" at bounding box center [405, 495] width 716 height 893
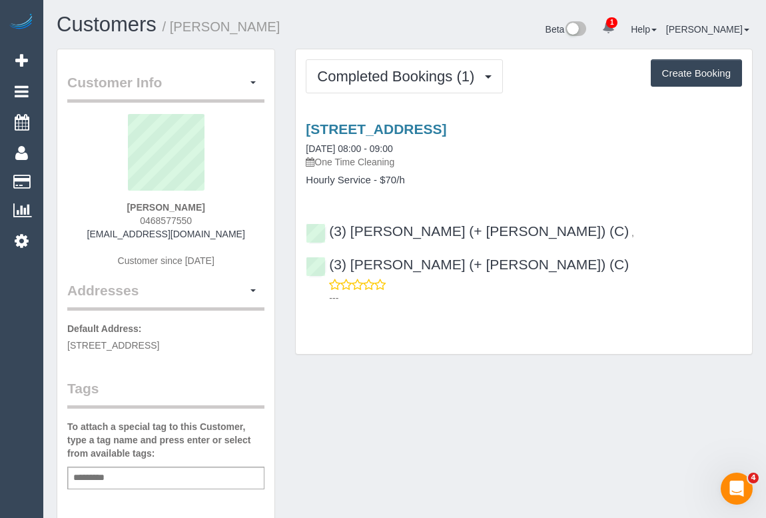
click at [550, 379] on div "Customer Info Edit Contact Info Send Message Email Preferences Special Sales Ta…" at bounding box center [405, 495] width 716 height 893
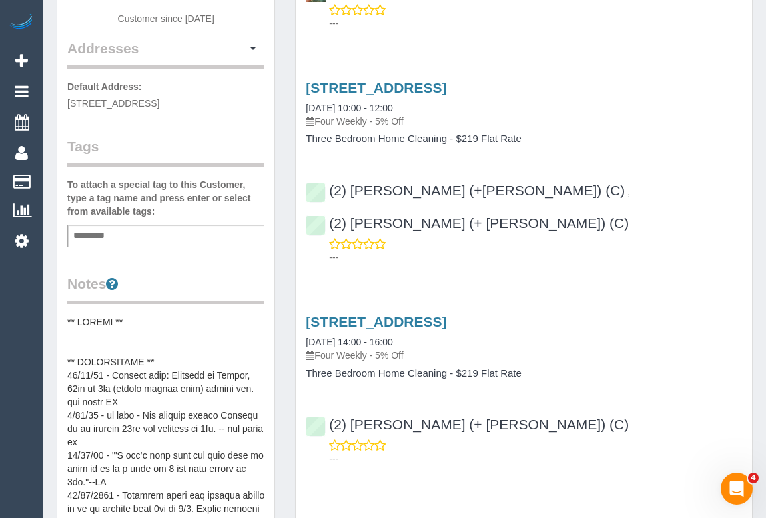
scroll to position [424, 0]
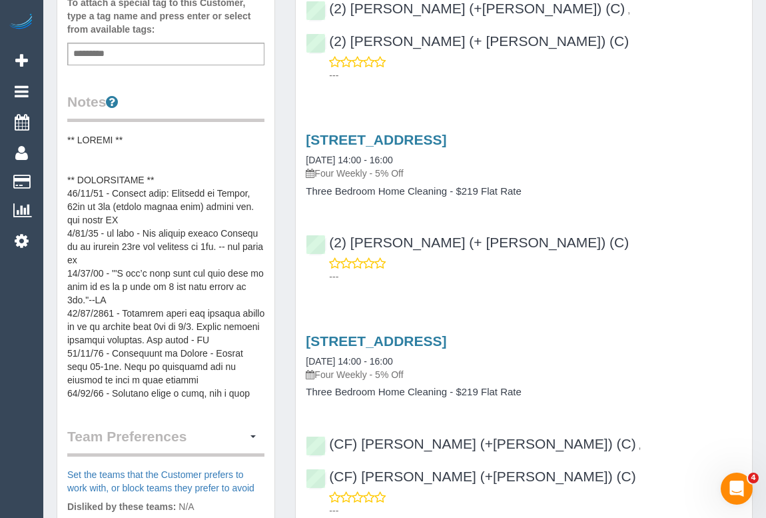
click at [638, 333] on h3 "104 Fulham Rd, Alphington, VIC 3078" at bounding box center [524, 340] width 436 height 15
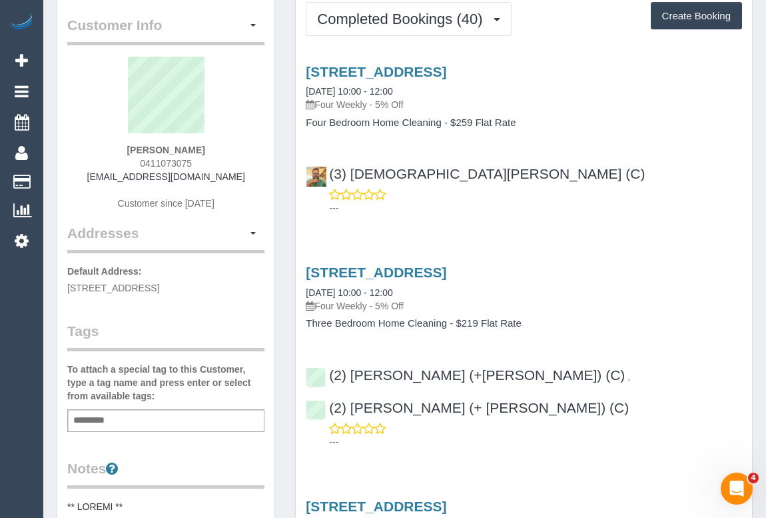
scroll to position [0, 0]
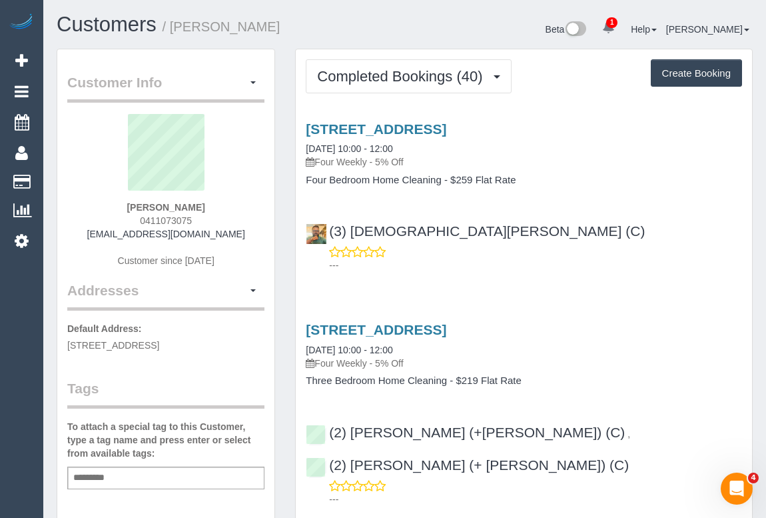
click at [603, 239] on div "(3) Buddhi Adhikari (C) ---" at bounding box center [524, 242] width 456 height 60
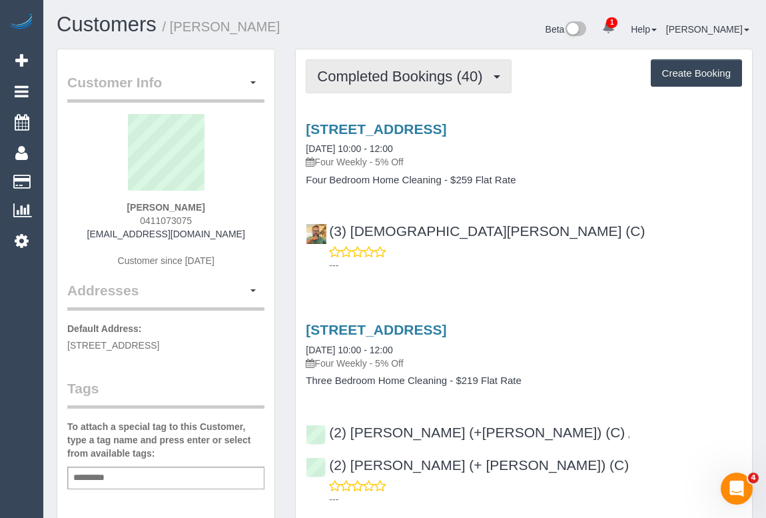
click at [388, 83] on button "Completed Bookings (40)" at bounding box center [408, 76] width 205 height 34
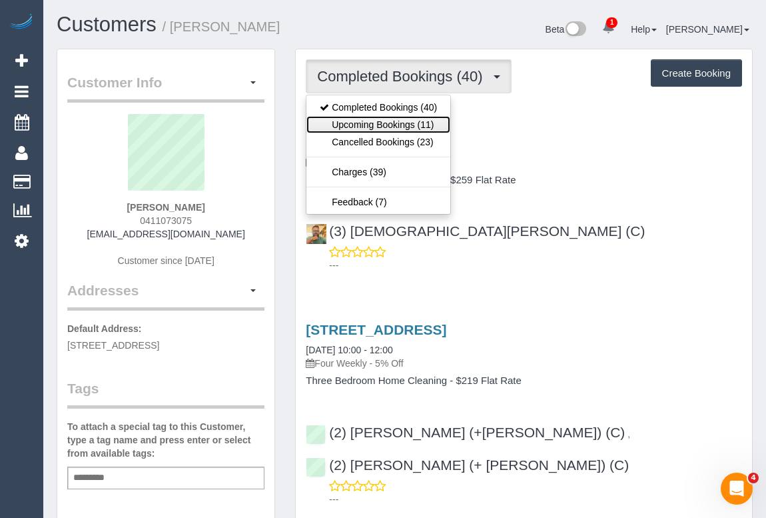
click at [400, 125] on link "Upcoming Bookings (11)" at bounding box center [379, 124] width 144 height 17
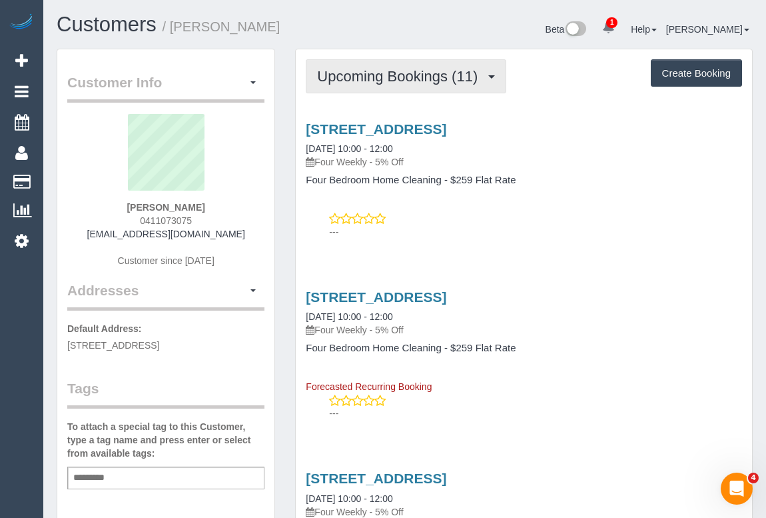
click at [411, 81] on span "Upcoming Bookings (11)" at bounding box center [400, 76] width 167 height 17
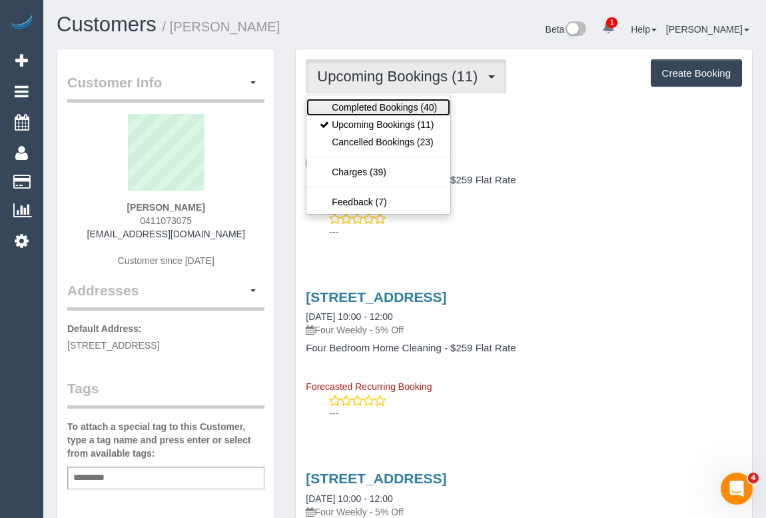
click at [407, 107] on link "Completed Bookings (40)" at bounding box center [379, 107] width 144 height 17
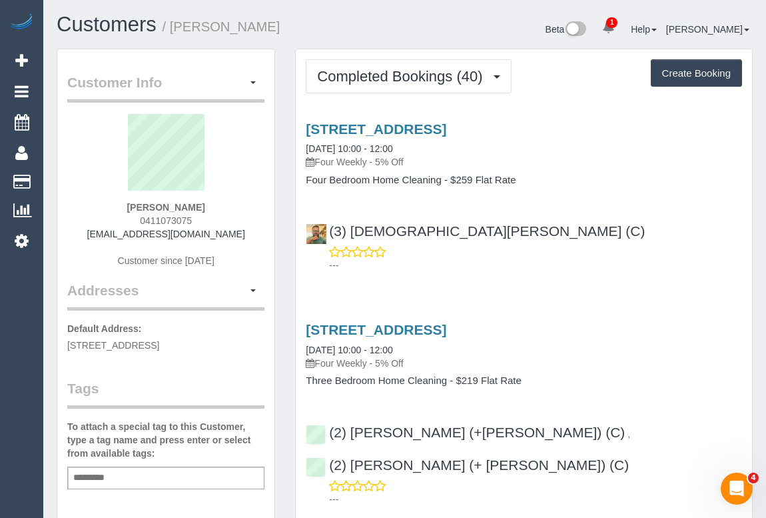
click at [624, 245] on div "---" at bounding box center [524, 258] width 436 height 27
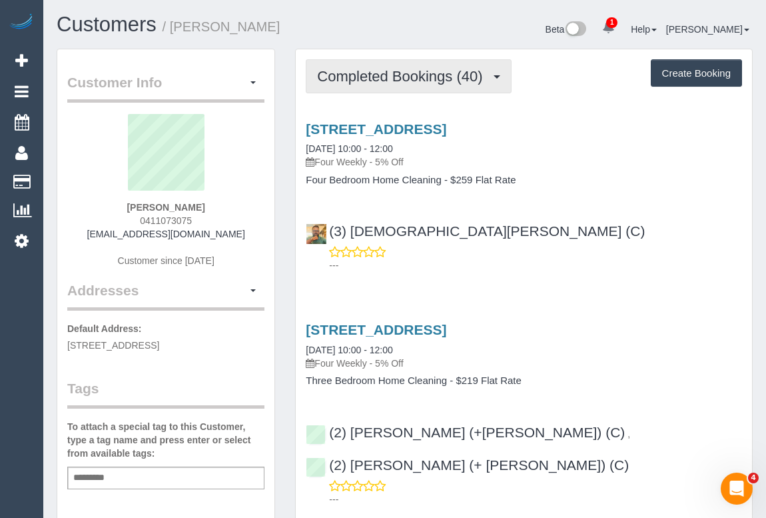
click at [379, 86] on button "Completed Bookings (40)" at bounding box center [408, 76] width 205 height 34
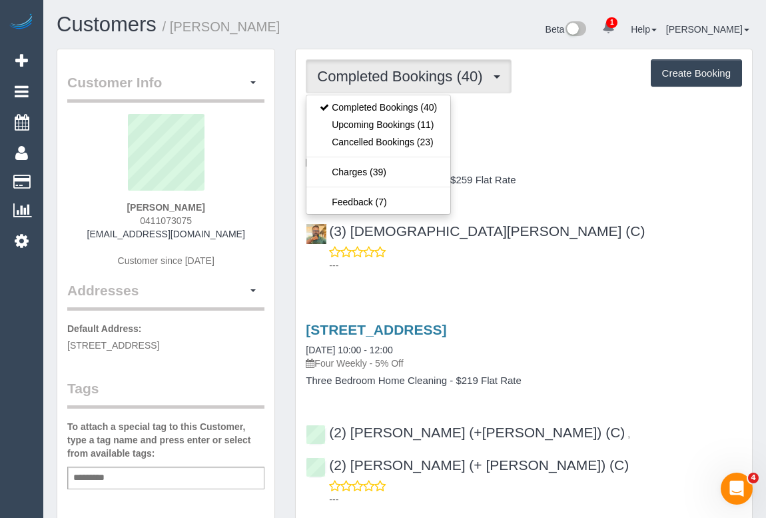
click at [574, 249] on div "---" at bounding box center [524, 258] width 436 height 27
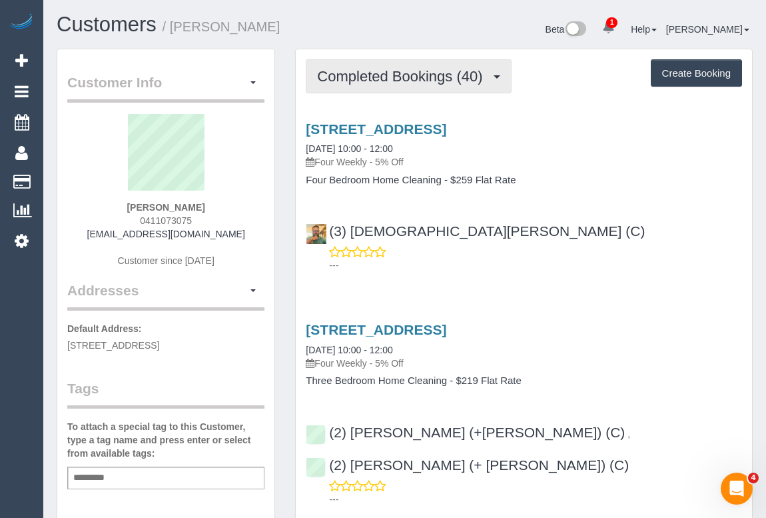
click at [358, 75] on span "Completed Bookings (40)" at bounding box center [403, 76] width 172 height 17
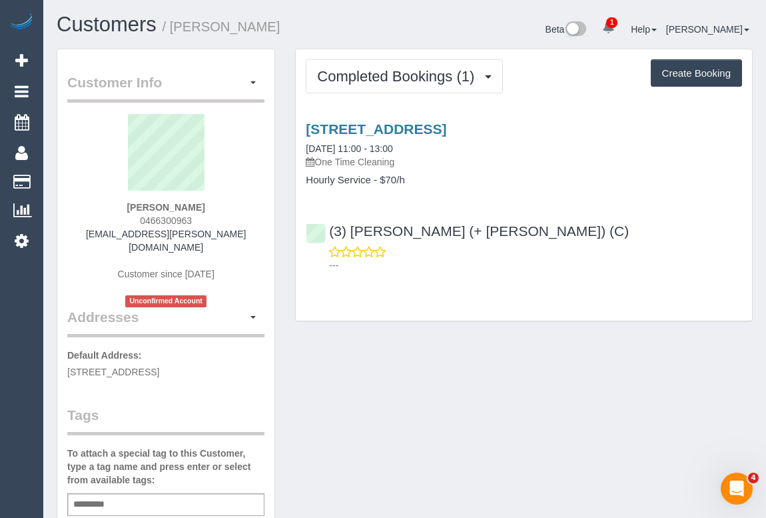
click at [506, 327] on div "Completed Bookings (1) Completed Bookings (1) Upcoming Bookings (0) Cancelled B…" at bounding box center [524, 192] width 478 height 287
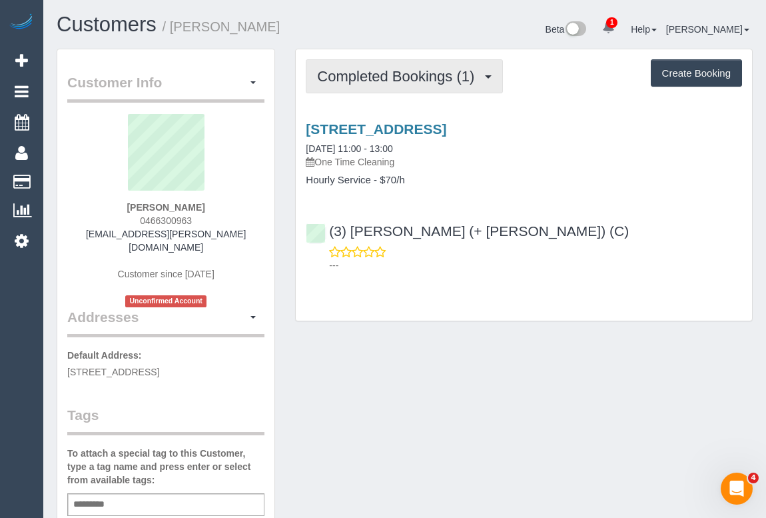
click at [393, 81] on span "Completed Bookings (1)" at bounding box center [399, 76] width 164 height 17
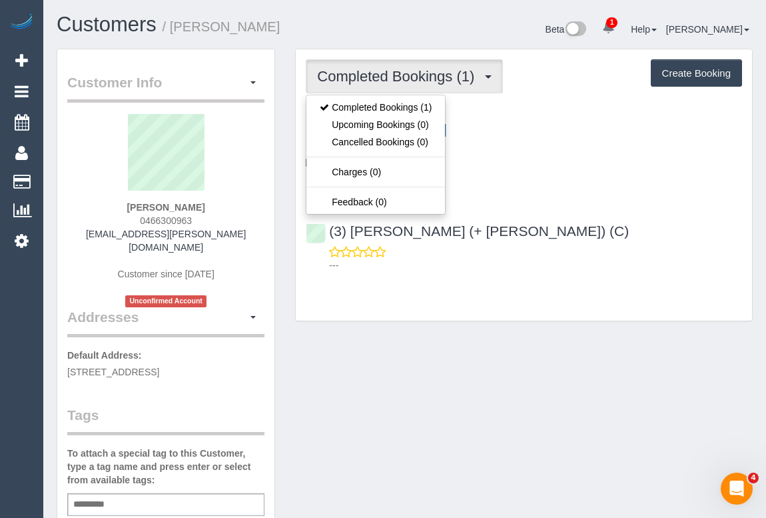
click at [574, 267] on p "---" at bounding box center [535, 265] width 413 height 13
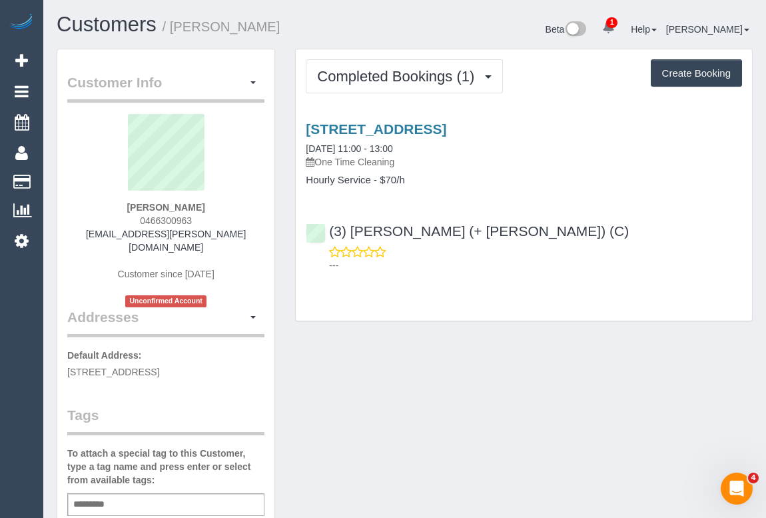
drag, startPoint x: 132, startPoint y: 220, endPoint x: 237, endPoint y: 220, distance: 104.6
click at [237, 220] on div "[PERSON_NAME] 0466300963 [EMAIL_ADDRESS][PERSON_NAME][DOMAIN_NAME] Customer sin…" at bounding box center [165, 210] width 197 height 193
copy span "0466300963"
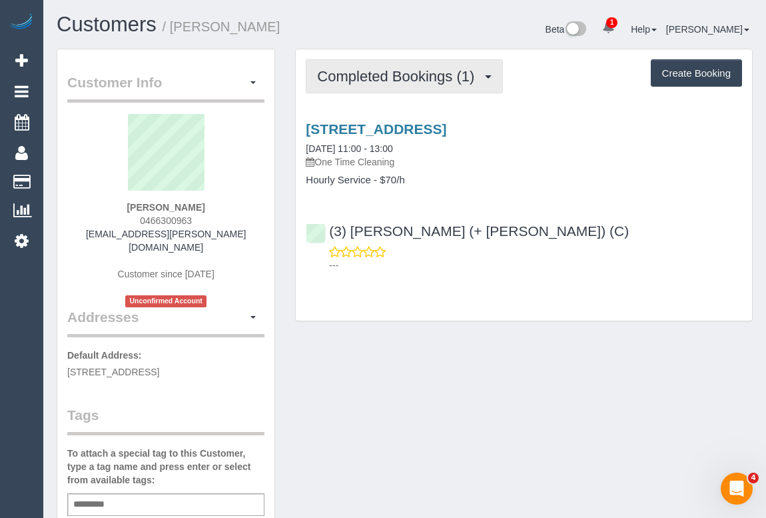
click at [374, 76] on span "Completed Bookings (1)" at bounding box center [399, 76] width 164 height 17
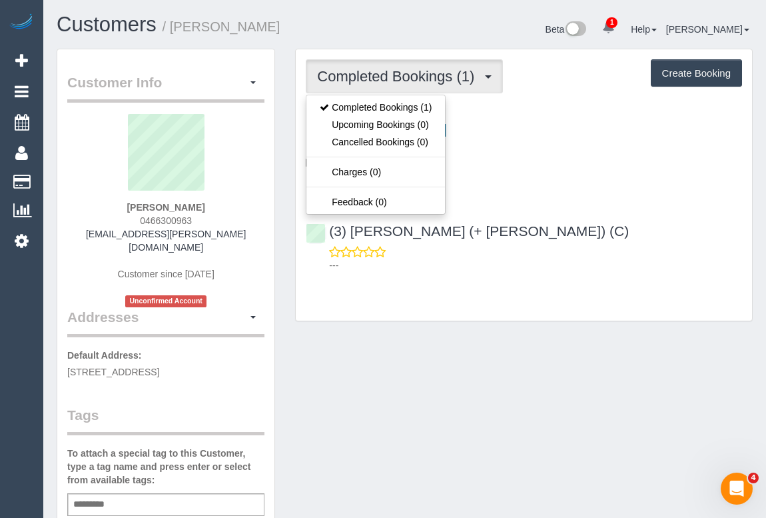
click at [127, 218] on div "[PERSON_NAME] 0466300963 [EMAIL_ADDRESS][PERSON_NAME][DOMAIN_NAME] Customer sin…" at bounding box center [165, 210] width 197 height 193
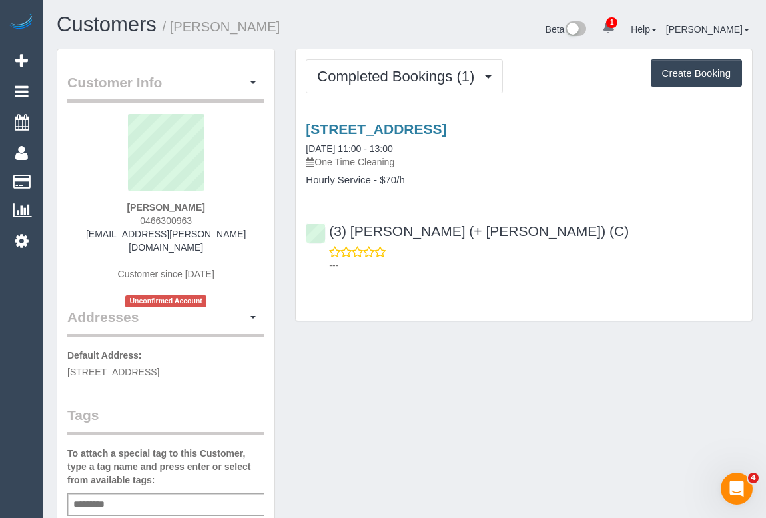
drag, startPoint x: 133, startPoint y: 218, endPoint x: 241, endPoint y: 222, distance: 108.0
click at [241, 222] on div "[PERSON_NAME] 0466300963 [EMAIL_ADDRESS][PERSON_NAME][DOMAIN_NAME] Customer sin…" at bounding box center [165, 210] width 197 height 193
copy span "0466300963"
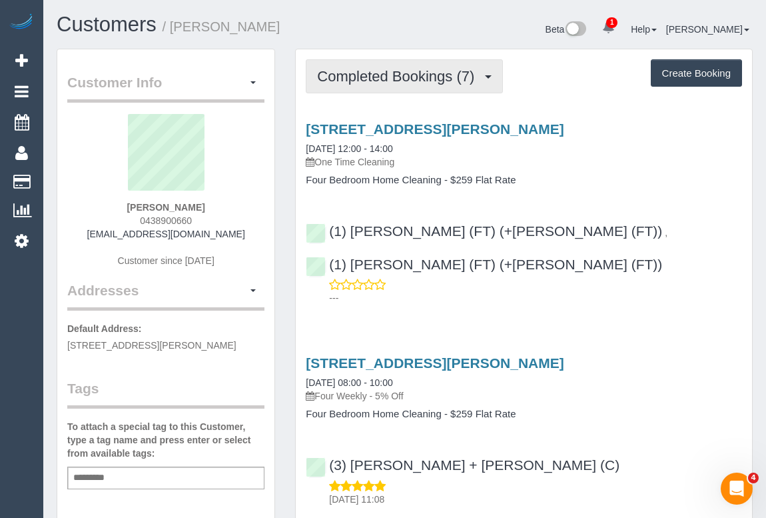
click at [400, 77] on span "Completed Bookings (7)" at bounding box center [399, 76] width 164 height 17
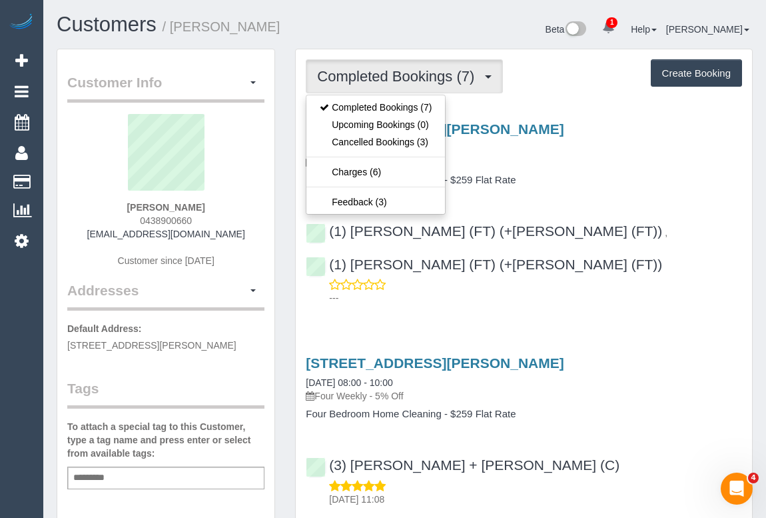
click at [581, 171] on div "[STREET_ADDRESS][PERSON_NAME] [DATE] 12:00 - 14:00 One Time Cleaning Four Bedro…" at bounding box center [524, 153] width 456 height 65
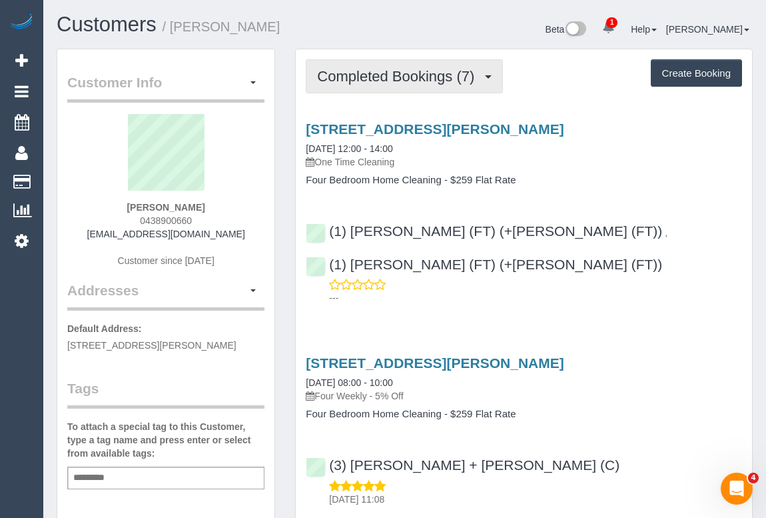
click at [418, 77] on span "Completed Bookings (7)" at bounding box center [399, 76] width 164 height 17
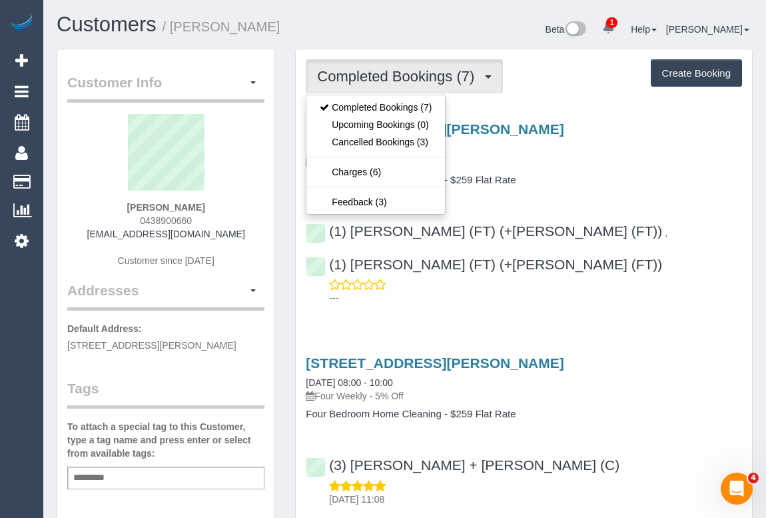
click at [612, 190] on div "[STREET_ADDRESS][PERSON_NAME] [DATE] 12:00 - 14:00 One Time Cleaning Four Bedro…" at bounding box center [524, 210] width 456 height 201
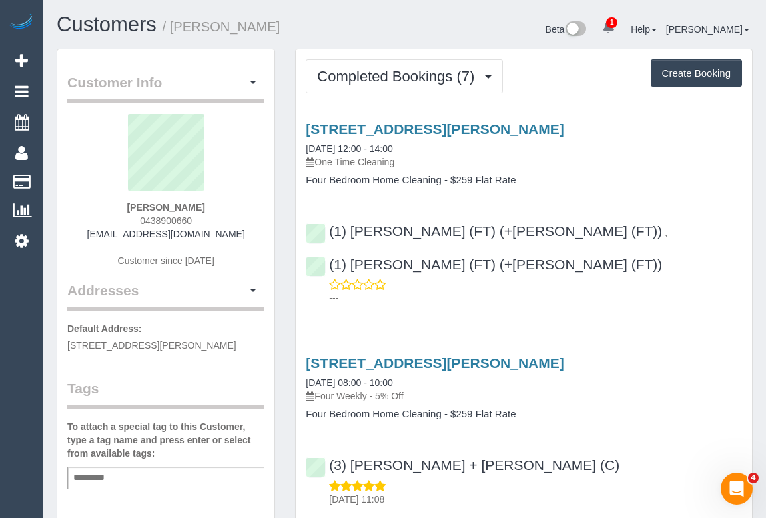
drag, startPoint x: 135, startPoint y: 217, endPoint x: 229, endPoint y: 217, distance: 93.3
click at [229, 217] on div "[PERSON_NAME] 0438900660 [EMAIL_ADDRESS][DOMAIN_NAME] Customer since [DATE]" at bounding box center [165, 197] width 197 height 167
copy span "0438900660"
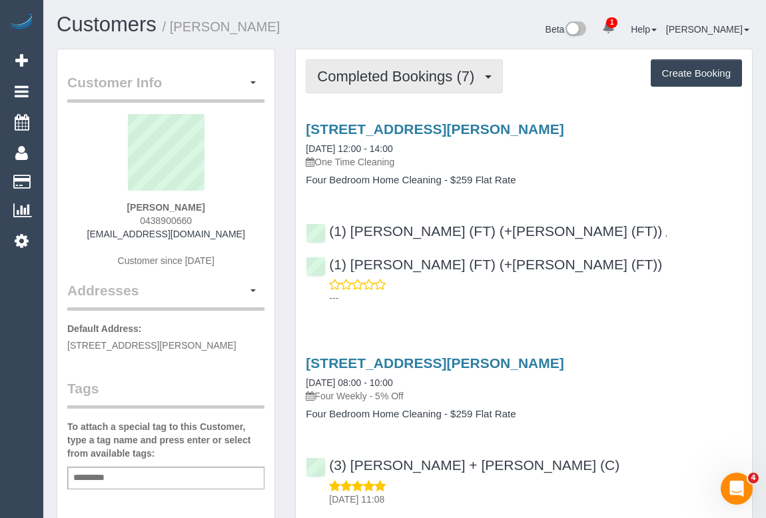
click at [397, 82] on span "Completed Bookings (7)" at bounding box center [399, 76] width 164 height 17
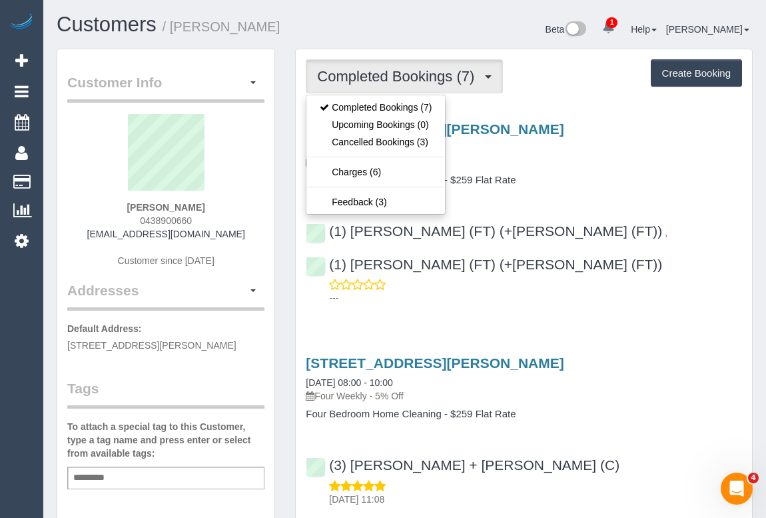
click at [592, 173] on div "[STREET_ADDRESS][PERSON_NAME] [DATE] 12:00 - 14:00 One Time Cleaning Four Bedro…" at bounding box center [524, 153] width 456 height 65
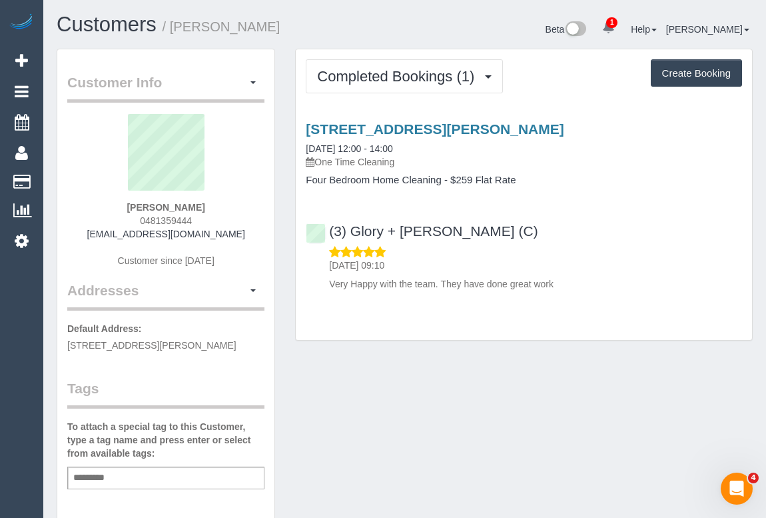
drag, startPoint x: 124, startPoint y: 225, endPoint x: 225, endPoint y: 221, distance: 101.3
click at [225, 221] on div "[PERSON_NAME] 0481359444 [EMAIL_ADDRESS][DOMAIN_NAME] Customer since [DATE]" at bounding box center [165, 197] width 197 height 167
copy span "0481359444"
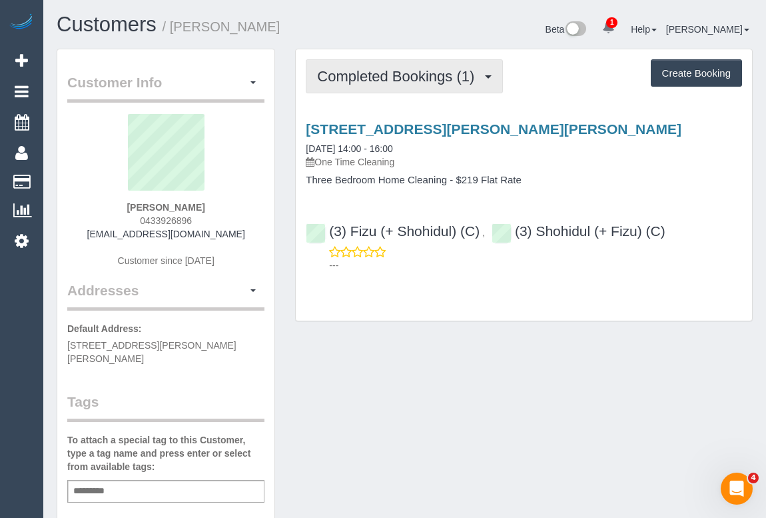
click at [426, 79] on span "Completed Bookings (1)" at bounding box center [399, 76] width 164 height 17
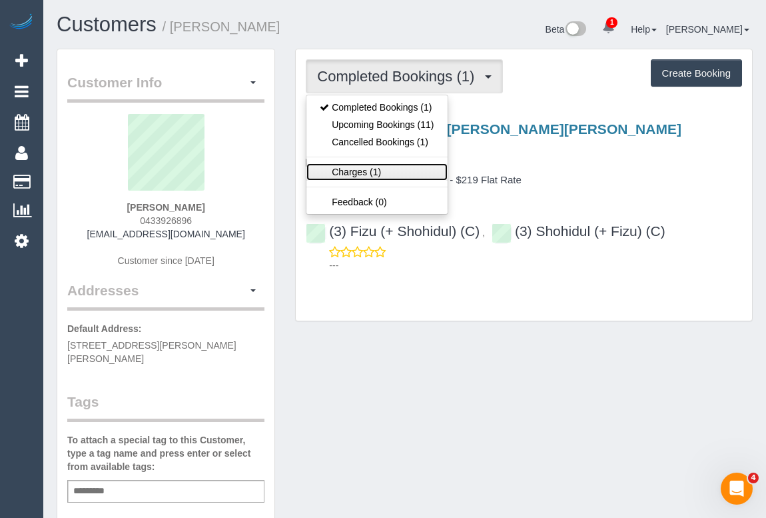
click at [367, 170] on link "Charges (1)" at bounding box center [377, 171] width 141 height 17
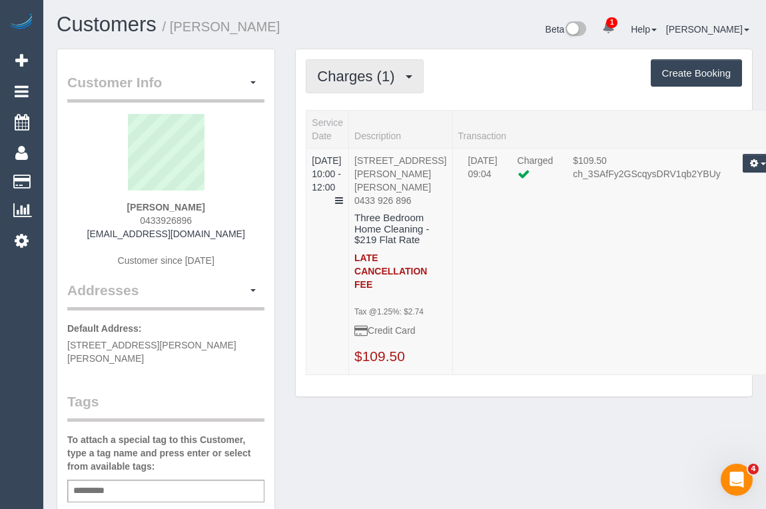
click at [341, 79] on span "Charges (1)" at bounding box center [359, 76] width 84 height 17
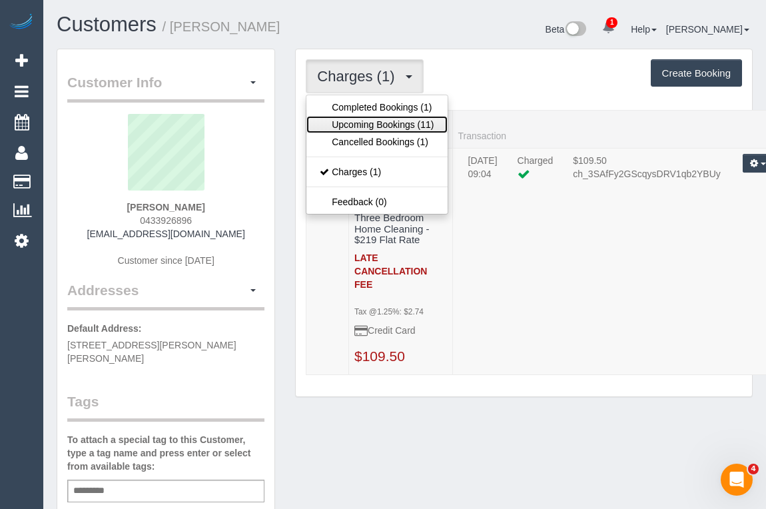
click at [388, 125] on link "Upcoming Bookings (11)" at bounding box center [377, 124] width 141 height 17
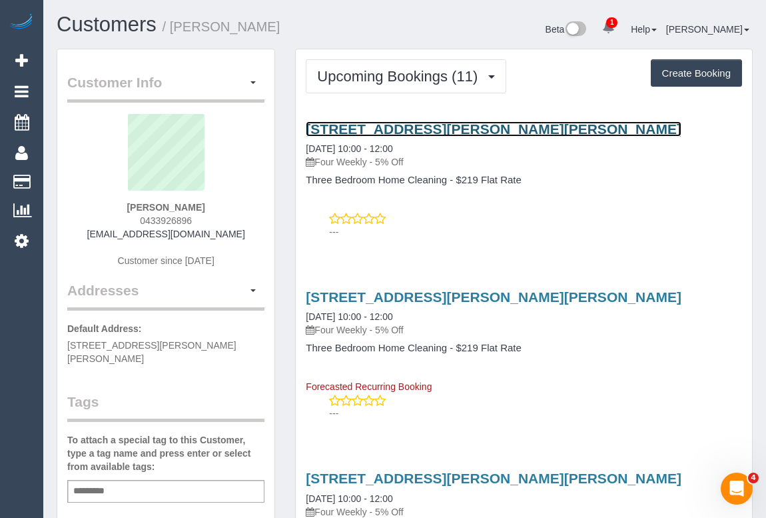
click at [466, 132] on link "[STREET_ADDRESS][PERSON_NAME][PERSON_NAME]" at bounding box center [494, 128] width 376 height 15
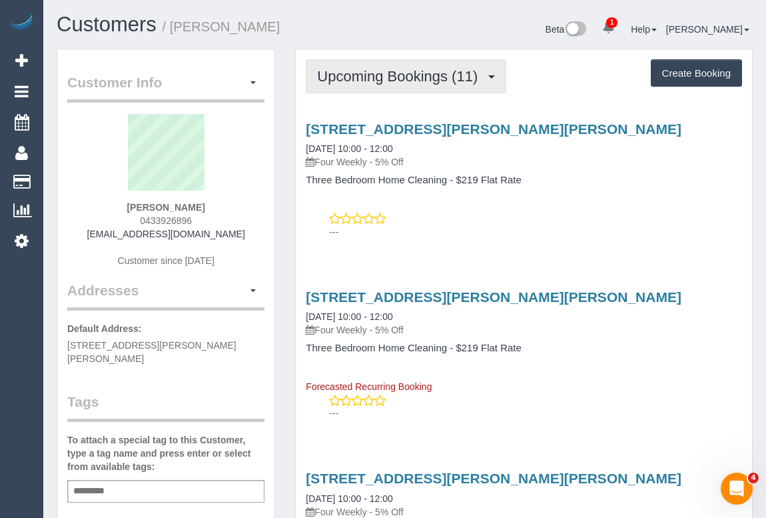
click at [371, 73] on span "Upcoming Bookings (11)" at bounding box center [400, 76] width 167 height 17
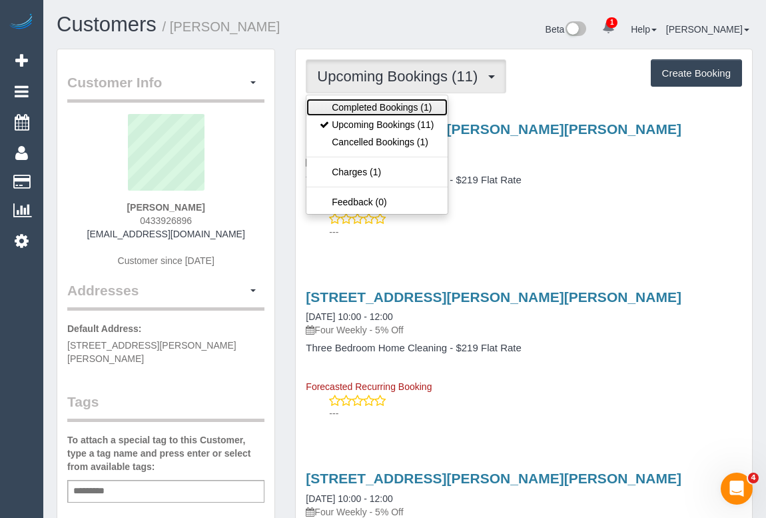
click at [373, 105] on link "Completed Bookings (1)" at bounding box center [377, 107] width 141 height 17
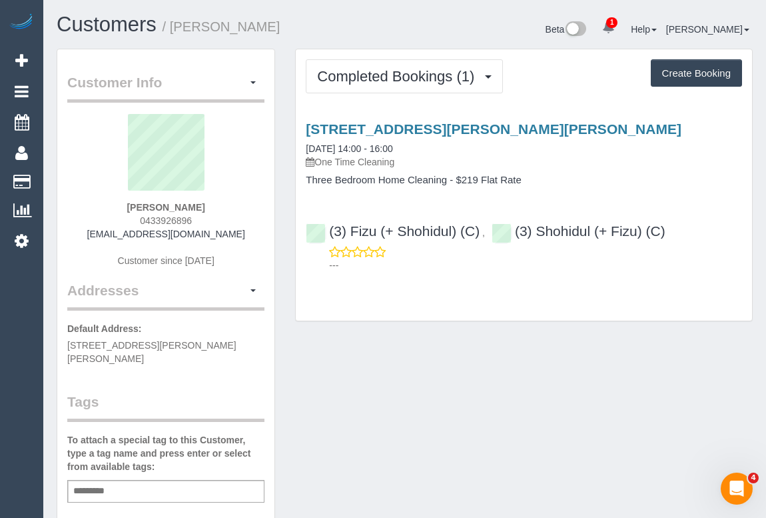
scroll to position [60, 0]
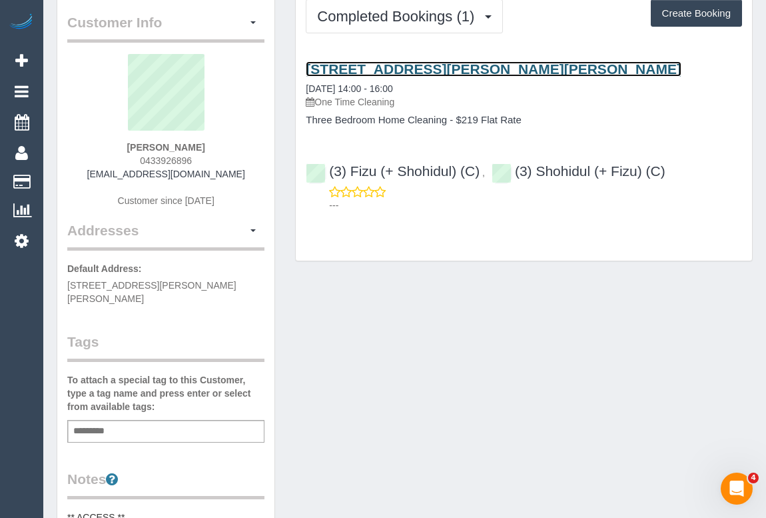
click at [421, 62] on link "[STREET_ADDRESS][PERSON_NAME][PERSON_NAME]" at bounding box center [494, 68] width 376 height 15
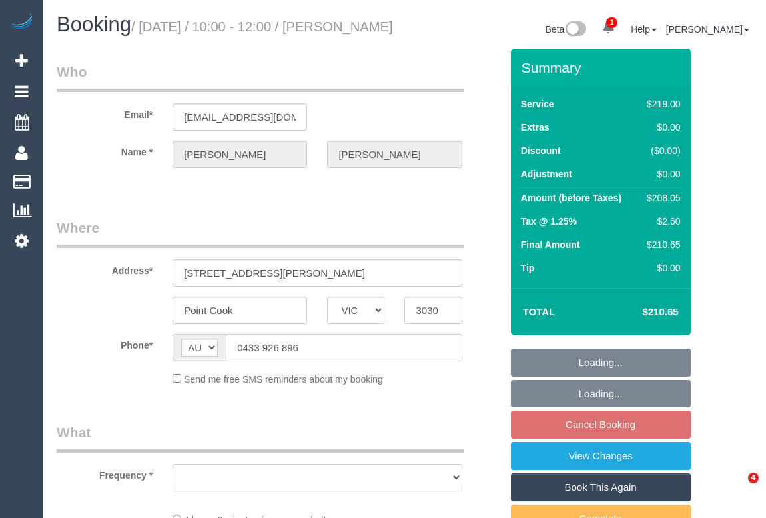
select select "VIC"
select select "number:28"
select select "number:14"
select select "number:18"
select select "number:22"
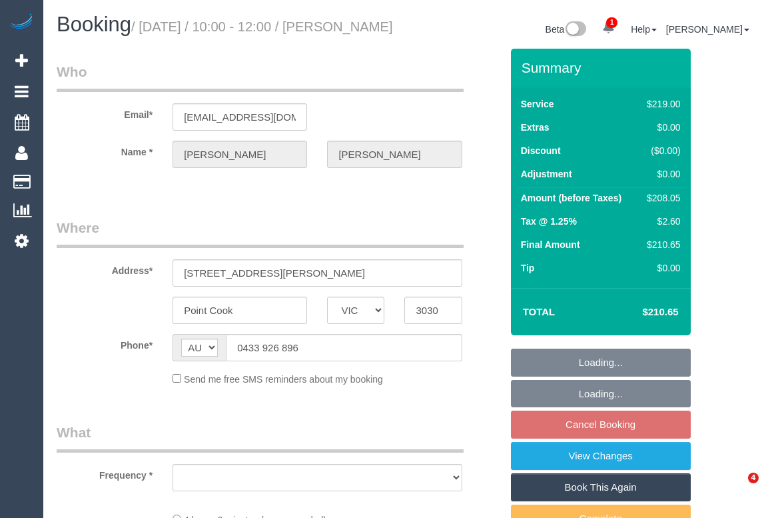
select select "number:35"
select select "number:13"
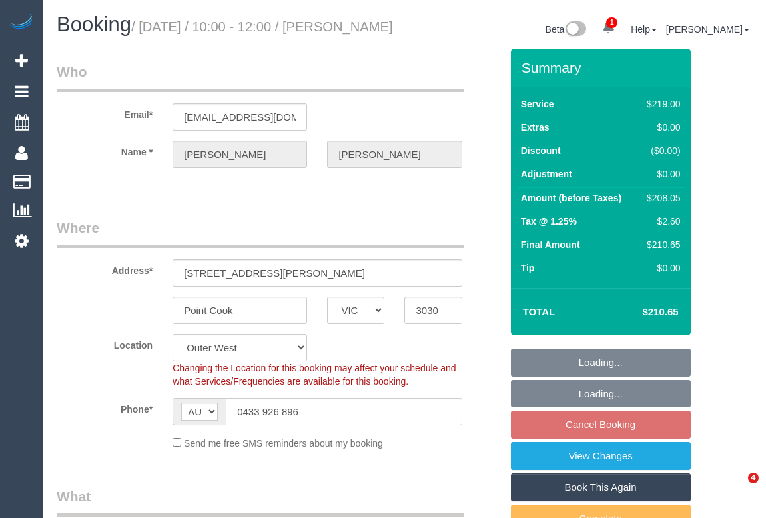
select select "object:1186"
select select "spot3"
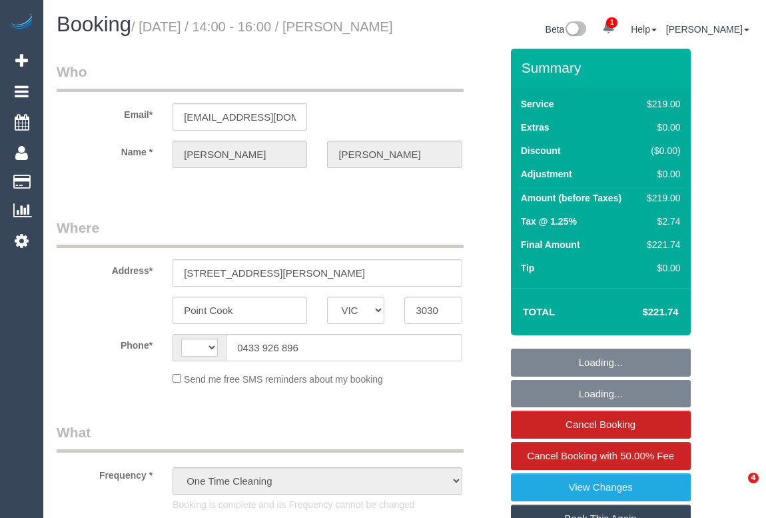
select select "VIC"
select select "string:AU"
select select "string:stripe-pm_1S9feR2GScqysDRVmbB75ZFw"
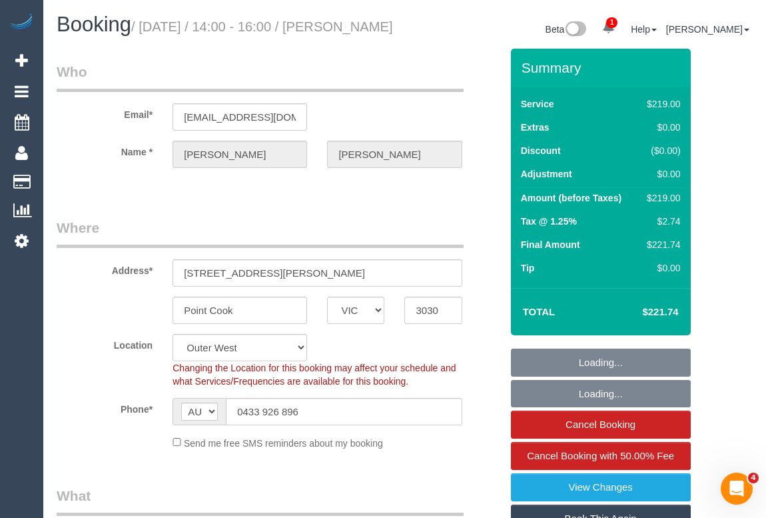
select select "object:703"
select select "spot1"
select select "number:28"
select select "number:14"
select select "number:18"
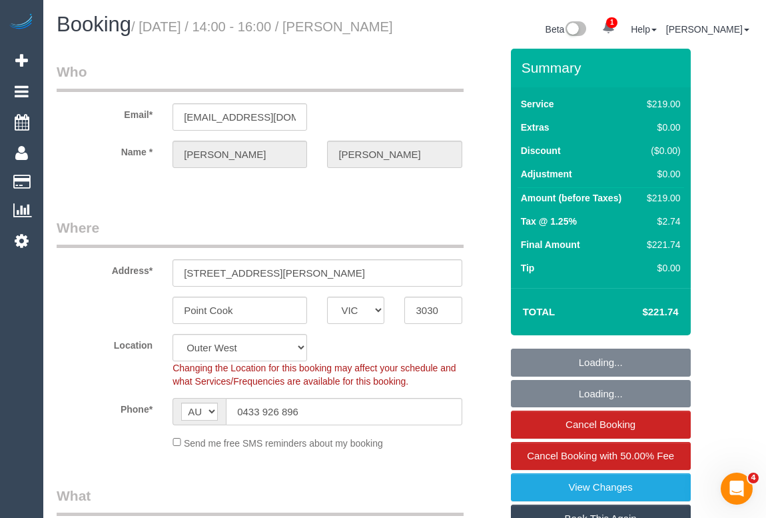
select select "number:22"
select select "number:34"
select select "number:13"
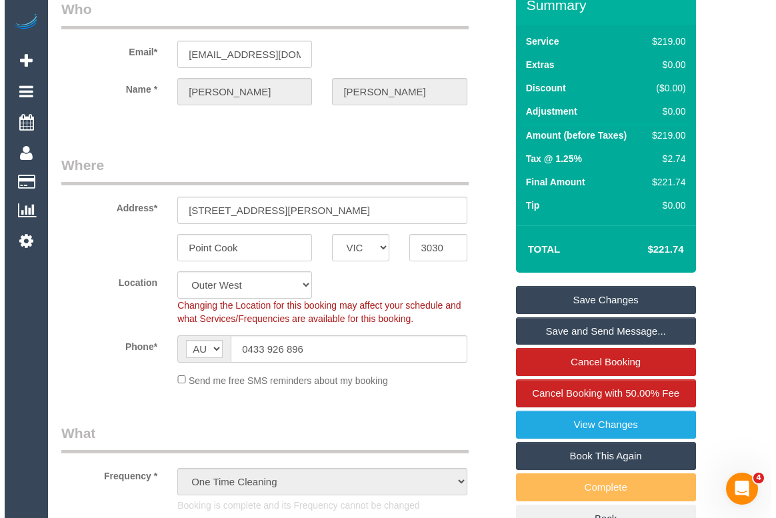
scroll to position [181, 0]
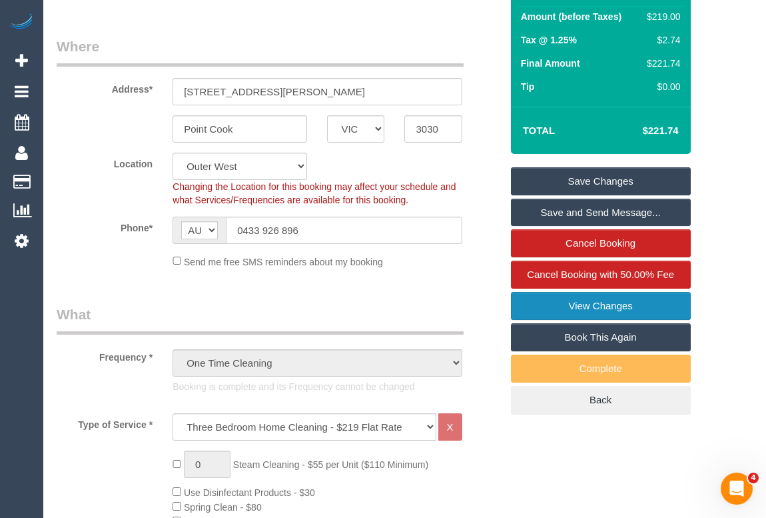
click at [593, 320] on link "View Changes" at bounding box center [601, 306] width 180 height 28
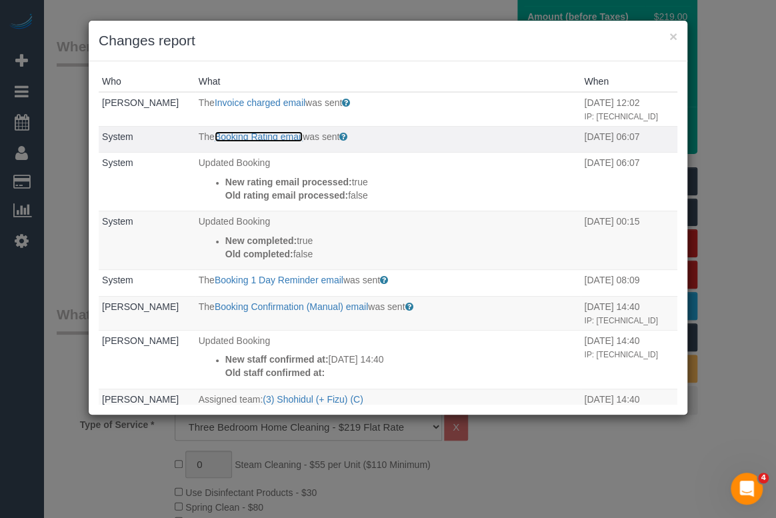
click at [256, 142] on link "Booking Rating email" at bounding box center [259, 136] width 88 height 11
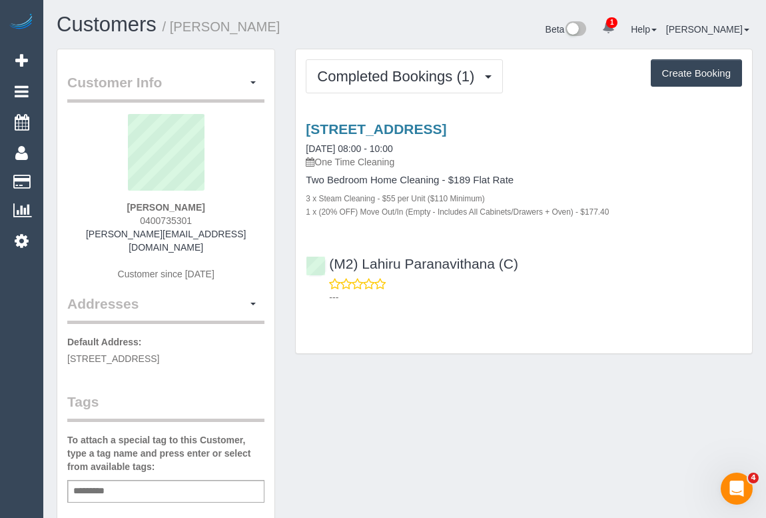
click at [601, 184] on h4 "Two Bedroom Home Cleaning - $189 Flat Rate" at bounding box center [524, 180] width 436 height 11
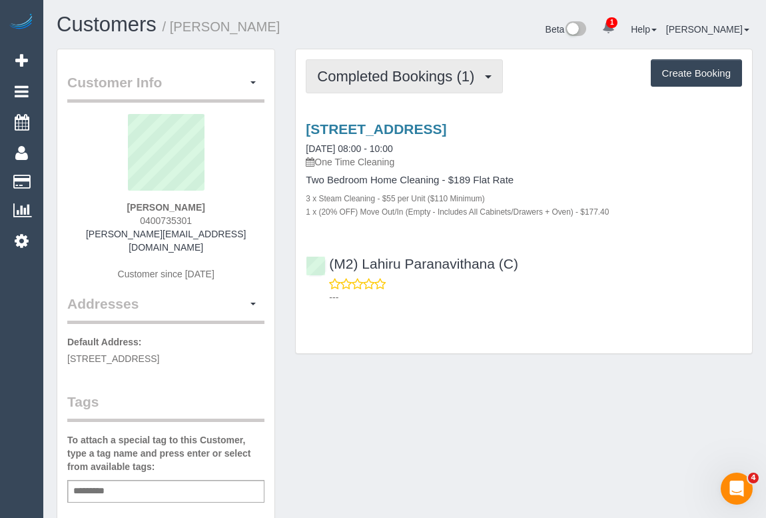
click at [413, 81] on span "Completed Bookings (1)" at bounding box center [399, 76] width 164 height 17
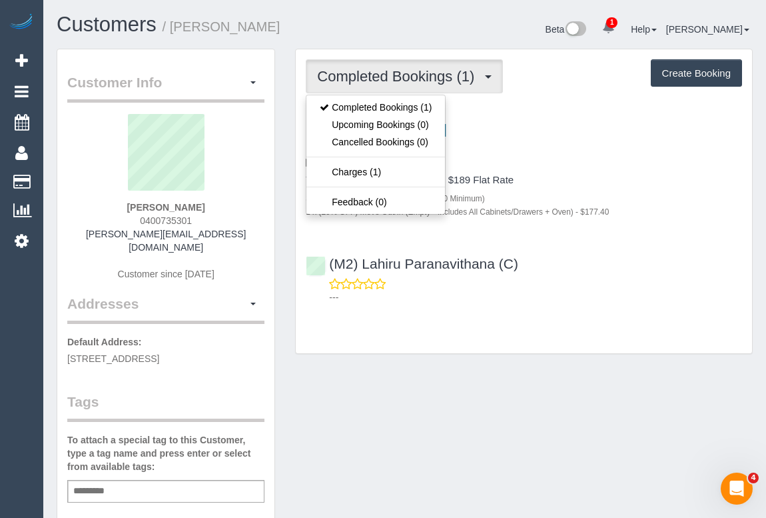
click at [499, 397] on div "Customer Info Edit Contact Info Send Message Email Preferences Special Sales Ta…" at bounding box center [405, 502] width 716 height 906
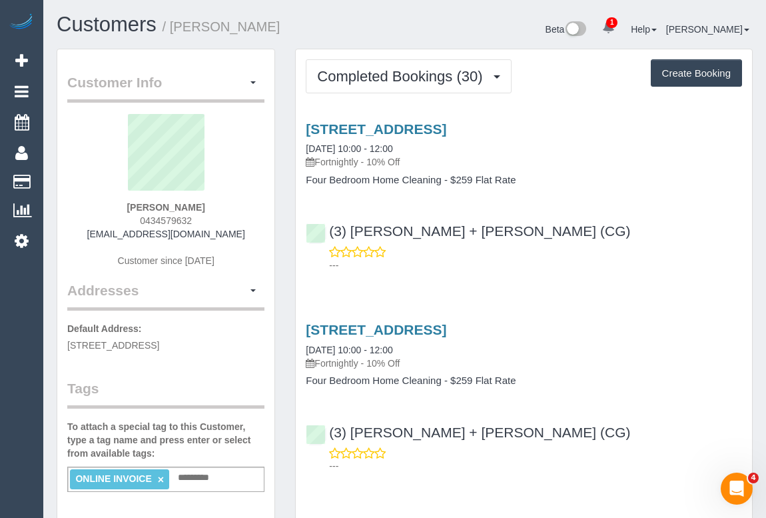
drag, startPoint x: 319, startPoint y: 159, endPoint x: 366, endPoint y: 161, distance: 46.7
click at [366, 161] on p "Fortnightly - 10% Off" at bounding box center [524, 161] width 436 height 13
copy p "Fortnightly"
drag, startPoint x: 303, startPoint y: 177, endPoint x: 440, endPoint y: 180, distance: 137.3
click at [440, 180] on div "[STREET_ADDRESS] [DATE] 10:00 - 12:00 Fortnightly - 10% Off Four Bedroom Home C…" at bounding box center [524, 153] width 456 height 65
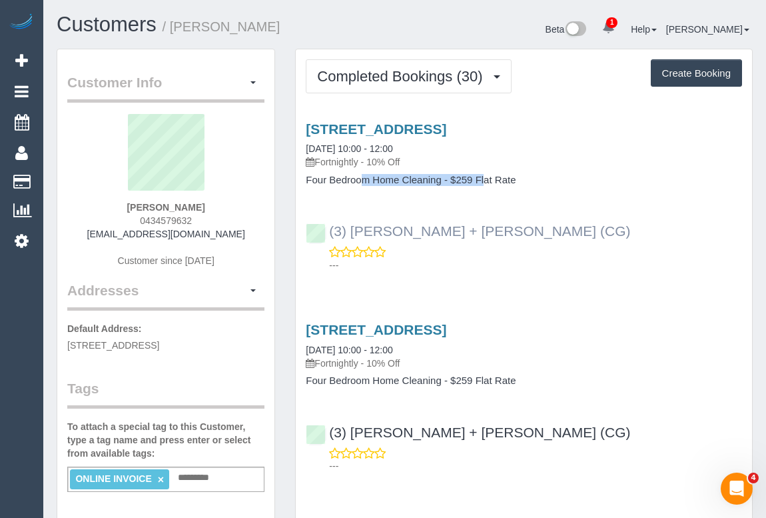
copy h4 "Four Bedroom Home Cleaning"
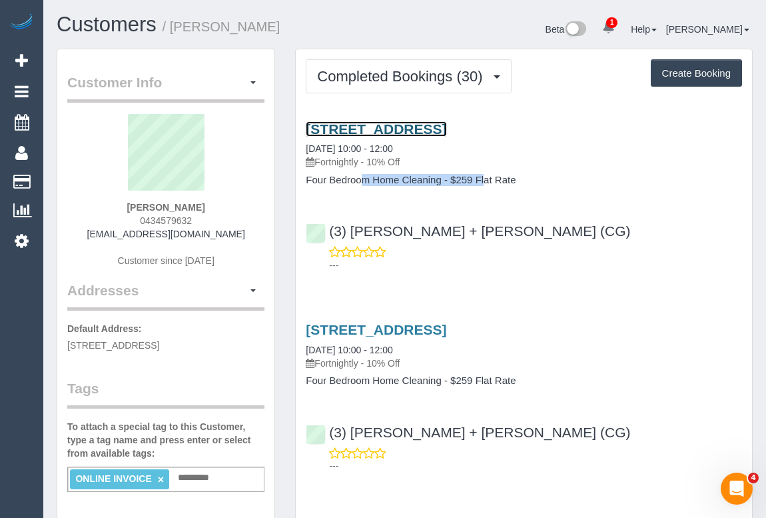
click at [419, 132] on link "[STREET_ADDRESS]" at bounding box center [376, 128] width 141 height 15
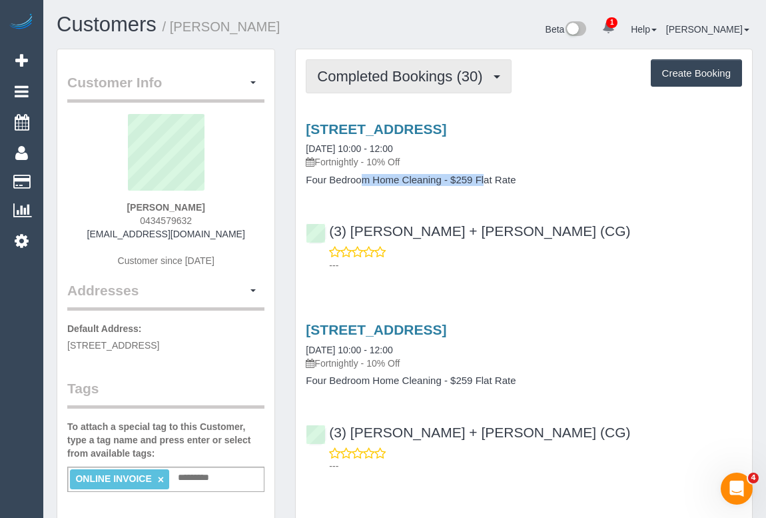
click at [362, 79] on span "Completed Bookings (30)" at bounding box center [403, 76] width 172 height 17
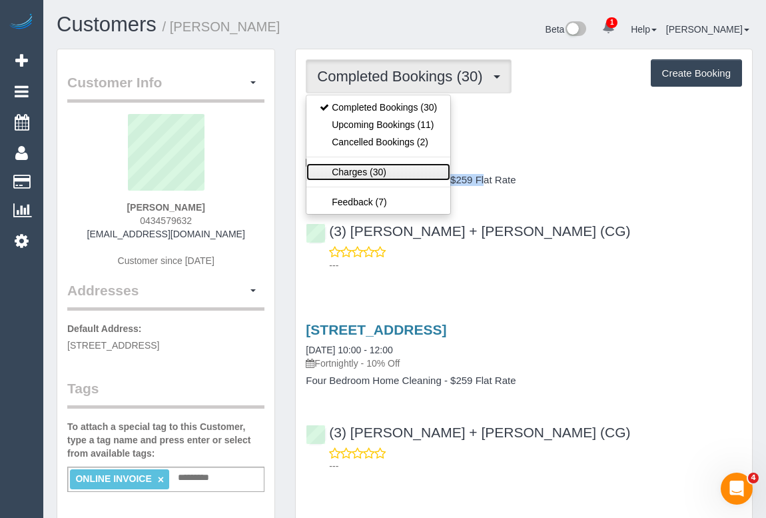
click at [359, 172] on link "Charges (30)" at bounding box center [379, 171] width 144 height 17
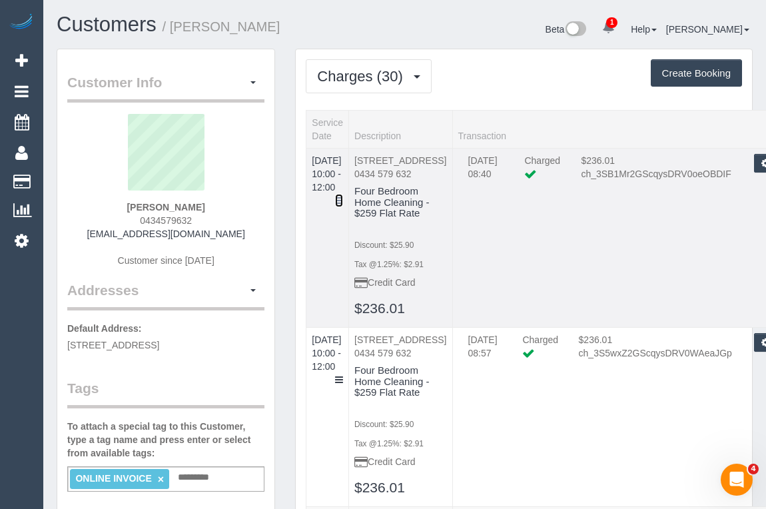
click at [343, 196] on icon at bounding box center [339, 200] width 8 height 9
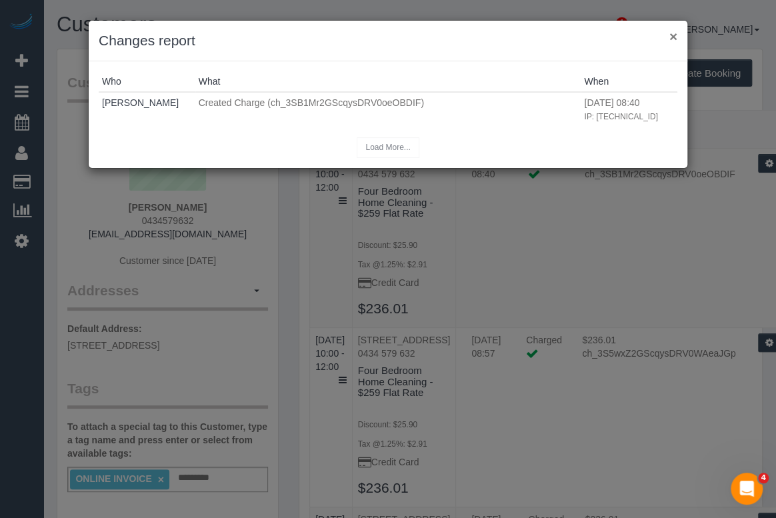
click at [670, 35] on button "×" at bounding box center [673, 36] width 8 height 14
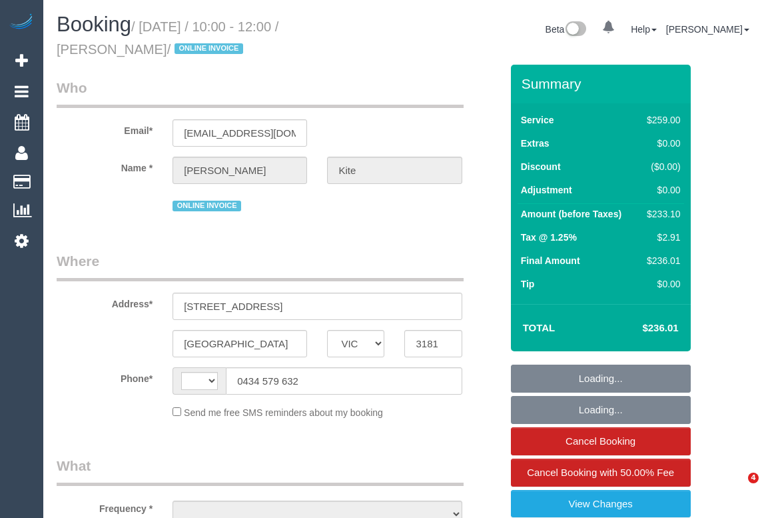
select select "VIC"
select select "object:310"
select select "number:27"
select select "number:14"
select select "number:19"
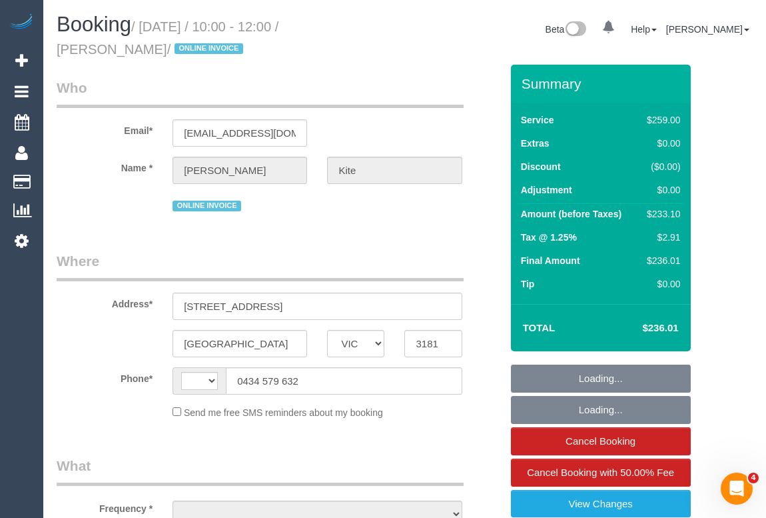
select select "number:24"
select select "number:34"
select select "number:13"
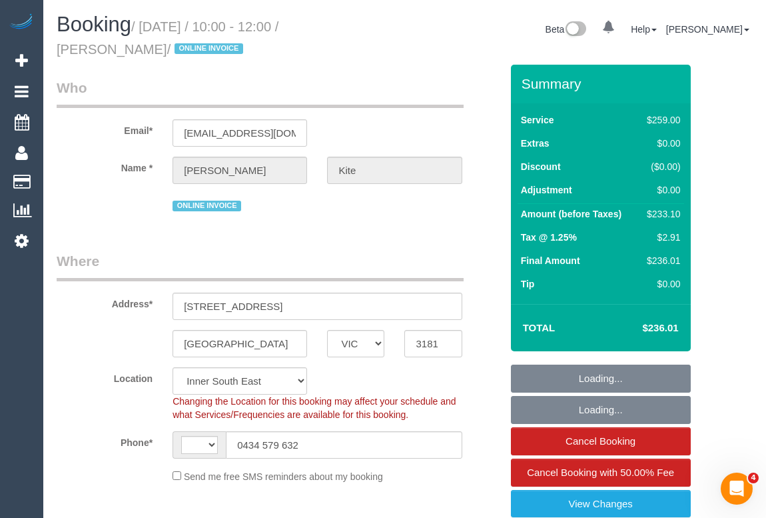
select select "string:stripe-pm_1PVQWE2GScqysDRVI46sJc5r"
select select "string:AU"
select select "object:1422"
select select "spot1"
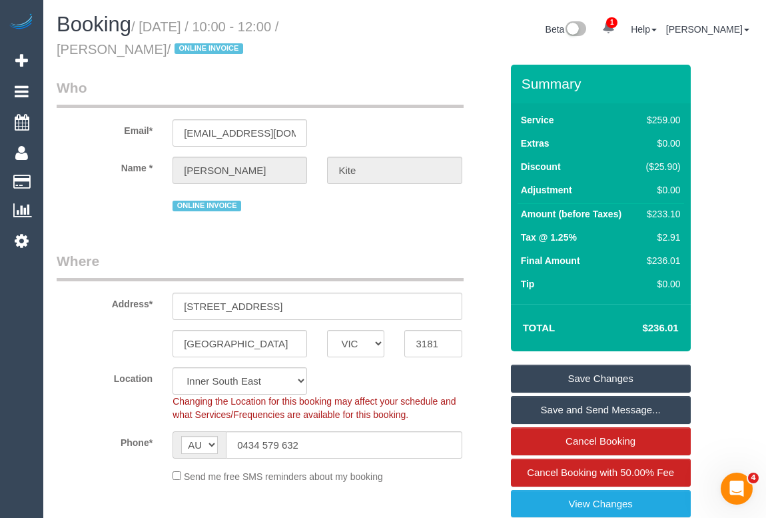
drag, startPoint x: 146, startPoint y: 24, endPoint x: 264, endPoint y: 29, distance: 118.1
click at [264, 29] on small "/ [DATE] / 10:00 - 12:00 / [PERSON_NAME] / ONLINE INVOICE" at bounding box center [168, 37] width 222 height 37
copy small "[DATE]"
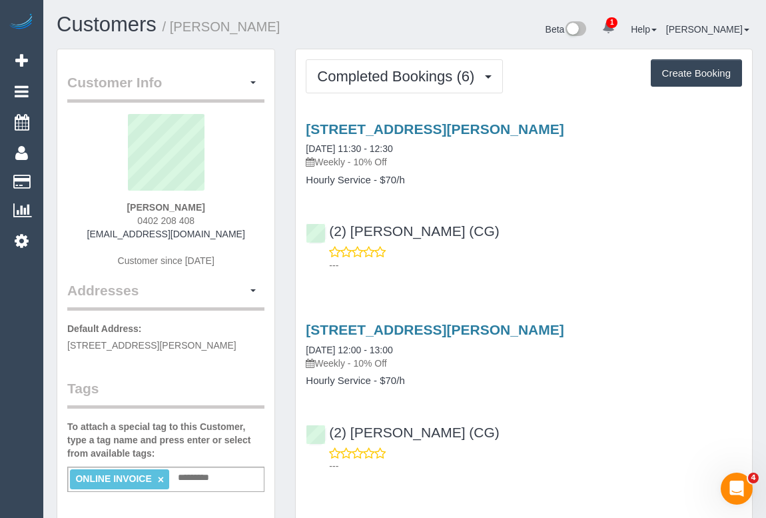
drag, startPoint x: 318, startPoint y: 160, endPoint x: 349, endPoint y: 160, distance: 31.3
click at [349, 160] on p "Weekly - 10% Off" at bounding box center [524, 161] width 436 height 13
copy p "Weekly"
drag, startPoint x: 306, startPoint y: 179, endPoint x: 371, endPoint y: 181, distance: 65.4
click at [371, 181] on h4 "Hourly Service - $70/h" at bounding box center [524, 180] width 436 height 11
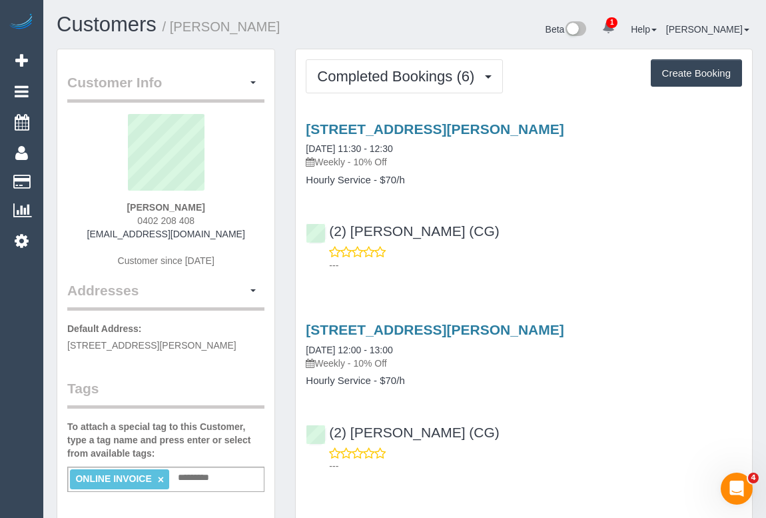
copy h4 "Hourly Service"
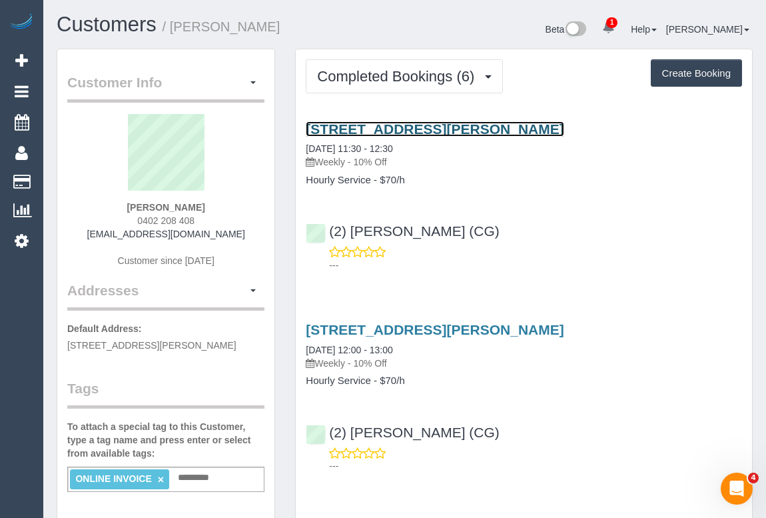
click at [488, 128] on link "[STREET_ADDRESS][PERSON_NAME]" at bounding box center [435, 128] width 258 height 15
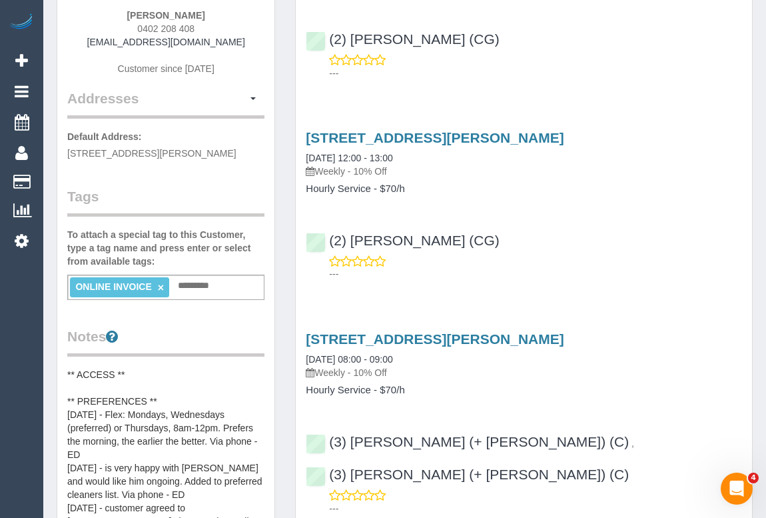
scroll to position [121, 0]
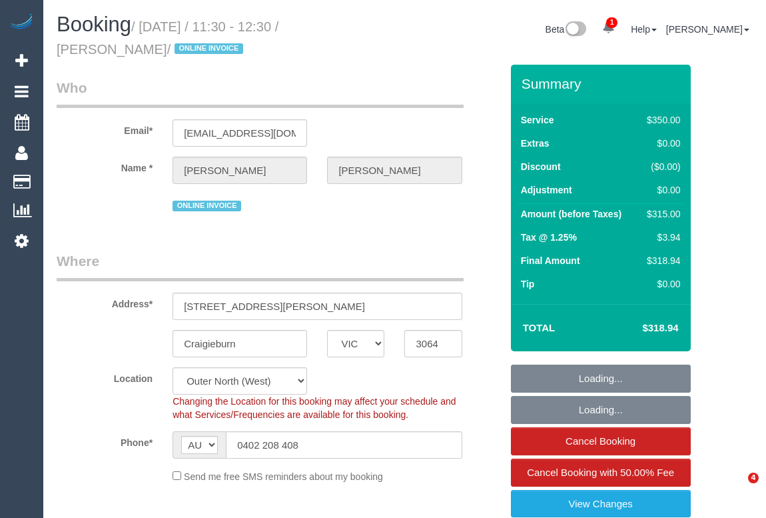
select select "VIC"
select select "300"
select select "number:28"
select select "number:14"
select select "number:18"
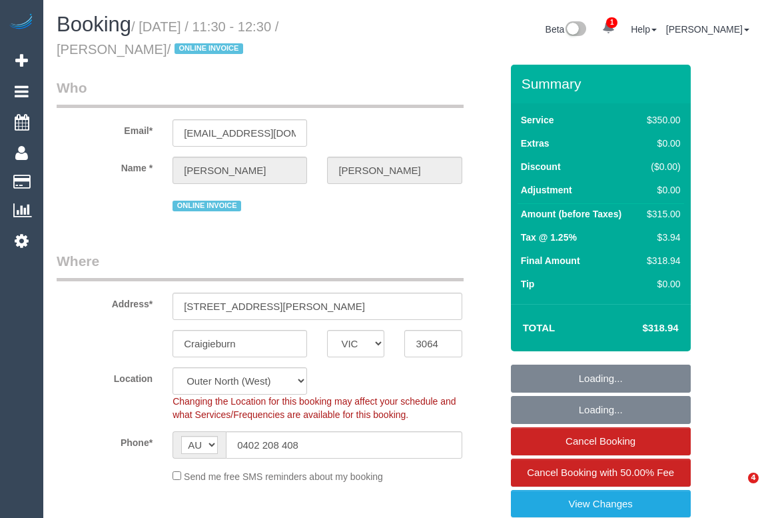
select select "number:36"
select select "number:35"
select select "object:1294"
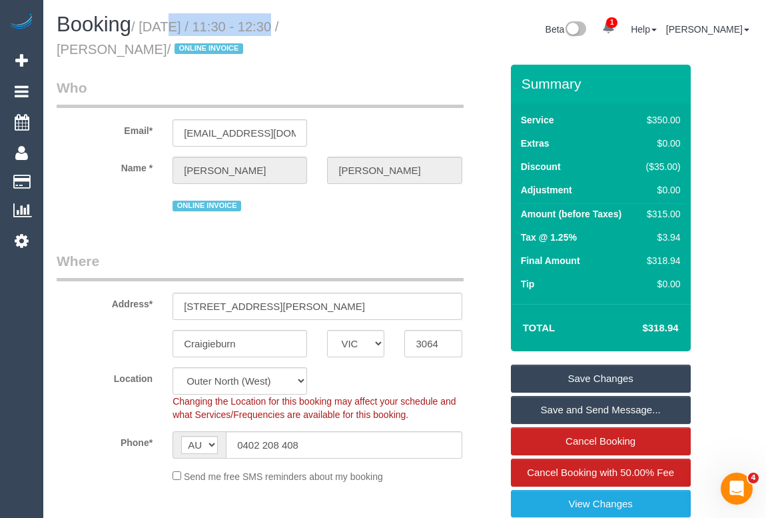
drag, startPoint x: 145, startPoint y: 25, endPoint x: 263, endPoint y: 27, distance: 118.6
click at [263, 27] on small "/ [DATE] / 11:30 - 12:30 / [PERSON_NAME] / ONLINE INVOICE" at bounding box center [168, 37] width 222 height 37
copy small "[DATE]"
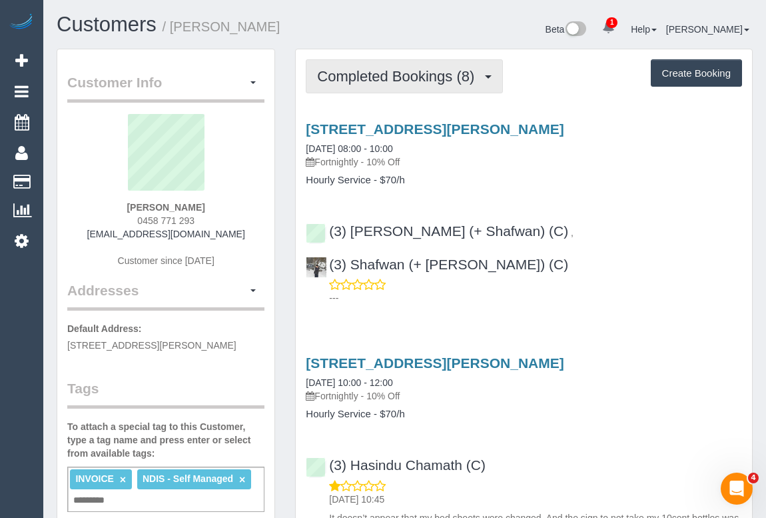
click at [395, 81] on span "Completed Bookings (8)" at bounding box center [399, 76] width 164 height 17
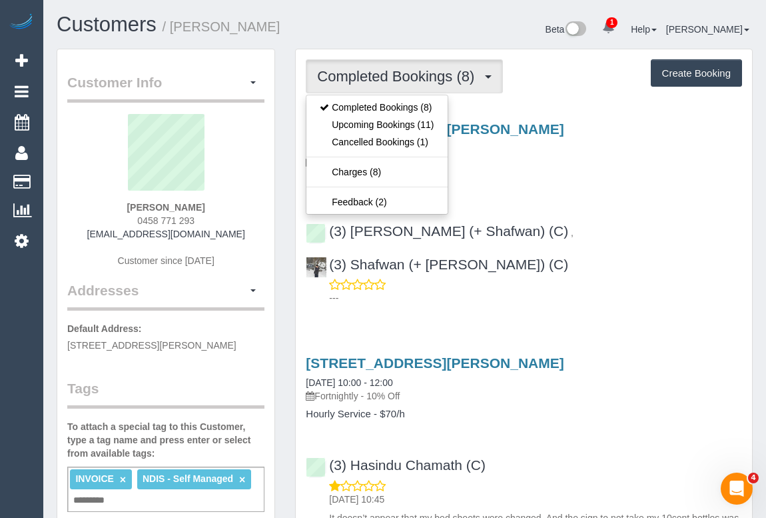
click at [530, 175] on h4 "Hourly Service - $70/h" at bounding box center [524, 180] width 436 height 11
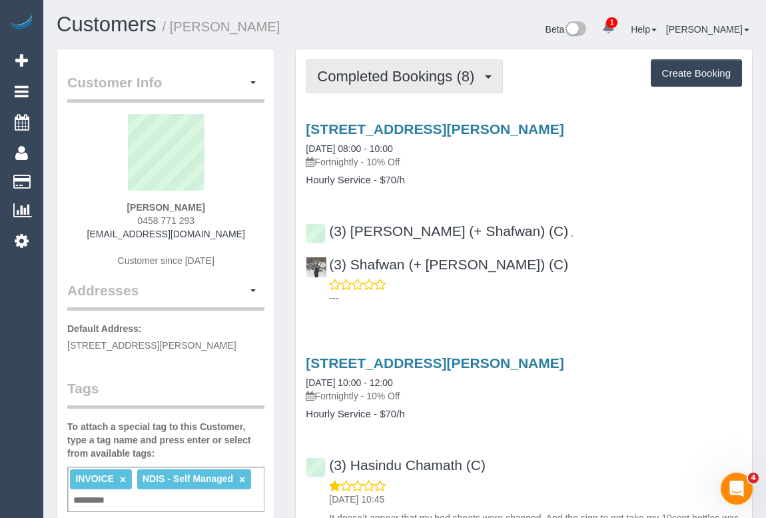
click at [384, 80] on span "Completed Bookings (8)" at bounding box center [399, 76] width 164 height 17
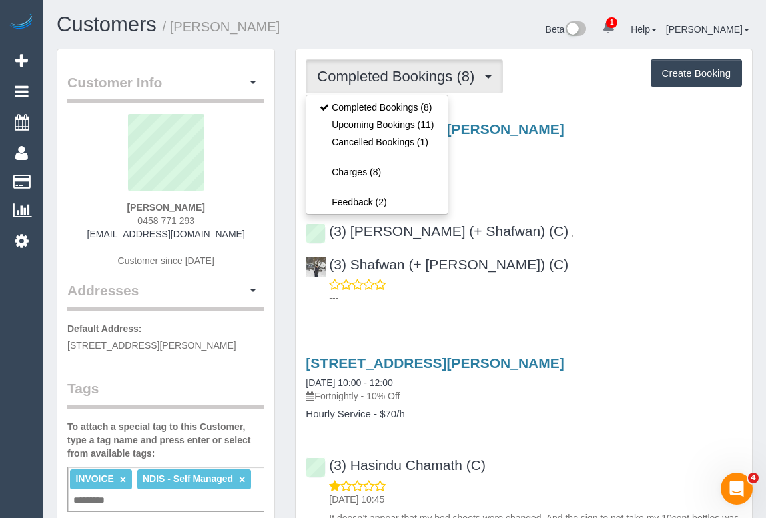
click at [514, 159] on p "Fortnightly - 10% Off" at bounding box center [524, 161] width 436 height 13
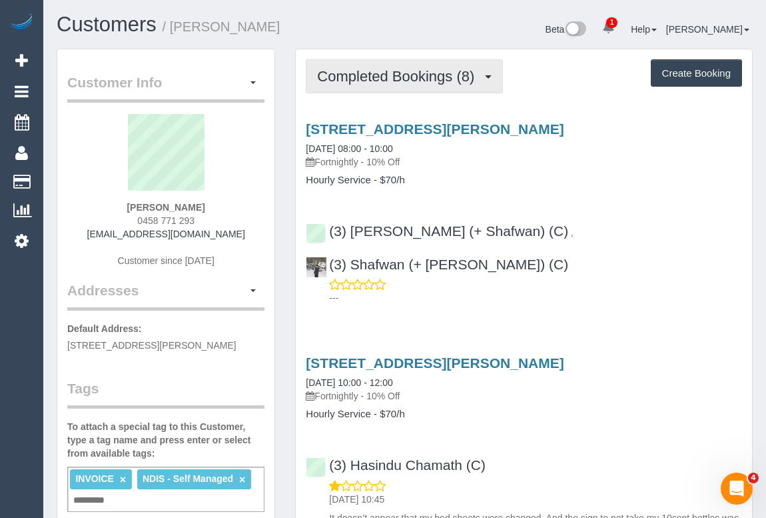
click at [400, 73] on span "Completed Bookings (8)" at bounding box center [399, 76] width 164 height 17
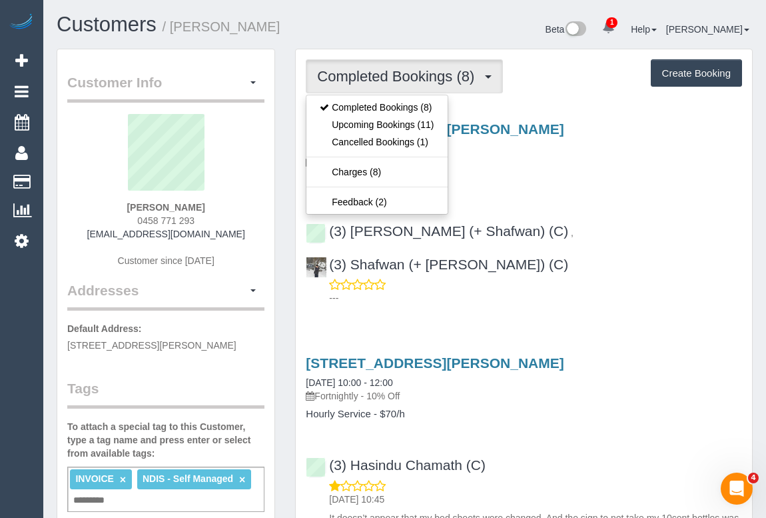
click at [486, 175] on h4 "Hourly Service - $70/h" at bounding box center [524, 180] width 436 height 11
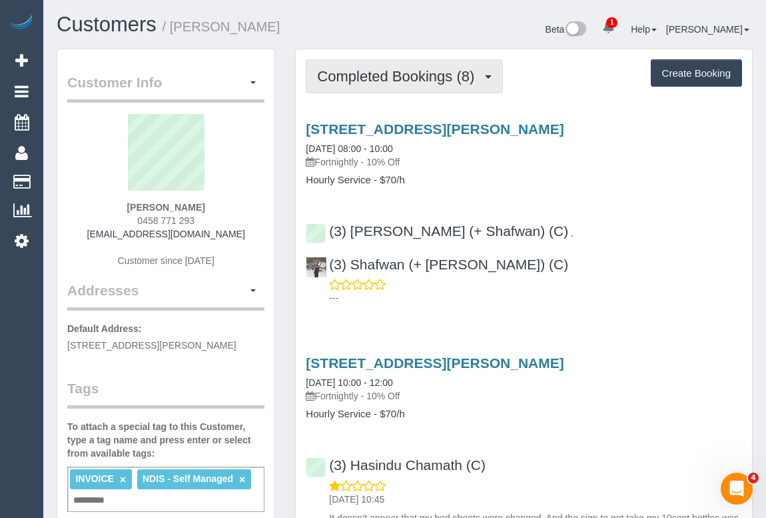
click at [381, 84] on button "Completed Bookings (8)" at bounding box center [404, 76] width 197 height 34
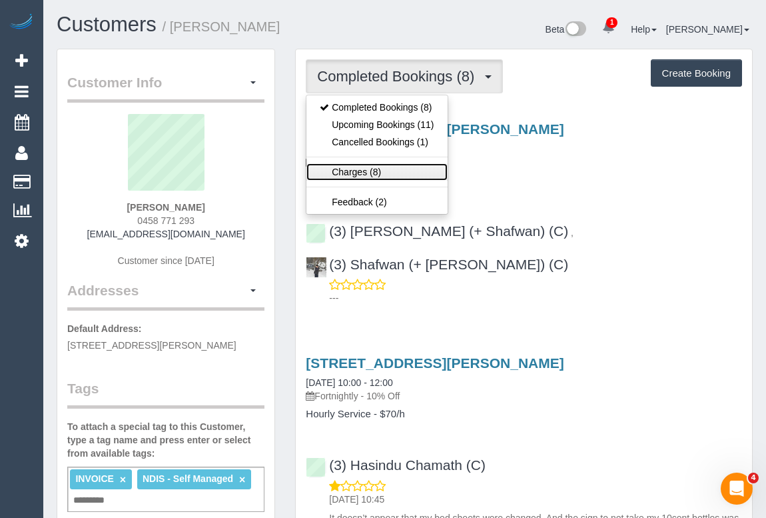
click at [351, 171] on link "Charges (8)" at bounding box center [377, 171] width 141 height 17
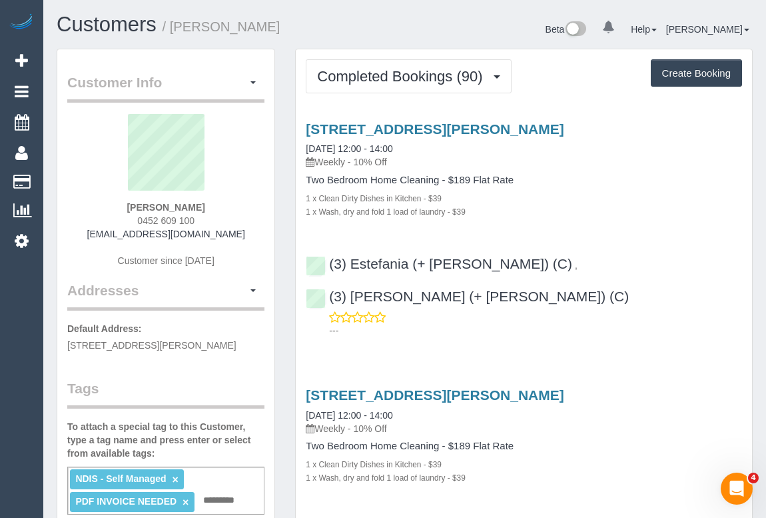
click at [644, 387] on div "[STREET_ADDRESS][PERSON_NAME] [DATE] 12:00 - 14:00 Weekly - 10% Off" at bounding box center [524, 411] width 436 height 48
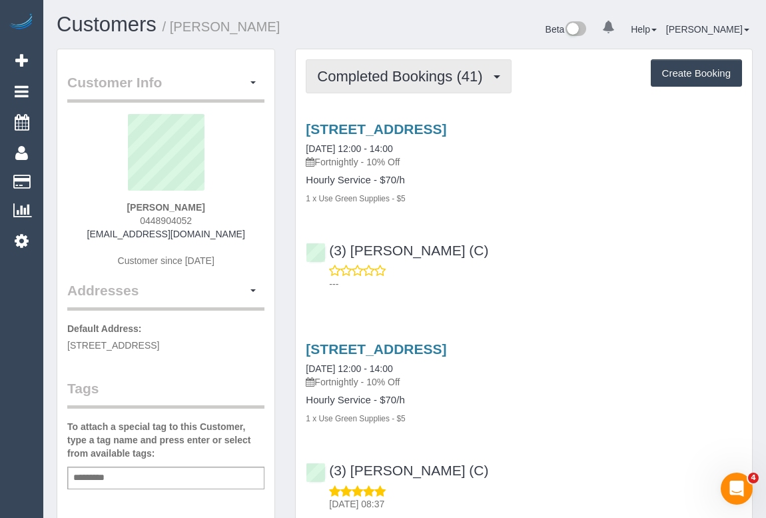
click at [384, 82] on span "Completed Bookings (41)" at bounding box center [403, 76] width 172 height 17
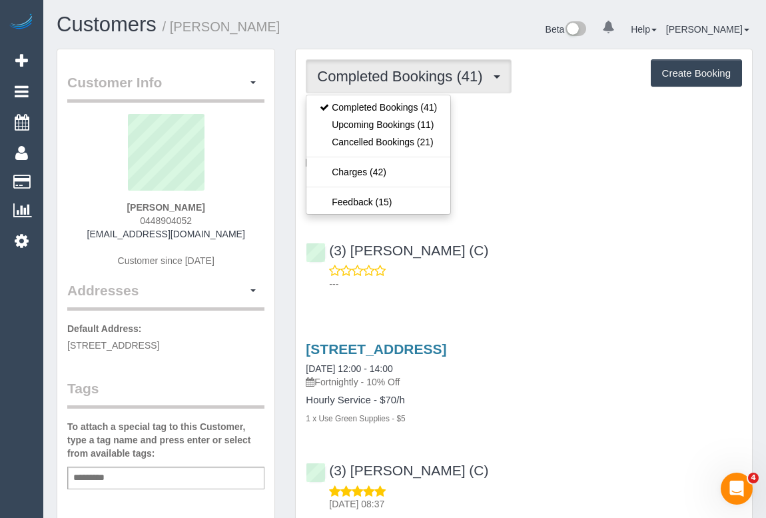
click at [551, 188] on div "Hourly Service - $70/h 1 x Use Green Supplies - $5" at bounding box center [524, 190] width 436 height 30
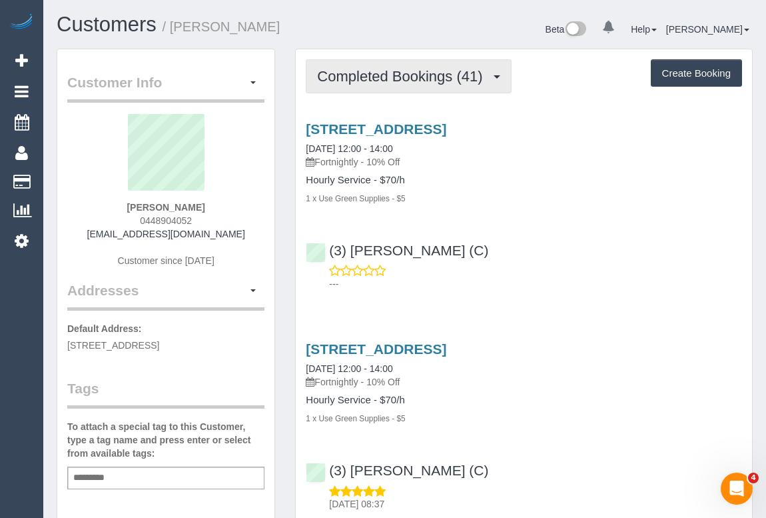
click at [415, 68] on span "Completed Bookings (41)" at bounding box center [403, 76] width 172 height 17
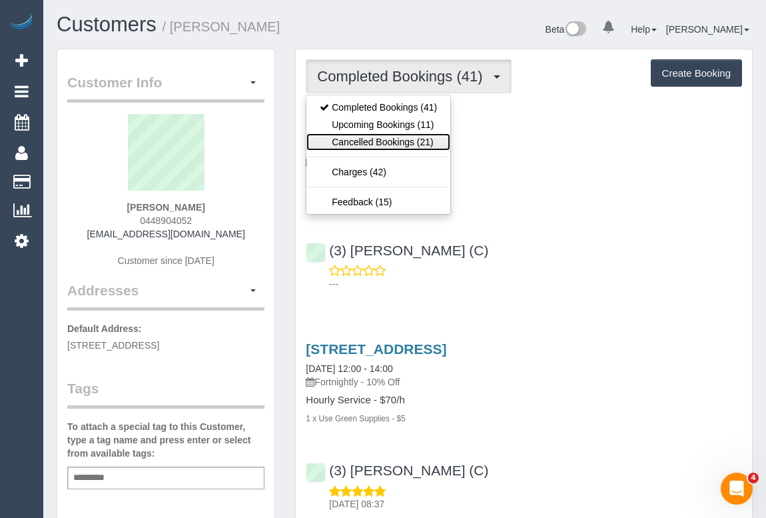
click at [389, 134] on link "Cancelled Bookings (21)" at bounding box center [379, 141] width 144 height 17
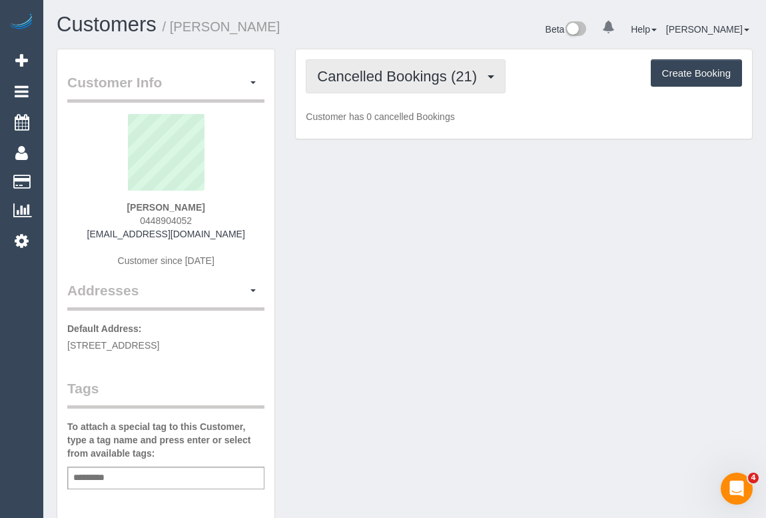
click at [388, 75] on span "Cancelled Bookings (21)" at bounding box center [400, 76] width 167 height 17
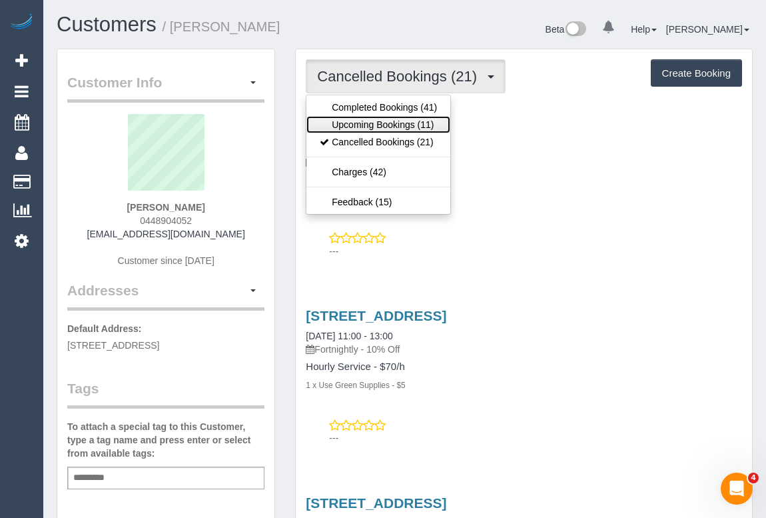
click at [377, 130] on link "Upcoming Bookings (11)" at bounding box center [379, 124] width 144 height 17
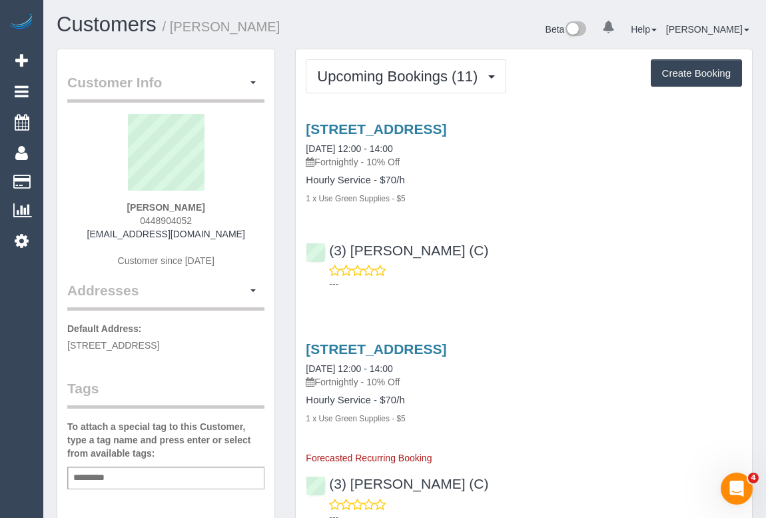
drag, startPoint x: 418, startPoint y: 144, endPoint x: 305, endPoint y: 148, distance: 113.4
click at [305, 148] on div "912 Glenferrie Road, Unit 10, Kew, VIC 3101 26/09/2025 12:00 - 14:00 Fortnightl…" at bounding box center [524, 162] width 456 height 83
copy link "26/09/2025 12:00 - 14:00"
click at [670, 279] on p "---" at bounding box center [535, 283] width 413 height 13
drag, startPoint x: 546, startPoint y: 192, endPoint x: 540, endPoint y: 208, distance: 16.9
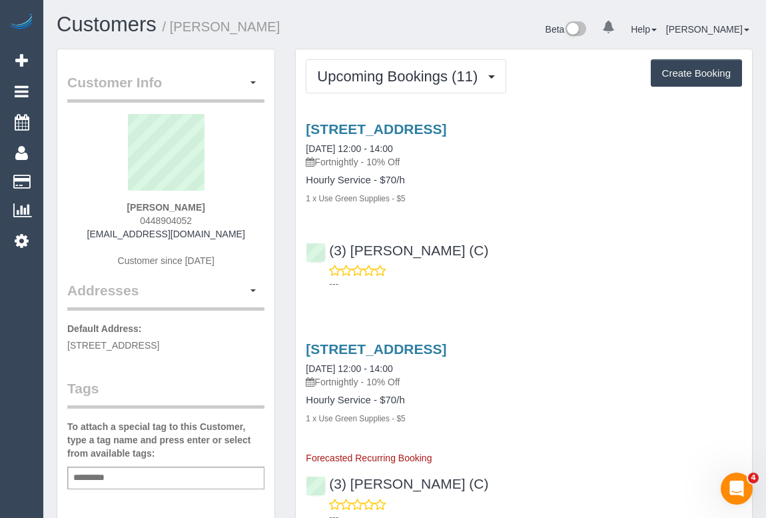
click at [546, 192] on div "1 x Use Green Supplies - $5" at bounding box center [524, 197] width 436 height 13
drag, startPoint x: 133, startPoint y: 220, endPoint x: 207, endPoint y: 220, distance: 74.0
click at [207, 220] on div "Tess Neate 0448904052 accountstn@icloud.com Customer since 2023" at bounding box center [165, 197] width 197 height 167
click at [572, 213] on div "912 Glenferrie Road, Unit 10, Kew, VIC 3101 26/09/2025 12:00 - 14:00 Fortnightl…" at bounding box center [524, 203] width 456 height 187
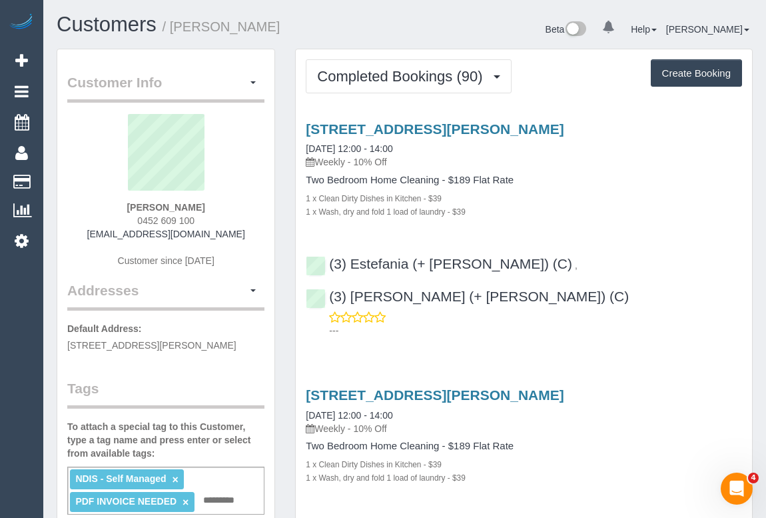
drag, startPoint x: 669, startPoint y: 341, endPoint x: 672, endPoint y: 299, distance: 42.1
click at [676, 387] on h3 "[STREET_ADDRESS][PERSON_NAME]" at bounding box center [524, 394] width 436 height 15
